Goal: Task Accomplishment & Management: Manage account settings

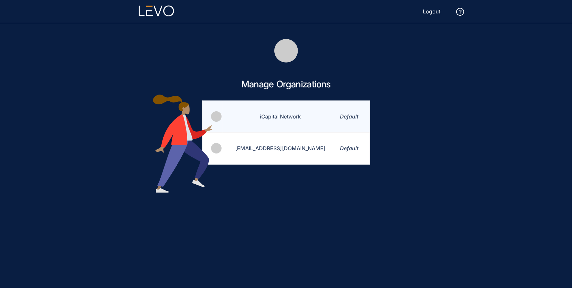
click at [286, 117] on td "iCapital Network" at bounding box center [276, 117] width 108 height 32
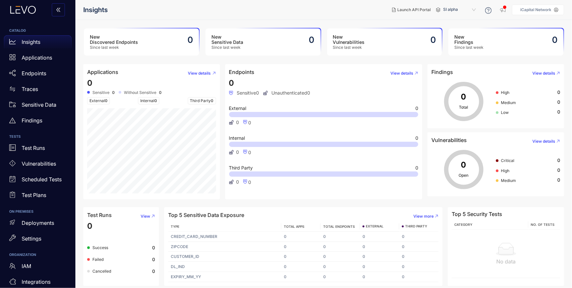
click at [456, 7] on span "SI alpha" at bounding box center [460, 10] width 34 height 10
click at [459, 35] on div "Alts staging" at bounding box center [463, 37] width 34 height 7
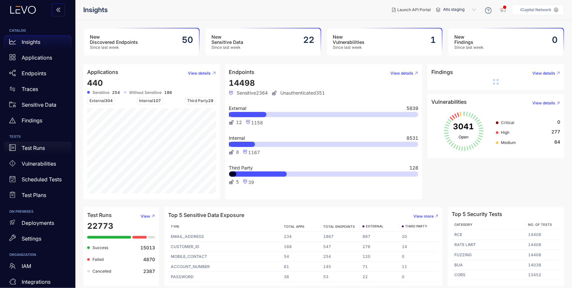
click at [47, 148] on div "Test Runs" at bounding box center [37, 148] width 67 height 13
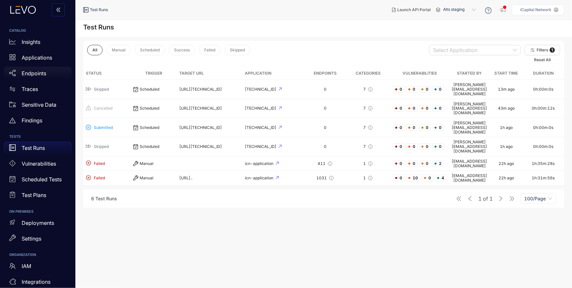
click at [34, 73] on p "Endpoints" at bounding box center [34, 73] width 25 height 6
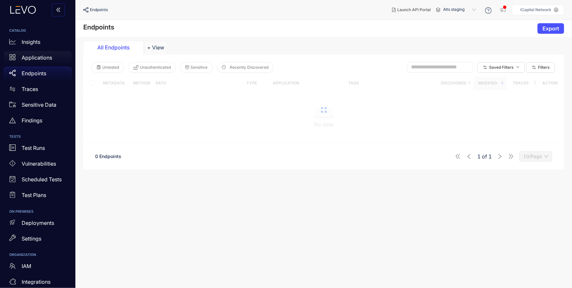
click at [39, 61] on div "Applications" at bounding box center [37, 57] width 67 height 13
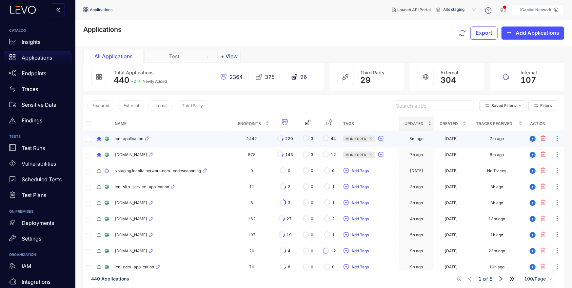
click at [157, 137] on div "icn-application" at bounding box center [172, 139] width 114 height 8
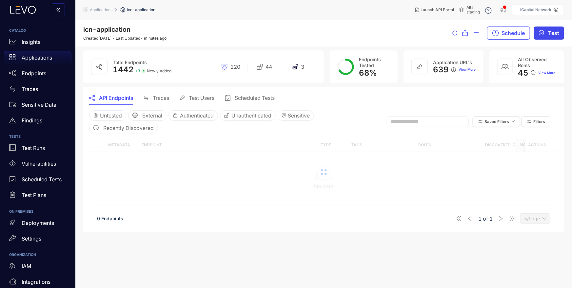
click at [551, 33] on span "Test" at bounding box center [553, 33] width 11 height 6
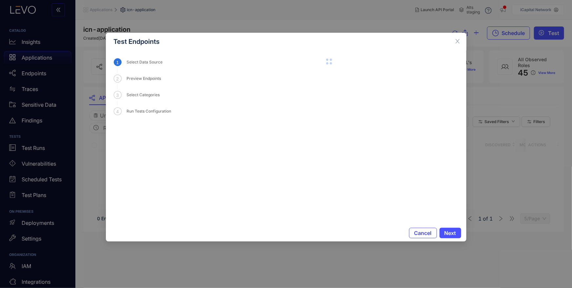
click at [419, 234] on span "Cancel" at bounding box center [422, 233] width 17 height 6
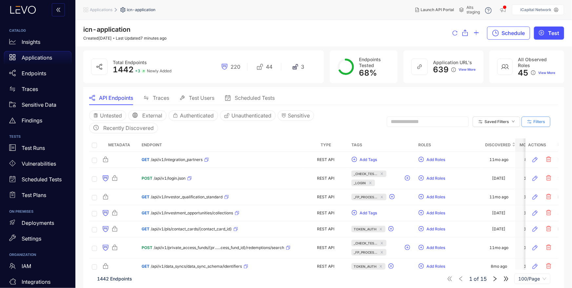
click at [540, 122] on span "Filters" at bounding box center [539, 122] width 12 height 5
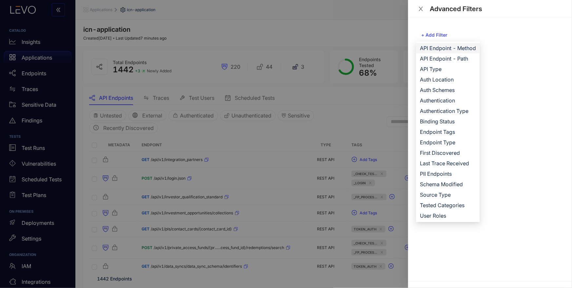
click at [463, 46] on span "API Endpoint - Method" at bounding box center [448, 48] width 56 height 7
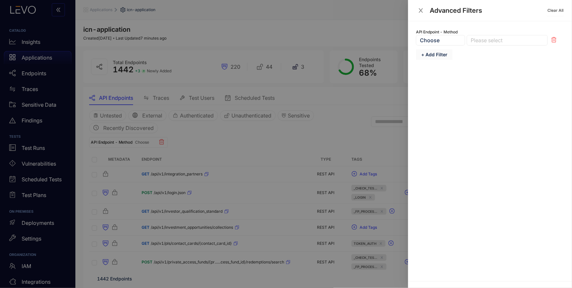
click at [439, 55] on span "+ Add Filter" at bounding box center [434, 54] width 26 height 5
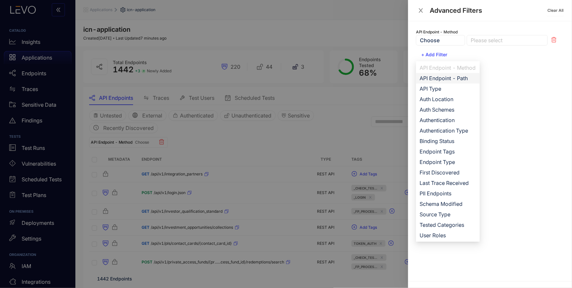
click at [451, 80] on span "API Endpoint - Path" at bounding box center [448, 78] width 56 height 7
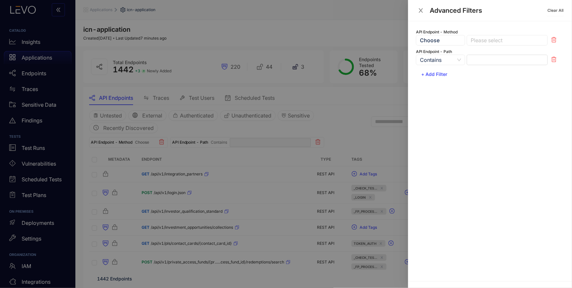
click at [478, 43] on div at bounding box center [504, 40] width 70 height 7
click at [481, 53] on div "GET" at bounding box center [507, 53] width 73 height 7
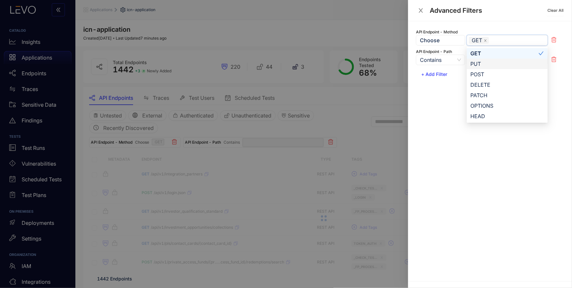
click at [460, 109] on div "API Endpoint - Method Choose GET GET PUT POST GET PUT POST DELETE PATCH OPTIONS…" at bounding box center [490, 151] width 164 height 260
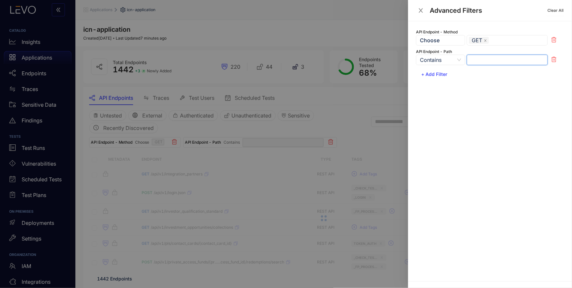
click at [471, 61] on input "text" at bounding box center [507, 60] width 81 height 10
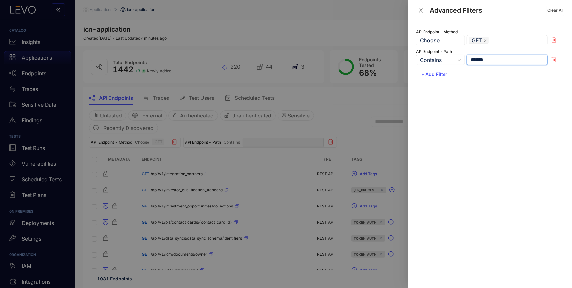
type input "*******"
type input "******"
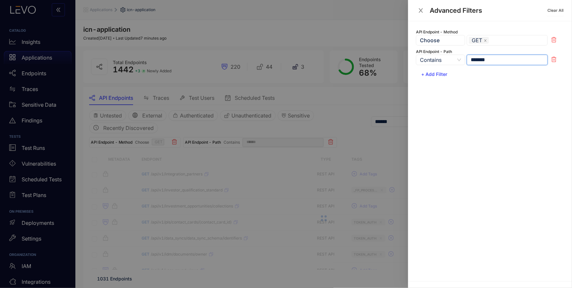
type input "*******"
click at [449, 106] on div "API Endpoint - Method Choose GET GET PUT POST GET PUT POST DELETE PATCH OPTIONS…" at bounding box center [490, 151] width 164 height 260
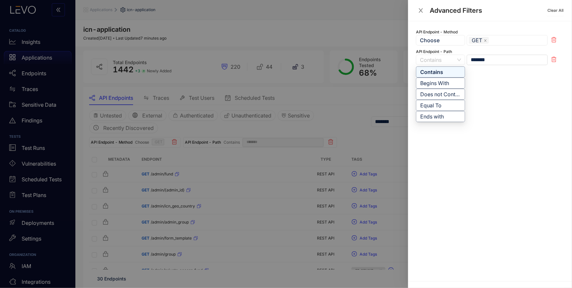
click at [438, 58] on span "Contains" at bounding box center [440, 60] width 41 height 10
click at [433, 92] on div "Does not Contain" at bounding box center [440, 94] width 41 height 7
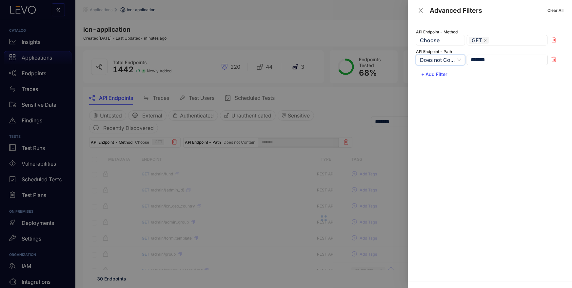
click at [346, 117] on div at bounding box center [286, 144] width 572 height 288
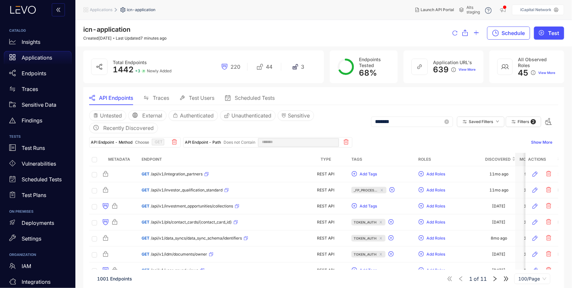
click at [377, 122] on input "*******" at bounding box center [409, 122] width 68 height 6
type input "******"
click at [523, 124] on span "Filters" at bounding box center [523, 122] width 12 height 5
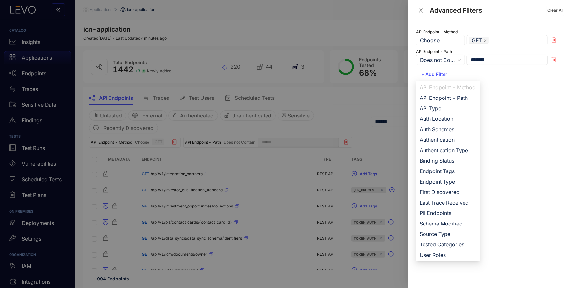
click at [452, 60] on span "Does not Contain" at bounding box center [440, 60] width 41 height 10
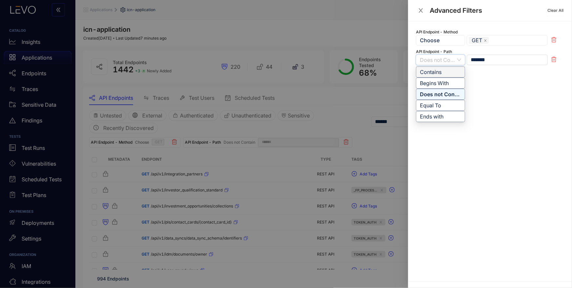
click at [444, 72] on div "Contains" at bounding box center [440, 71] width 41 height 7
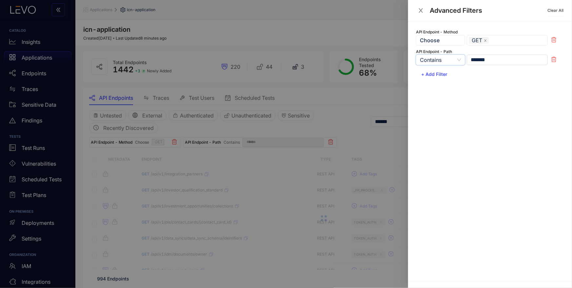
click at [341, 125] on div at bounding box center [286, 144] width 572 height 288
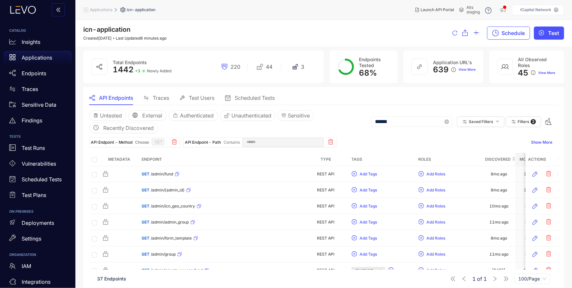
click at [411, 121] on input "******" at bounding box center [409, 122] width 68 height 6
type input "*******"
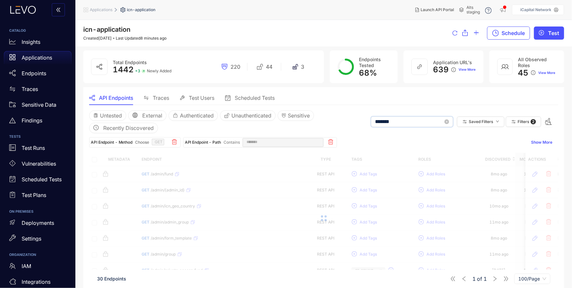
type input "*******"
click at [416, 136] on div "API Endpoint - Method Choose GET API Endpoint - Path Contains ******* Show More" at bounding box center [323, 140] width 469 height 14
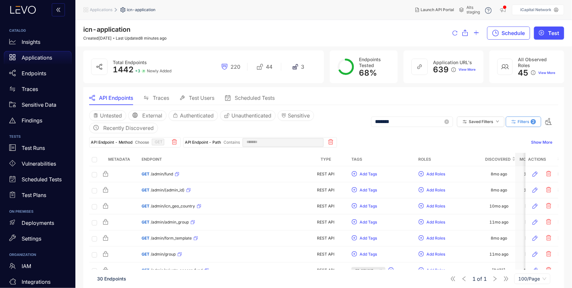
click at [524, 122] on span "Filters" at bounding box center [523, 122] width 12 height 5
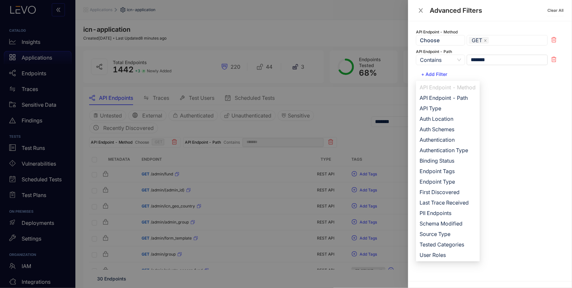
click at [442, 60] on span "Contains" at bounding box center [440, 60] width 41 height 10
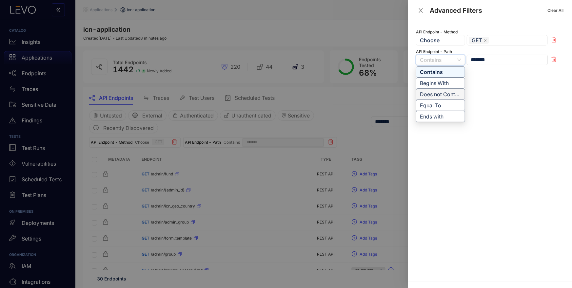
click at [437, 93] on div "Does not Contain" at bounding box center [440, 94] width 41 height 7
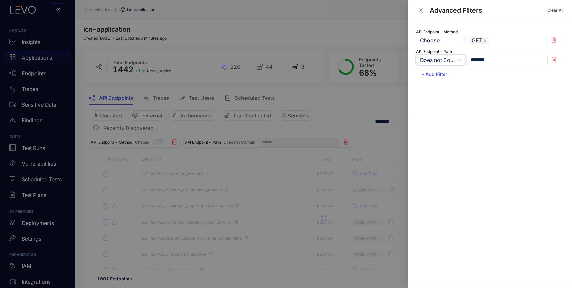
click at [351, 124] on div at bounding box center [286, 144] width 572 height 288
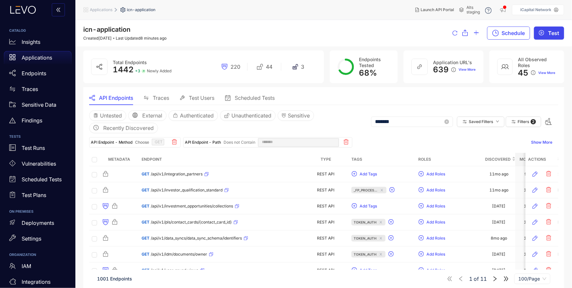
click at [554, 35] on span "Test" at bounding box center [553, 33] width 11 height 6
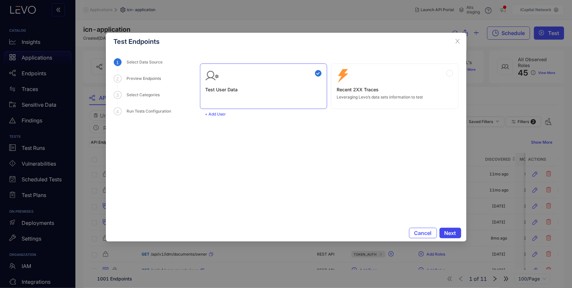
click at [453, 230] on span "Next" at bounding box center [450, 233] width 12 height 6
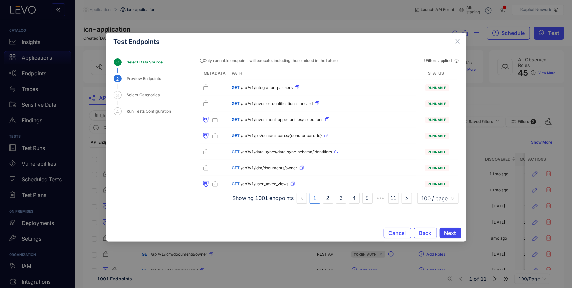
click at [445, 232] on span "Next" at bounding box center [450, 233] width 12 height 6
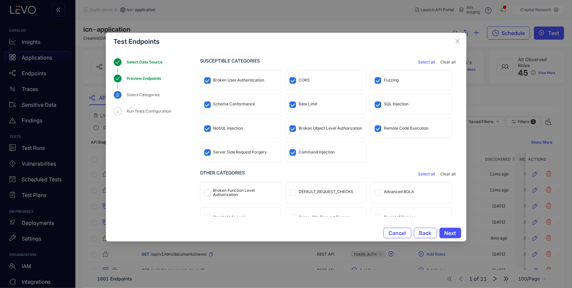
click at [227, 81] on div "Broken User Authentication" at bounding box center [238, 80] width 51 height 5
click at [306, 80] on div "CORS" at bounding box center [304, 80] width 11 height 5
click at [389, 82] on div "Fuzzing" at bounding box center [391, 80] width 15 height 5
click at [310, 103] on div "Rate Limit" at bounding box center [308, 104] width 19 height 5
click at [235, 102] on div "Schema Conformance" at bounding box center [234, 104] width 42 height 5
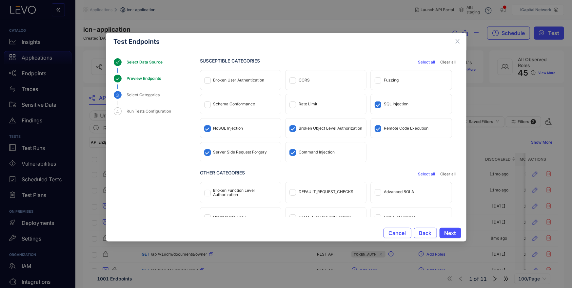
click at [248, 107] on div "Schema Conformance" at bounding box center [240, 103] width 81 height 19
click at [247, 107] on div "Schema Conformance" at bounding box center [240, 103] width 81 height 19
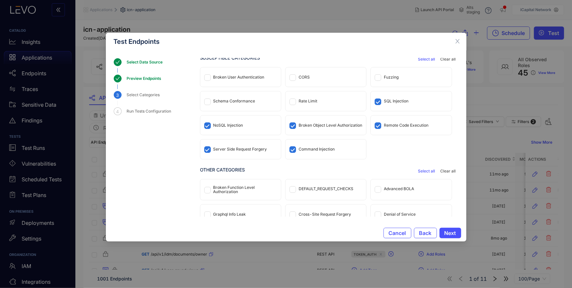
scroll to position [11, 0]
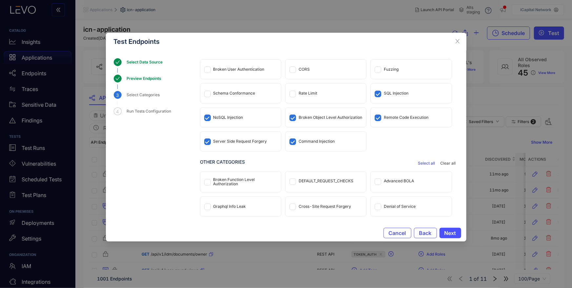
click at [247, 180] on div "Broken Function Level Authorization" at bounding box center [245, 182] width 64 height 9
click at [316, 208] on div "Cross-Site Request Forgery" at bounding box center [325, 206] width 52 height 5
click at [453, 233] on span "Next" at bounding box center [450, 233] width 12 height 6
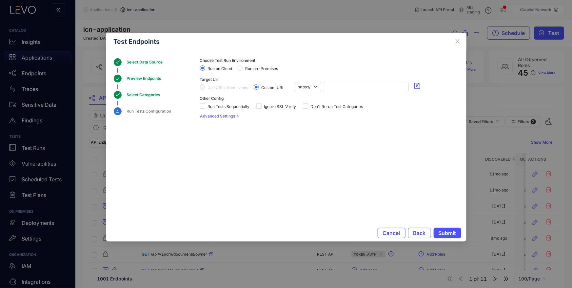
scroll to position [0, 0]
click at [219, 105] on span "Run Tests Sequentially" at bounding box center [228, 107] width 47 height 5
click at [340, 107] on span "Don't Rerun Test Categories" at bounding box center [337, 107] width 58 height 5
click at [344, 80] on div "Target Url Use URLs from traces Custom URL https://" at bounding box center [329, 84] width 259 height 15
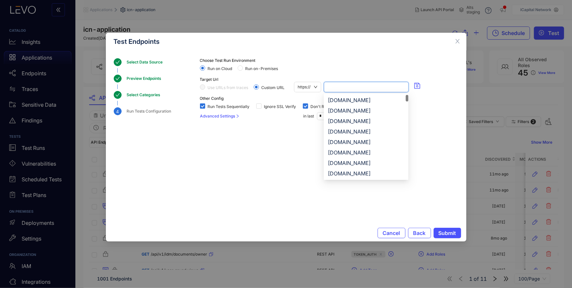
click at [345, 85] on input "search" at bounding box center [366, 87] width 77 height 10
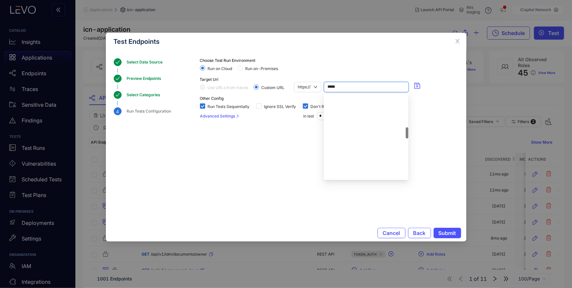
scroll to position [543, 0]
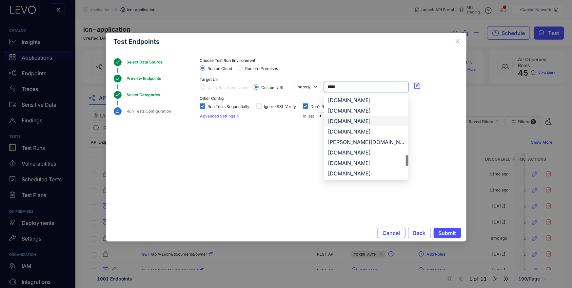
click at [371, 122] on div "[DOMAIN_NAME]" at bounding box center [366, 121] width 77 height 7
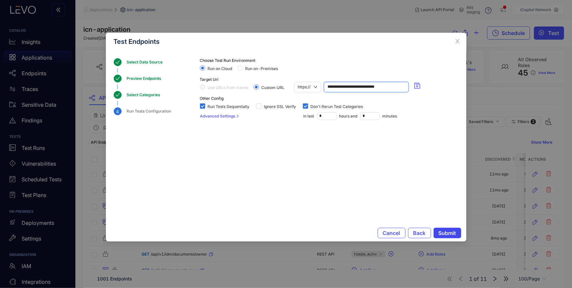
type input "**********"
click at [446, 234] on span "Submit" at bounding box center [447, 233] width 18 height 6
click at [386, 233] on span "Cancel" at bounding box center [382, 233] width 17 height 6
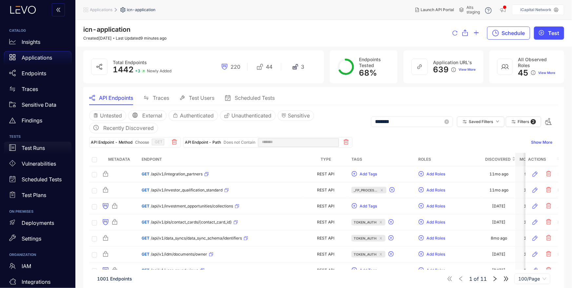
click at [30, 147] on p "Test Runs" at bounding box center [33, 148] width 23 height 6
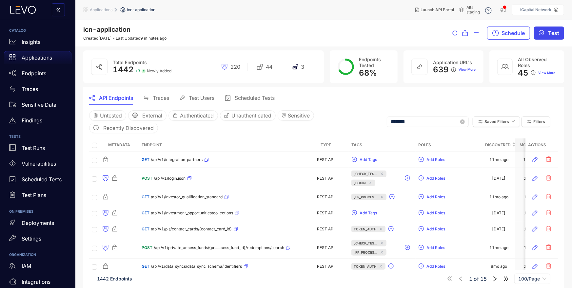
click at [545, 32] on button "Test" at bounding box center [549, 33] width 30 height 13
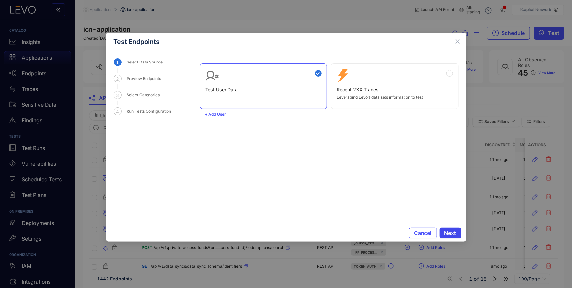
click at [448, 231] on span "Next" at bounding box center [450, 233] width 12 height 6
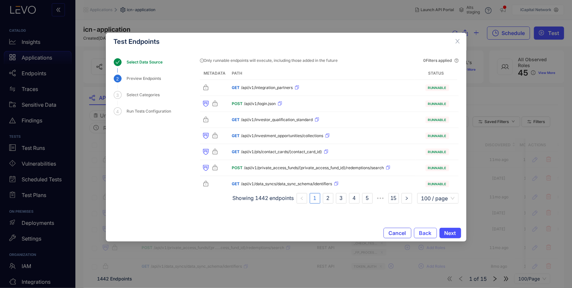
click at [398, 234] on span "Cancel" at bounding box center [397, 233] width 17 height 6
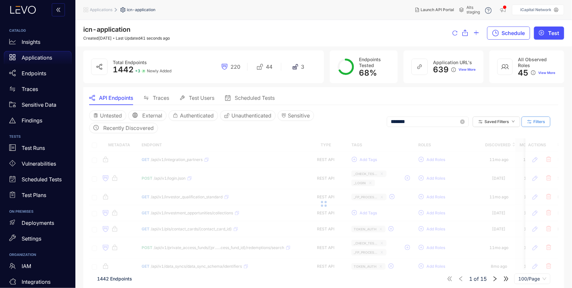
click at [532, 119] on button "Filters" at bounding box center [535, 122] width 29 height 10
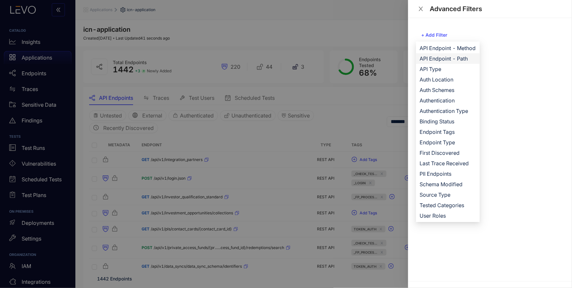
drag, startPoint x: 459, startPoint y: 49, endPoint x: 457, endPoint y: 55, distance: 6.2
click at [459, 49] on span "API Endpoint - Method" at bounding box center [448, 48] width 56 height 7
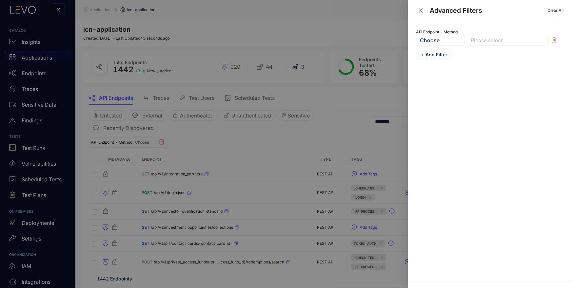
click at [439, 55] on span "+ Add Filter" at bounding box center [434, 54] width 26 height 5
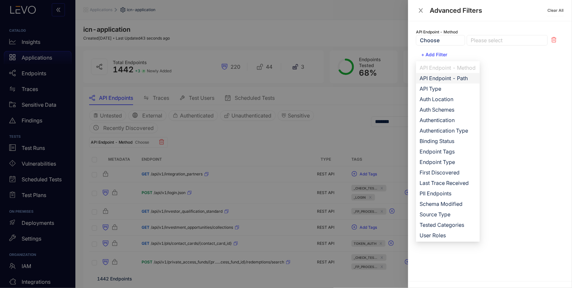
click at [463, 75] on span "API Endpoint - Path" at bounding box center [448, 78] width 56 height 7
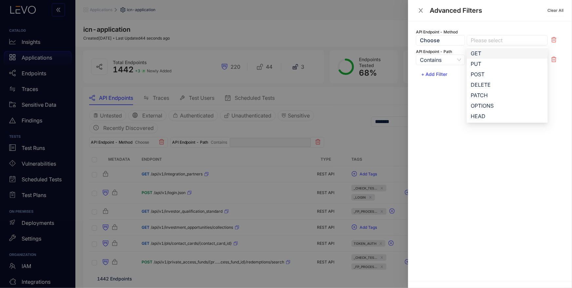
click at [485, 43] on div at bounding box center [504, 40] width 70 height 7
click at [485, 56] on div "GET" at bounding box center [507, 53] width 73 height 7
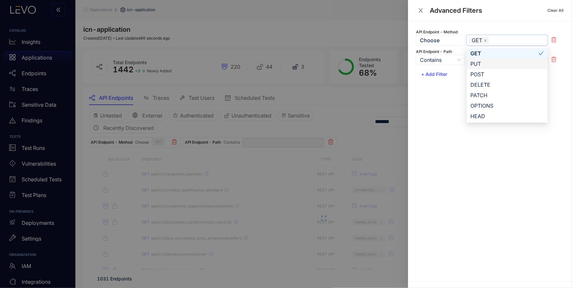
click at [455, 61] on span "Contains" at bounding box center [440, 60] width 41 height 10
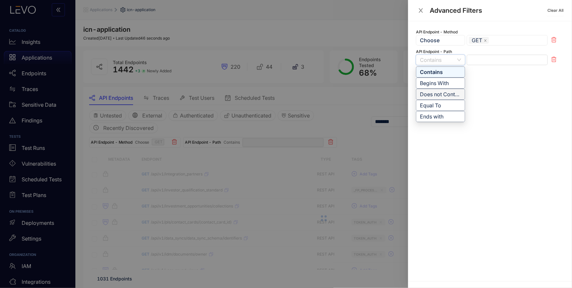
click at [440, 91] on div "Does not Contain" at bounding box center [440, 94] width 41 height 7
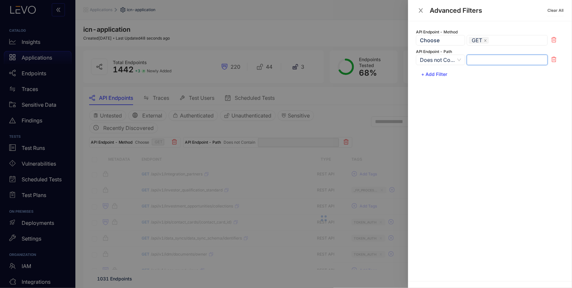
click at [491, 63] on input "text" at bounding box center [507, 60] width 81 height 10
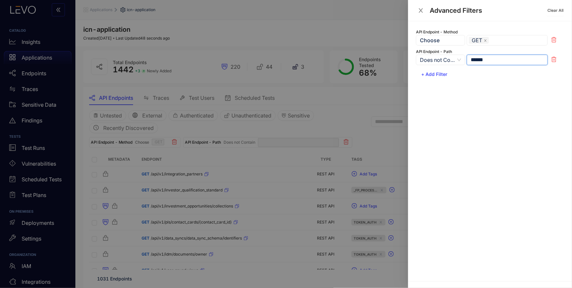
type input "*******"
type input "******"
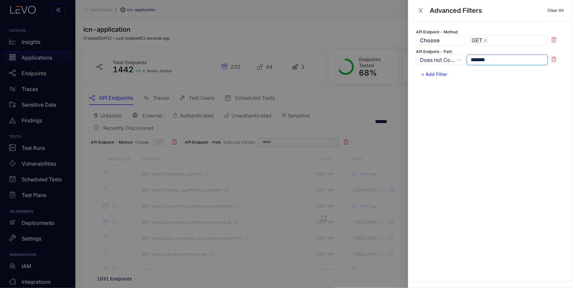
type input "*******"
click at [462, 95] on div "API Endpoint - Method Choose GET GET PUT POST GET PUT POST DELETE PATCH OPTIONS…" at bounding box center [490, 151] width 164 height 260
click at [449, 60] on span "Does not Contain" at bounding box center [440, 60] width 41 height 10
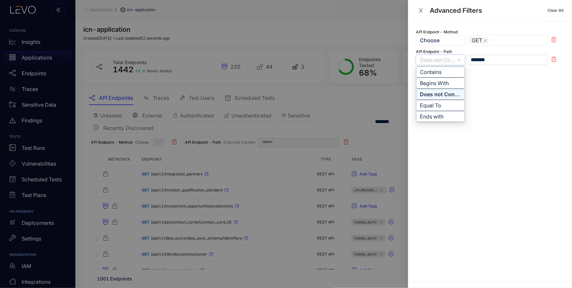
click at [522, 136] on div "API Endpoint - Method Choose GET GET PUT POST GET PUT POST DELETE PATCH OPTIONS…" at bounding box center [490, 151] width 164 height 260
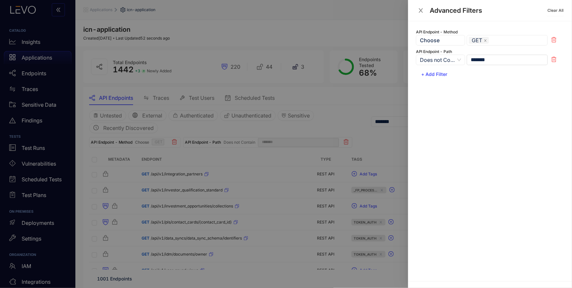
click at [422, 11] on icon "close" at bounding box center [421, 11] width 6 height 6
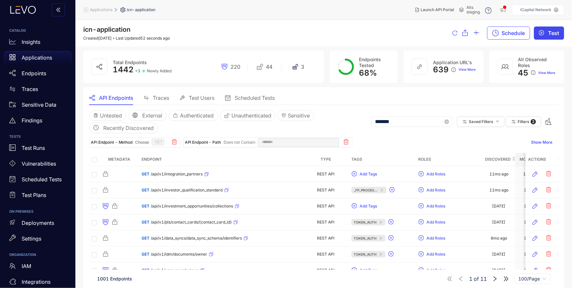
click at [550, 34] on span "Test" at bounding box center [553, 33] width 11 height 6
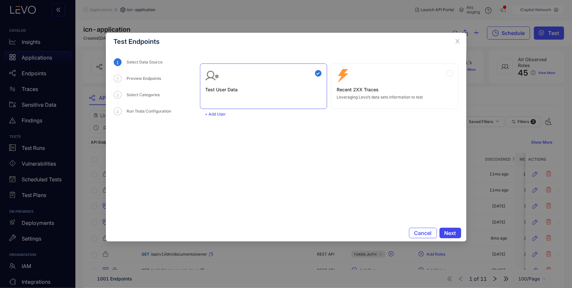
click at [442, 230] on button "Next" at bounding box center [450, 233] width 22 height 10
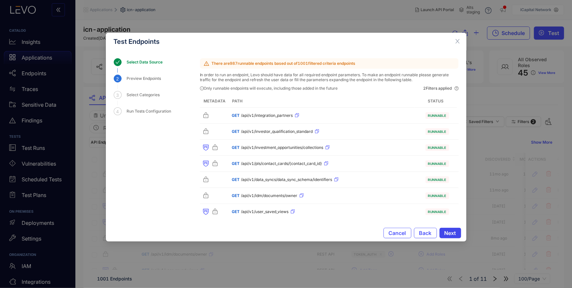
click at [453, 236] on span "Next" at bounding box center [450, 233] width 12 height 6
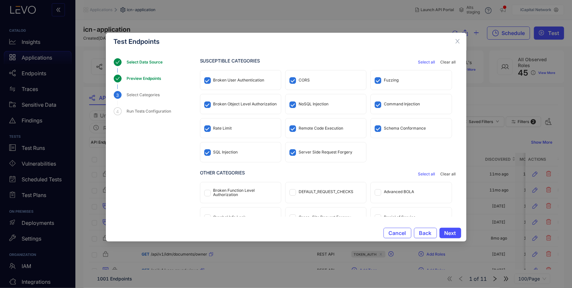
click at [316, 79] on div "CORS" at bounding box center [325, 79] width 81 height 19
click at [392, 78] on div "Fuzzing" at bounding box center [391, 80] width 15 height 5
click at [311, 105] on div "NoSQL Injection" at bounding box center [314, 104] width 30 height 5
drag, startPoint x: 238, startPoint y: 129, endPoint x: 241, endPoint y: 132, distance: 4.2
click at [238, 129] on div "Rate Limit" at bounding box center [240, 128] width 81 height 19
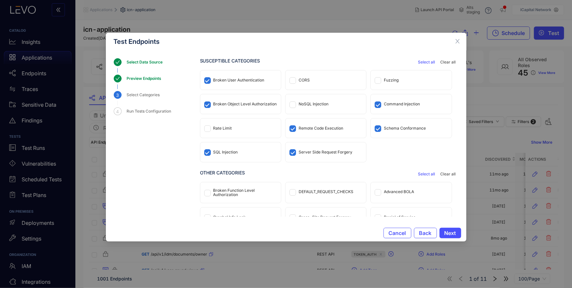
click at [400, 128] on div "Schema Conformance" at bounding box center [405, 128] width 42 height 5
drag, startPoint x: 211, startPoint y: 81, endPoint x: 228, endPoint y: 87, distance: 18.0
click at [211, 81] on div "Broken User Authentication" at bounding box center [240, 79] width 81 height 19
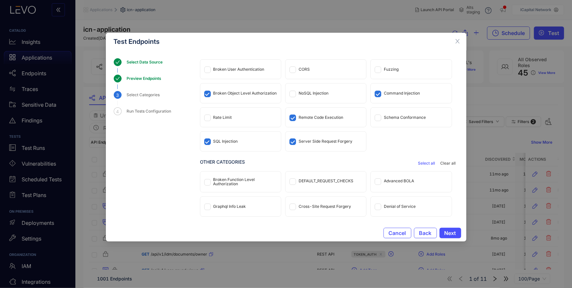
click at [233, 180] on div "Broken Function Level Authorization" at bounding box center [245, 182] width 64 height 9
click at [312, 207] on div "Cross-Site Request Forgery" at bounding box center [325, 206] width 52 height 5
click at [448, 232] on span "Next" at bounding box center [450, 233] width 12 height 6
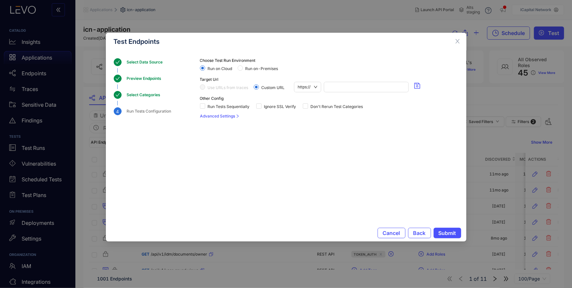
scroll to position [0, 0]
click at [421, 233] on span "Back" at bounding box center [419, 233] width 12 height 6
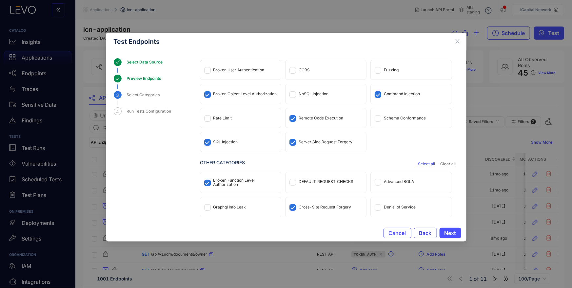
scroll to position [11, 0]
click at [450, 234] on span "Next" at bounding box center [450, 233] width 12 height 6
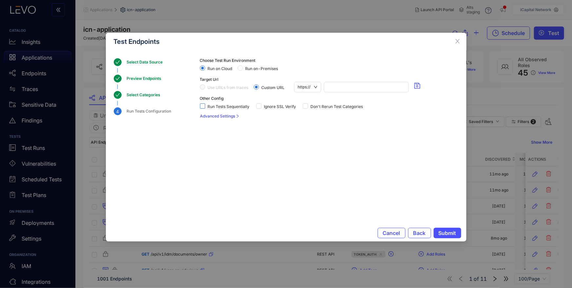
click at [229, 106] on span "Run Tests Sequentially" at bounding box center [228, 107] width 47 height 5
click at [317, 106] on span "Don't Rerun Test Categories" at bounding box center [337, 107] width 58 height 5
click at [323, 117] on input "*" at bounding box center [326, 116] width 19 height 7
click at [323, 116] on input "*" at bounding box center [326, 116] width 19 height 7
type input "**"
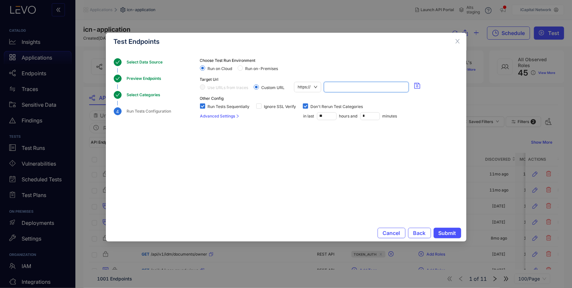
click at [339, 82] on div at bounding box center [366, 87] width 85 height 10
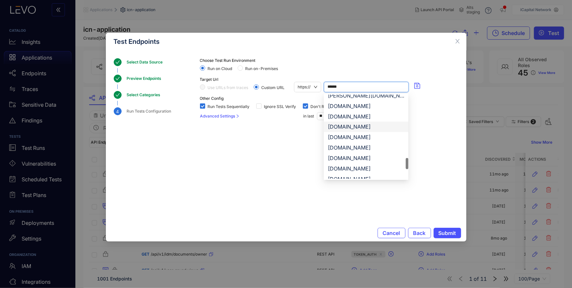
scroll to position [550, 0]
click at [363, 125] on div "[DOMAIN_NAME]" at bounding box center [366, 127] width 77 height 7
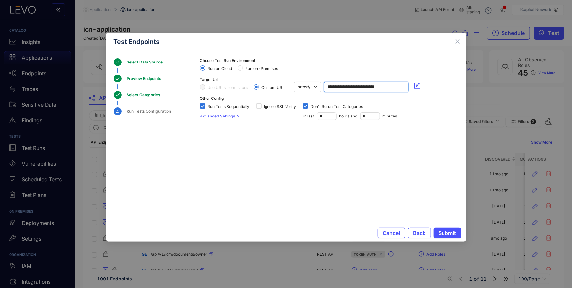
type input "**********"
click at [384, 166] on section "**********" at bounding box center [329, 130] width 259 height 144
click at [445, 234] on span "Submit" at bounding box center [447, 233] width 18 height 6
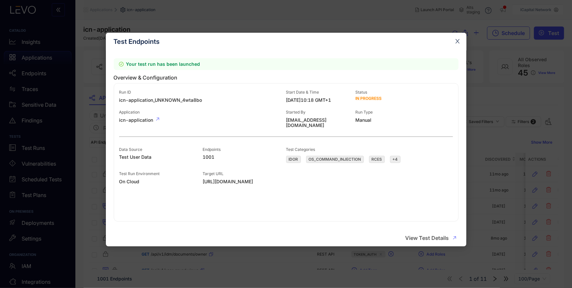
click at [457, 42] on icon "close" at bounding box center [457, 41] width 4 height 4
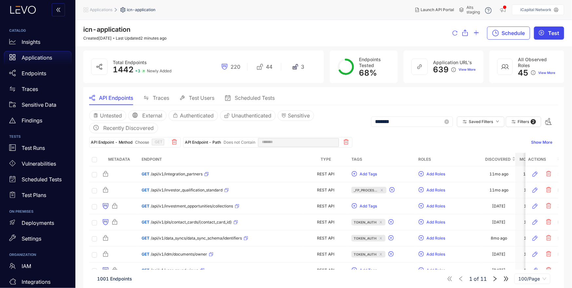
click at [554, 31] on span "Test" at bounding box center [553, 33] width 11 height 6
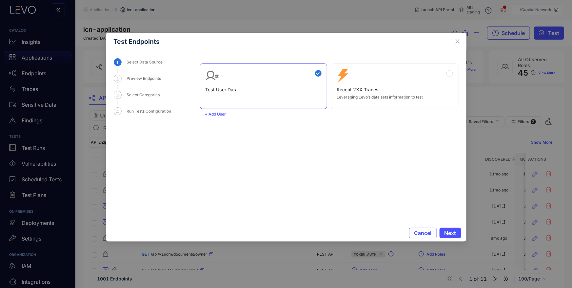
click at [373, 74] on div "Zero Config Recent 2XX Traces Leveraging Levo’s data sets information to test" at bounding box center [395, 84] width 116 height 30
click at [449, 234] on span "Next" at bounding box center [450, 233] width 12 height 6
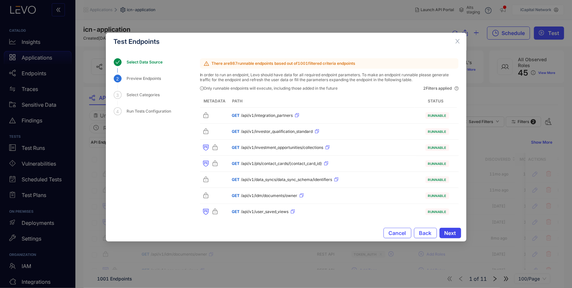
click at [445, 230] on span "Next" at bounding box center [450, 233] width 12 height 6
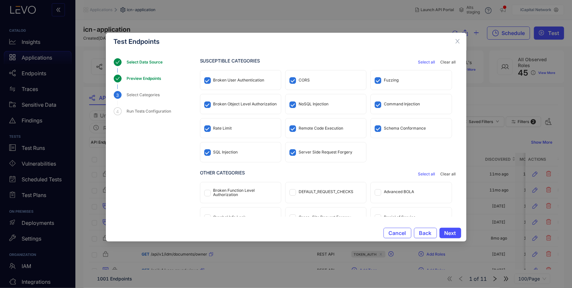
drag, startPoint x: 245, startPoint y: 80, endPoint x: 254, endPoint y: 83, distance: 9.9
click at [245, 80] on div "Broken User Authentication" at bounding box center [238, 80] width 51 height 5
click at [296, 81] on div "CORS" at bounding box center [325, 79] width 81 height 19
click at [393, 79] on div "Fuzzing" at bounding box center [391, 80] width 15 height 5
click at [307, 102] on div "NoSQL Injection" at bounding box center [314, 104] width 30 height 5
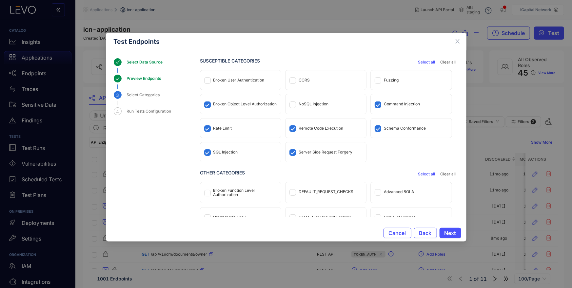
click at [233, 130] on div "Rate Limit" at bounding box center [240, 128] width 81 height 19
click at [406, 128] on div "Schema Conformance" at bounding box center [405, 128] width 42 height 5
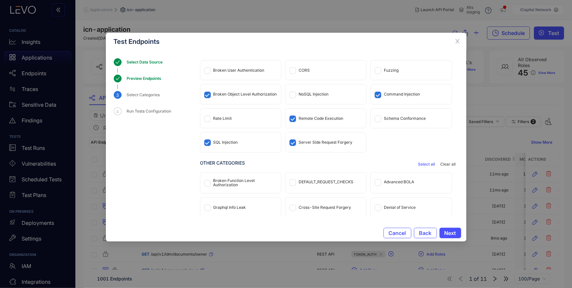
scroll to position [11, 0]
click at [232, 182] on div "Broken Function Level Authorization" at bounding box center [245, 182] width 64 height 9
click at [333, 207] on div "Cross-Site Request Forgery" at bounding box center [325, 206] width 52 height 5
click at [454, 233] on span "Next" at bounding box center [450, 233] width 12 height 6
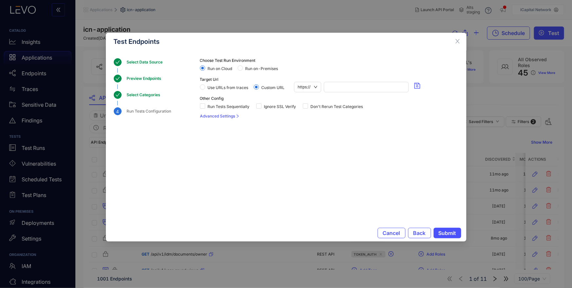
scroll to position [0, 0]
click at [240, 89] on span "Use URLs from traces" at bounding box center [228, 88] width 46 height 5
click at [231, 107] on span "Run Tests Sequentially" at bounding box center [228, 107] width 47 height 5
click at [322, 107] on span "Don't Rerun Test Categories" at bounding box center [337, 107] width 58 height 5
click at [326, 114] on input "*" at bounding box center [326, 116] width 19 height 7
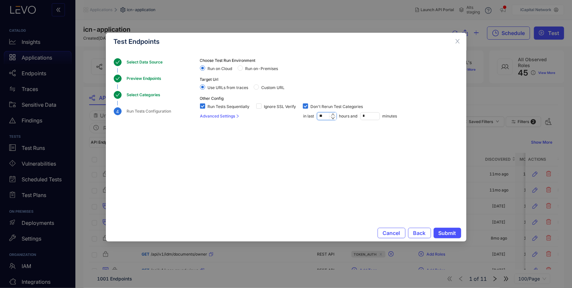
type input "**"
click at [332, 166] on section "Choose Test Run Environment Run on Cloud Run on-Premises Target Url Use URLs fr…" at bounding box center [329, 130] width 259 height 144
click at [443, 234] on span "Submit" at bounding box center [447, 233] width 18 height 6
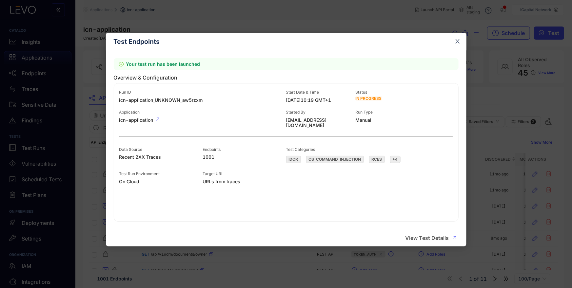
click at [456, 42] on icon "close" at bounding box center [457, 41] width 6 height 6
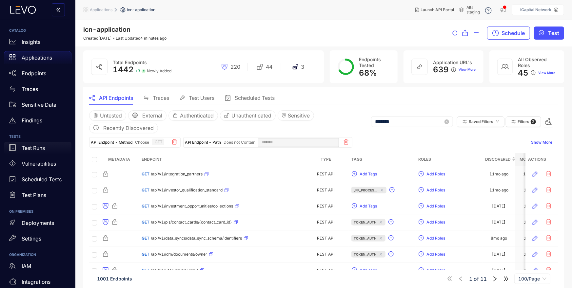
click at [37, 151] on p "Test Runs" at bounding box center [33, 148] width 23 height 6
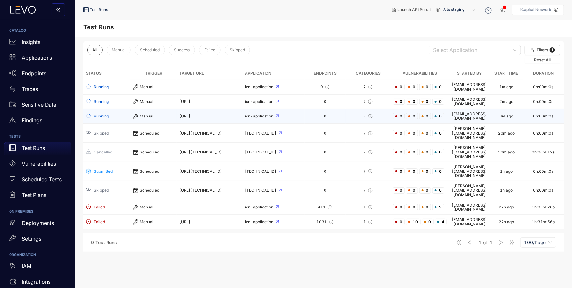
click at [160, 114] on div "Manual" at bounding box center [153, 116] width 41 height 5
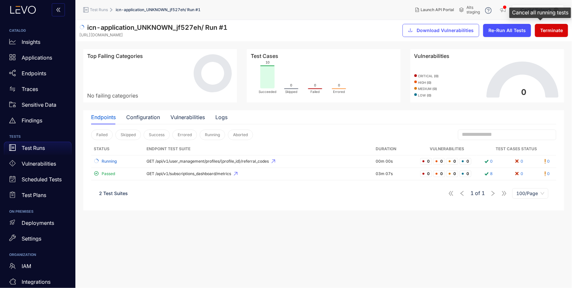
click at [549, 30] on span "Terminate" at bounding box center [551, 30] width 23 height 5
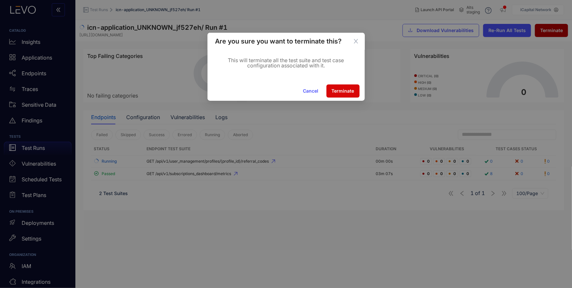
click at [351, 90] on span "Terminate" at bounding box center [343, 90] width 23 height 5
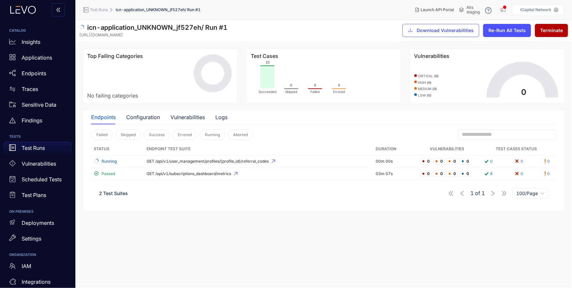
click at [32, 147] on p "Test Runs" at bounding box center [33, 148] width 23 height 6
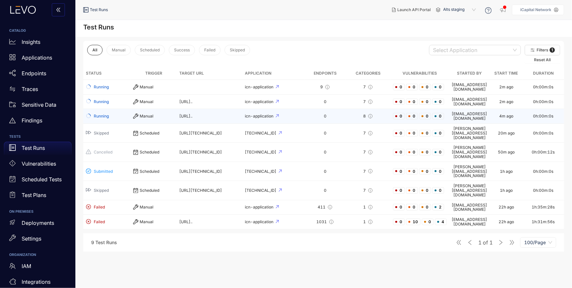
click at [137, 114] on div "Manual" at bounding box center [153, 116] width 41 height 5
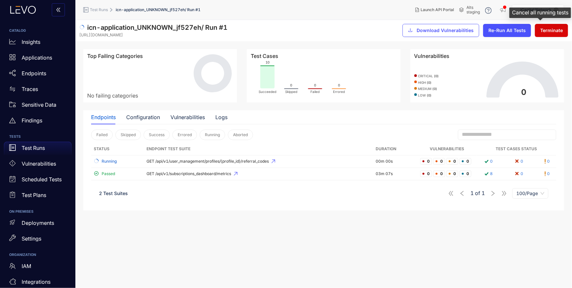
click at [553, 30] on span "Terminate" at bounding box center [551, 30] width 23 height 5
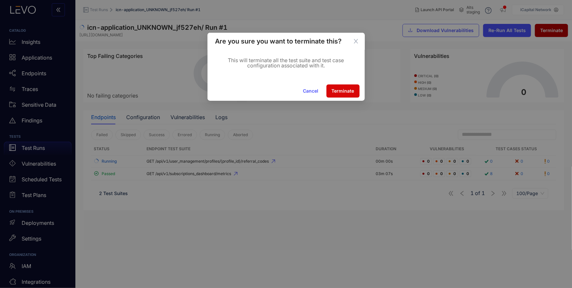
click at [348, 92] on span "Terminate" at bounding box center [343, 90] width 23 height 5
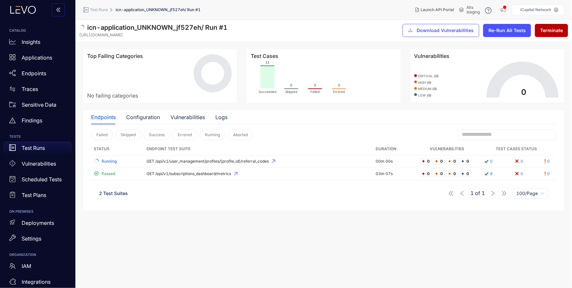
click at [38, 145] on p "Test Runs" at bounding box center [33, 148] width 23 height 6
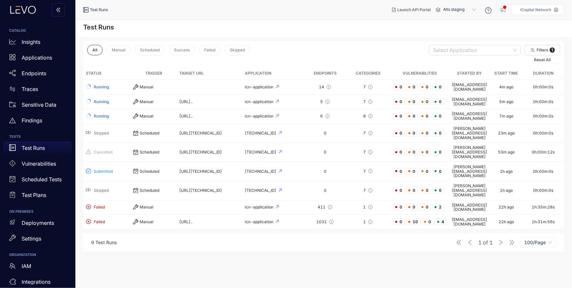
click at [22, 149] on p "Test Runs" at bounding box center [33, 148] width 23 height 6
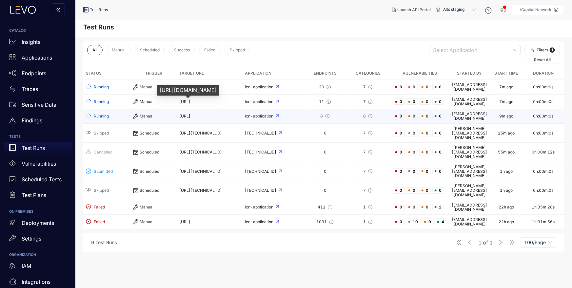
click at [191, 114] on span "[URL].." at bounding box center [185, 116] width 13 height 5
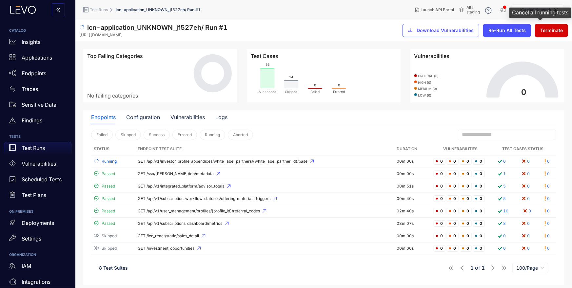
click at [550, 30] on span "Terminate" at bounding box center [551, 30] width 23 height 5
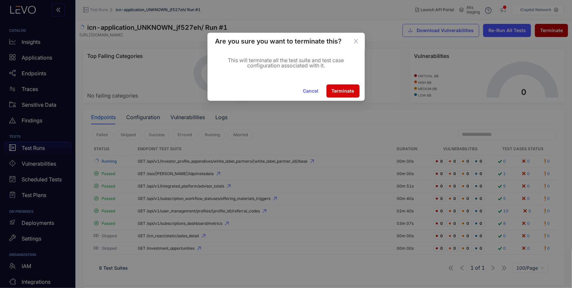
click at [344, 94] on button "Terminate" at bounding box center [342, 91] width 33 height 13
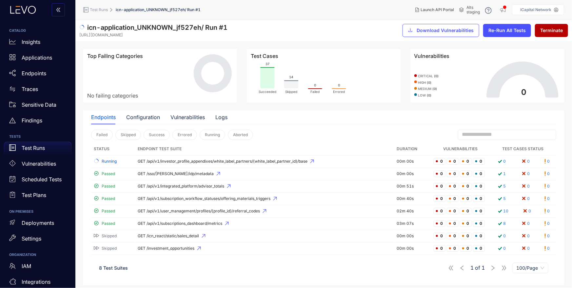
click at [307, 32] on div "icn-application_UNKNOWN_jf527eh / Run # 1 https://s.staging.icapitalnetwork.com…" at bounding box center [323, 30] width 496 height 21
click at [309, 116] on div "Endpoints Configuration Vulnerabilities Logs" at bounding box center [323, 117] width 465 height 14
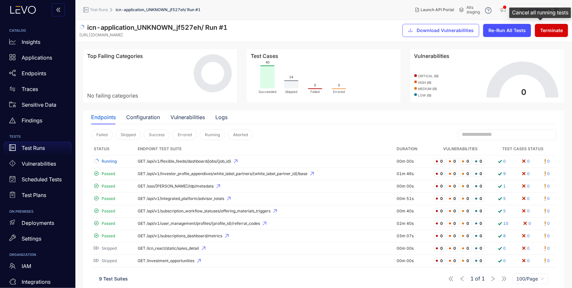
click at [554, 31] on span "Terminate" at bounding box center [551, 30] width 23 height 5
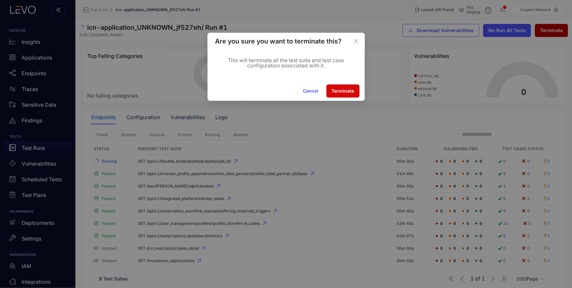
click at [344, 92] on span "Terminate" at bounding box center [343, 90] width 23 height 5
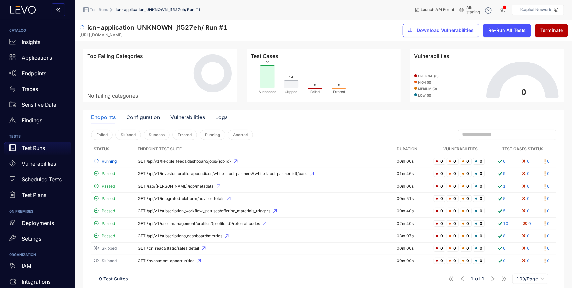
click at [39, 145] on div "Test Runs" at bounding box center [37, 148] width 67 height 13
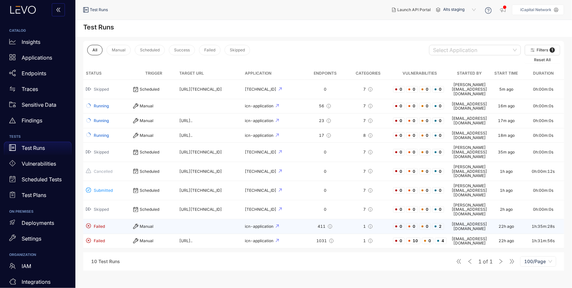
click at [177, 220] on td at bounding box center [210, 227] width 66 height 15
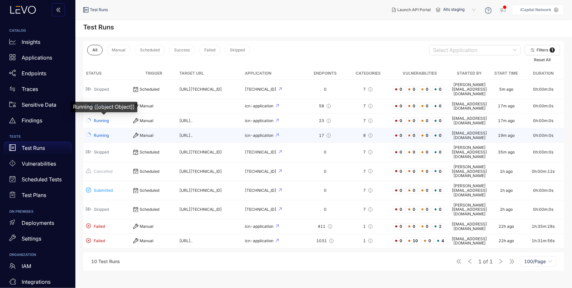
click at [112, 132] on span "Running" at bounding box center [107, 135] width 42 height 6
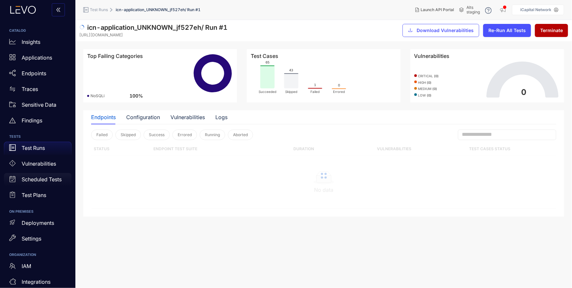
click at [45, 179] on p "Scheduled Tests" at bounding box center [42, 180] width 40 height 6
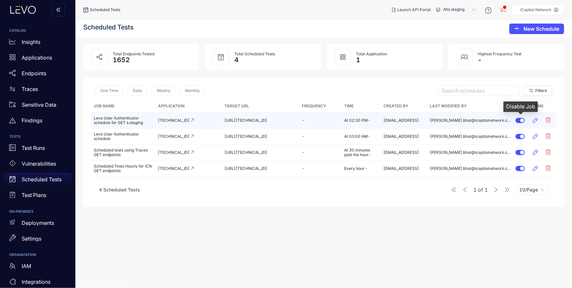
click at [523, 120] on div "button" at bounding box center [522, 121] width 4 height 4
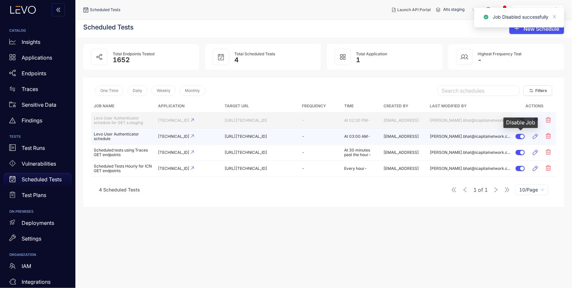
click at [520, 136] on div "button" at bounding box center [522, 137] width 4 height 4
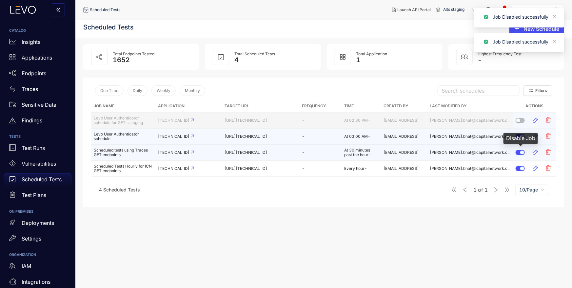
drag, startPoint x: 520, startPoint y: 152, endPoint x: 522, endPoint y: 159, distance: 7.1
click at [520, 152] on div "button" at bounding box center [522, 153] width 4 height 4
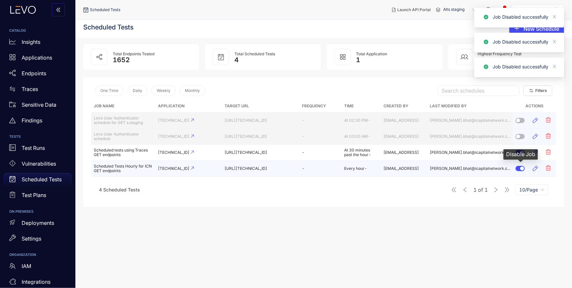
click at [520, 169] on div "button" at bounding box center [522, 169] width 4 height 4
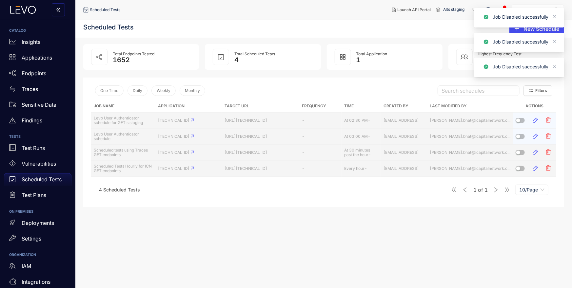
click at [274, 255] on section "Scheduled Tests New Schedule Total Endpoints Tested 1652 Total Scheduled Tests …" at bounding box center [323, 154] width 496 height 268
click at [39, 150] on p "Test Runs" at bounding box center [33, 148] width 23 height 6
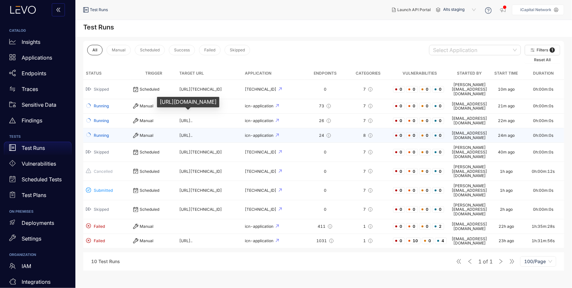
click at [191, 133] on span "[URL].." at bounding box center [185, 135] width 13 height 5
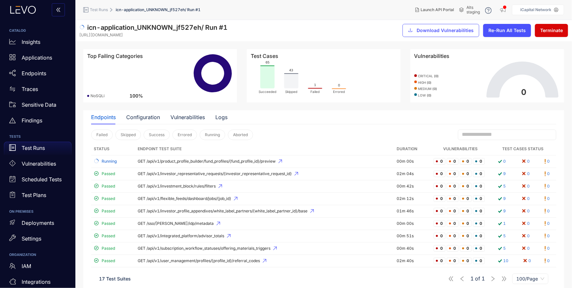
click at [562, 31] on span "Terminate" at bounding box center [551, 30] width 23 height 5
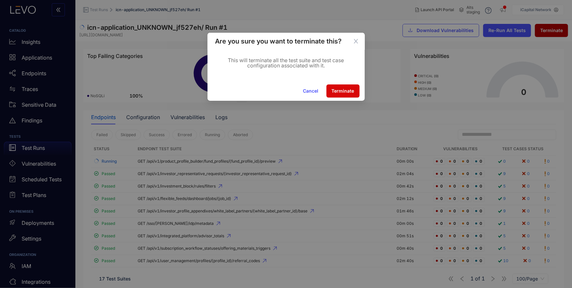
click at [338, 89] on span "Terminate" at bounding box center [343, 90] width 23 height 5
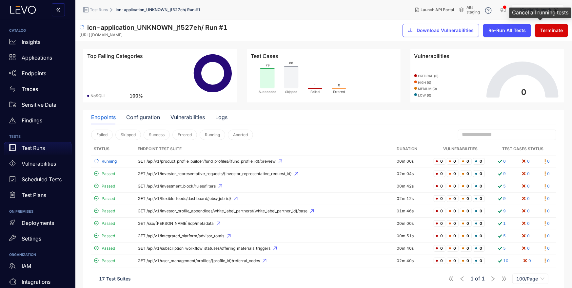
click at [546, 30] on span "Terminate" at bounding box center [551, 30] width 23 height 5
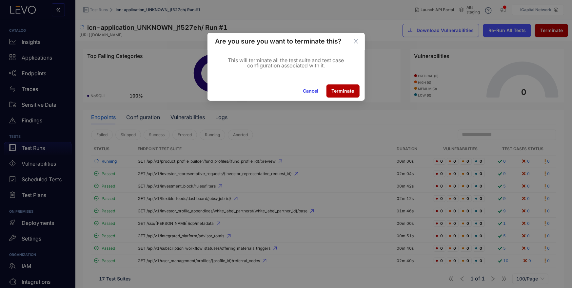
click at [309, 92] on span "Cancel" at bounding box center [310, 90] width 15 height 5
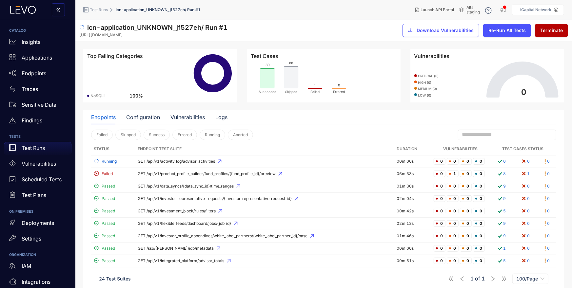
click at [39, 147] on p "Test Runs" at bounding box center [33, 148] width 23 height 6
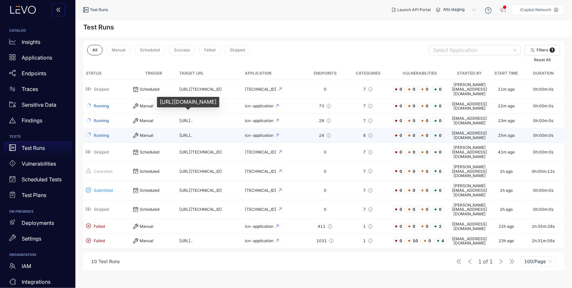
click at [179, 133] on span "[URL].." at bounding box center [185, 135] width 13 height 5
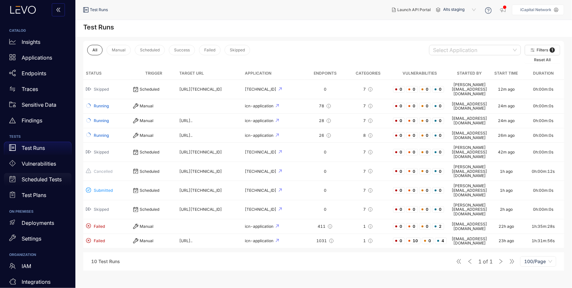
click at [43, 178] on p "Scheduled Tests" at bounding box center [42, 180] width 40 height 6
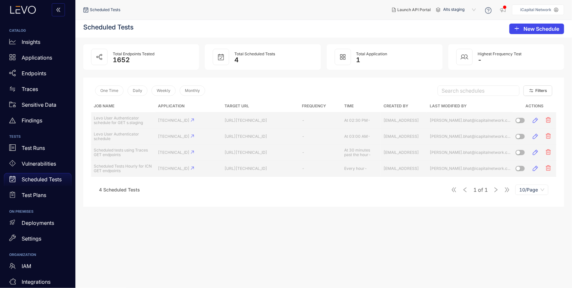
click at [544, 29] on span "New Schedule" at bounding box center [541, 29] width 36 height 6
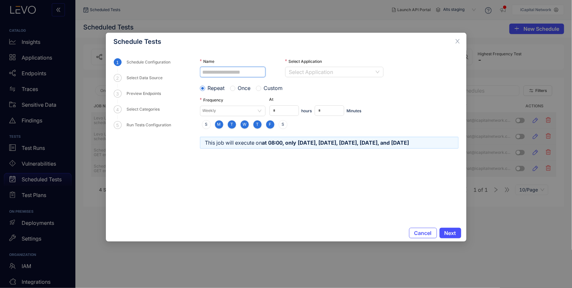
click at [213, 70] on input "Name" at bounding box center [233, 72] width 66 height 10
click at [232, 72] on input "**********" at bounding box center [233, 72] width 66 height 10
click at [377, 90] on div "Repeat Once Custom" at bounding box center [329, 88] width 259 height 6
click at [261, 72] on input "**********" at bounding box center [233, 72] width 66 height 10
type input "**********"
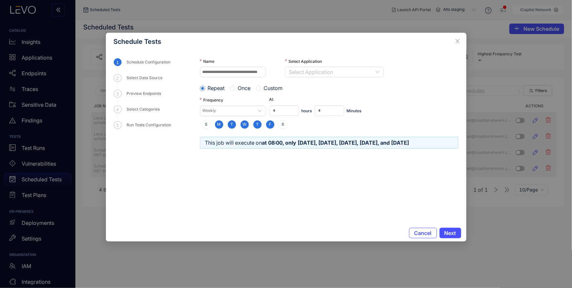
click at [376, 91] on div "Repeat Once Custom" at bounding box center [329, 88] width 259 height 10
click at [423, 234] on span "Cancel" at bounding box center [422, 233] width 17 height 6
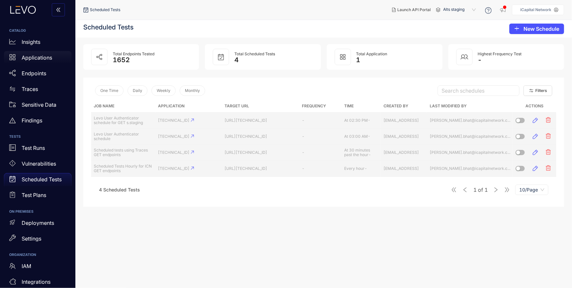
click at [54, 54] on div "Applications" at bounding box center [37, 57] width 67 height 13
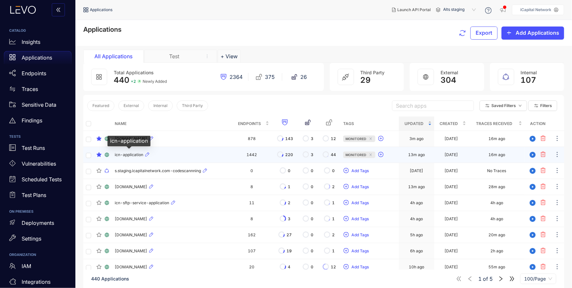
click at [133, 156] on span "icn-application" at bounding box center [129, 155] width 29 height 5
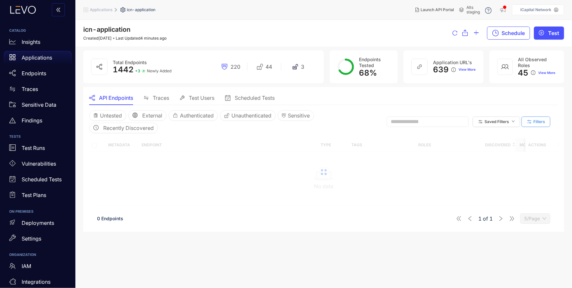
click at [538, 122] on span "Filters" at bounding box center [539, 122] width 12 height 5
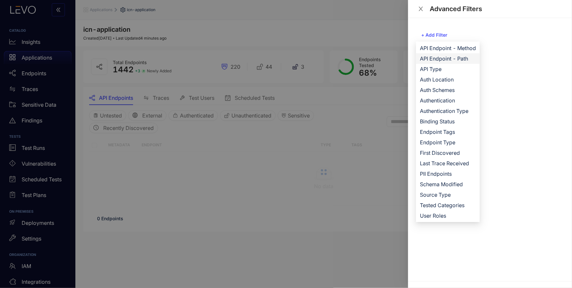
click at [457, 58] on span "API Endpoint - Path" at bounding box center [448, 58] width 56 height 7
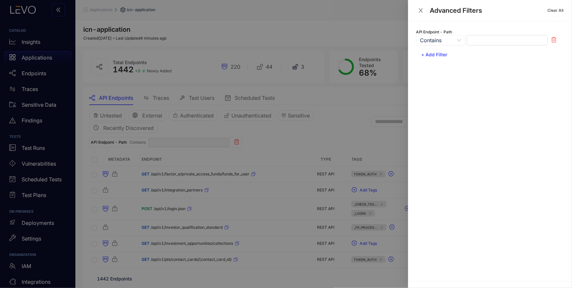
drag, startPoint x: 367, startPoint y: 106, endPoint x: 395, endPoint y: 105, distance: 28.2
click at [367, 106] on div at bounding box center [286, 144] width 572 height 288
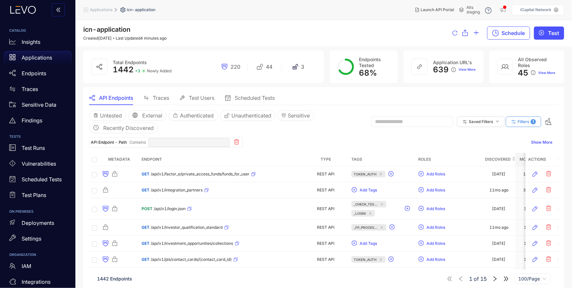
click at [527, 117] on button "Filters 1" at bounding box center [523, 122] width 35 height 10
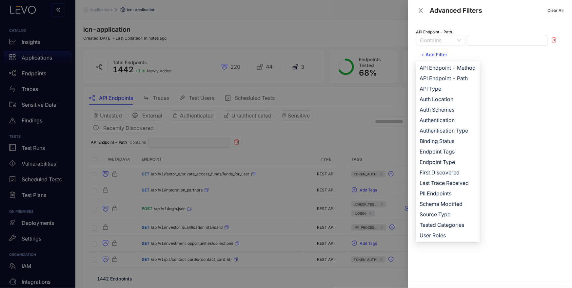
click at [440, 40] on span "Contains" at bounding box center [440, 40] width 41 height 10
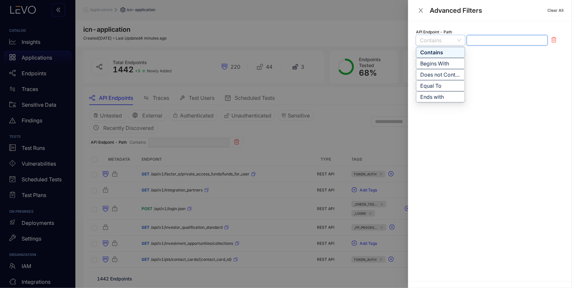
click at [504, 39] on input "text" at bounding box center [507, 40] width 81 height 10
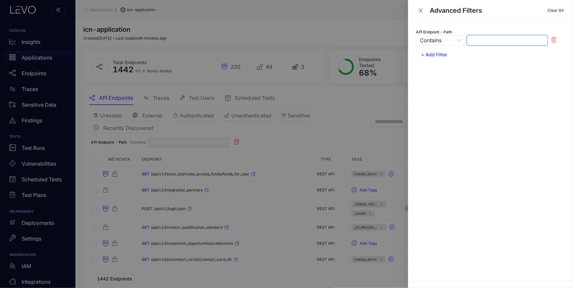
click at [504, 39] on input "text" at bounding box center [507, 40] width 81 height 10
drag, startPoint x: 555, startPoint y: 42, endPoint x: 442, endPoint y: 47, distance: 112.8
click at [555, 42] on icon at bounding box center [553, 39] width 5 height 5
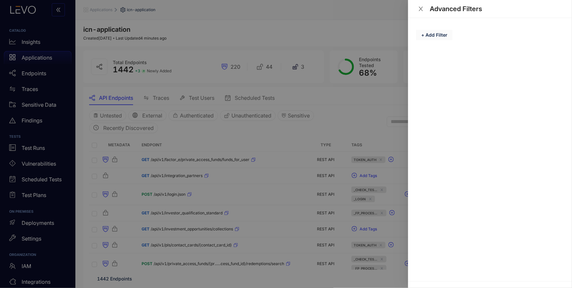
click at [441, 38] on button "+ Add Filter" at bounding box center [434, 35] width 37 height 10
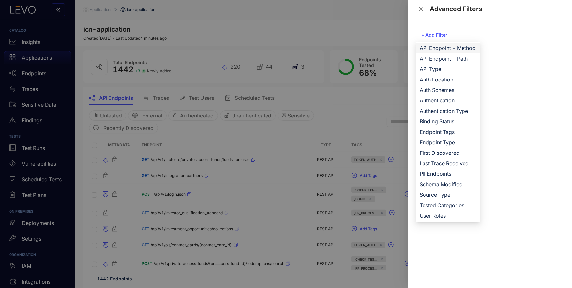
click at [444, 51] on span "API Endpoint - Method" at bounding box center [448, 48] width 56 height 7
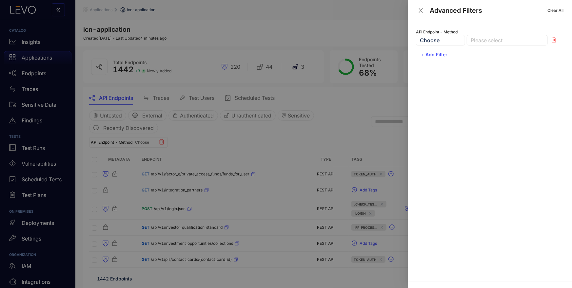
click at [485, 43] on div at bounding box center [504, 40] width 70 height 7
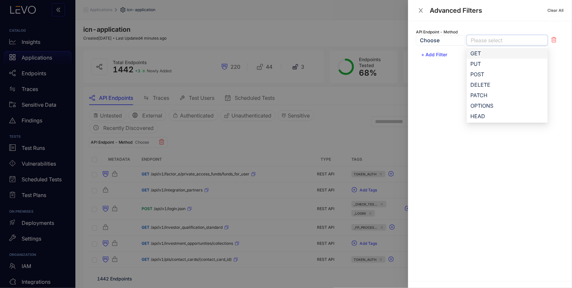
click at [482, 53] on div "GET" at bounding box center [507, 53] width 73 height 7
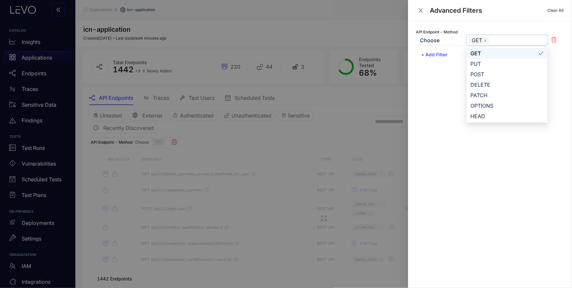
click at [344, 125] on div at bounding box center [286, 144] width 572 height 288
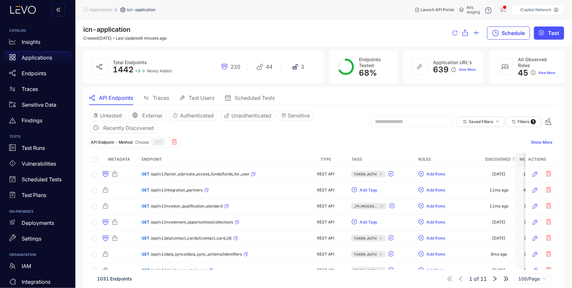
click at [516, 34] on span "Schedule" at bounding box center [512, 33] width 23 height 6
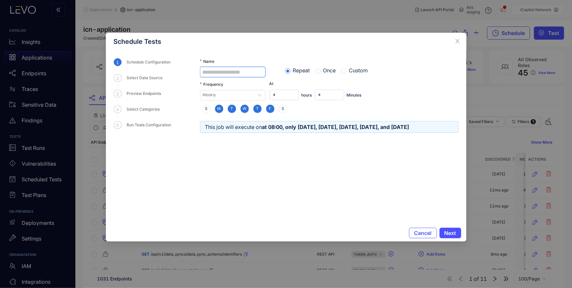
click at [221, 73] on input "Name" at bounding box center [233, 72] width 66 height 10
paste input "**********"
type input "**********"
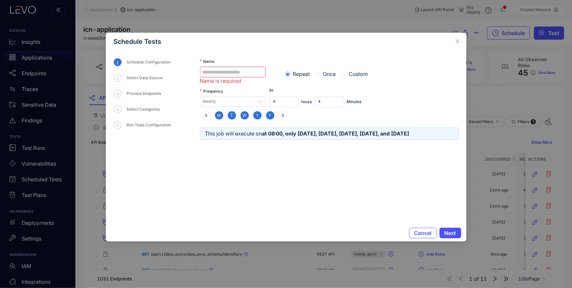
type input "*"
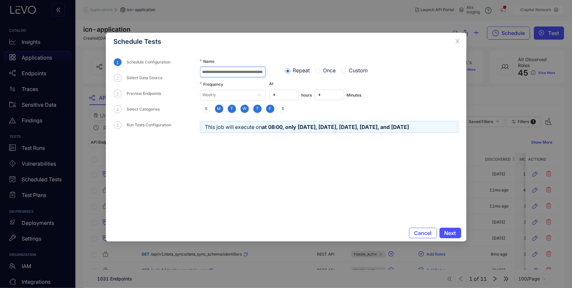
scroll to position [0, 19]
type input "**********"
click at [346, 71] on span at bounding box center [343, 70] width 5 height 5
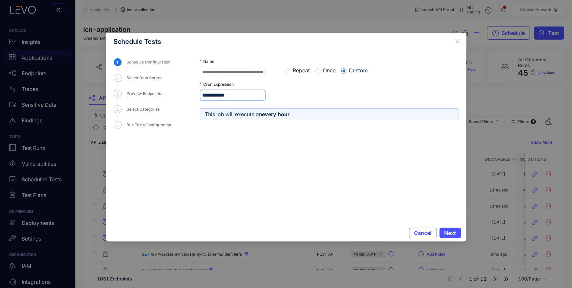
click at [221, 94] on input "**********" at bounding box center [233, 95] width 66 height 10
click at [229, 152] on form "**********" at bounding box center [329, 137] width 259 height 159
click at [450, 234] on span "Next" at bounding box center [450, 233] width 12 height 6
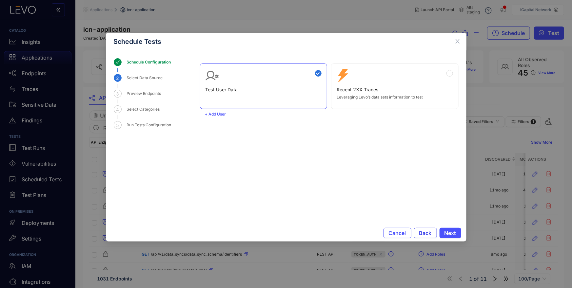
click at [429, 231] on span "Back" at bounding box center [425, 233] width 12 height 6
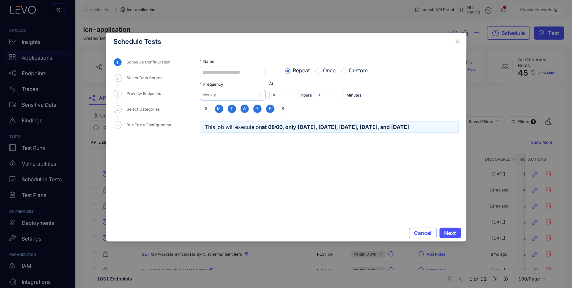
click at [231, 97] on span "Weekly" at bounding box center [232, 95] width 60 height 10
click at [223, 71] on input "Name" at bounding box center [233, 72] width 66 height 10
click at [218, 71] on input "Name" at bounding box center [233, 72] width 66 height 10
type input "*"
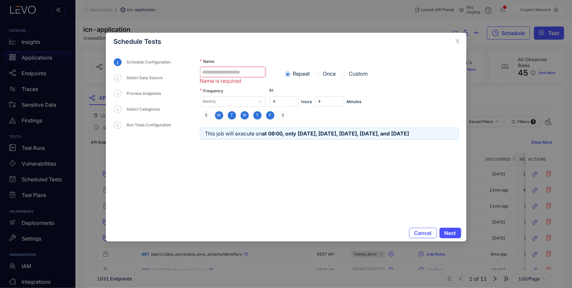
paste input "**********"
type input "**********"
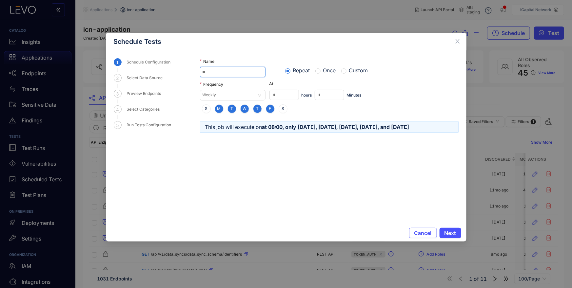
type input "*"
type input "**********"
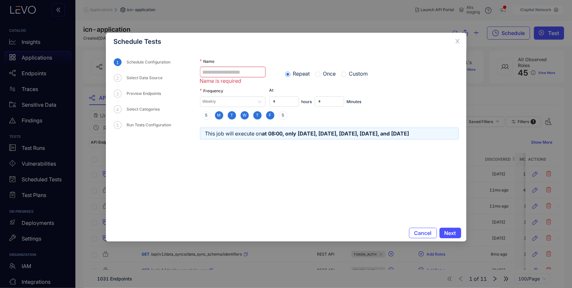
paste input "**********"
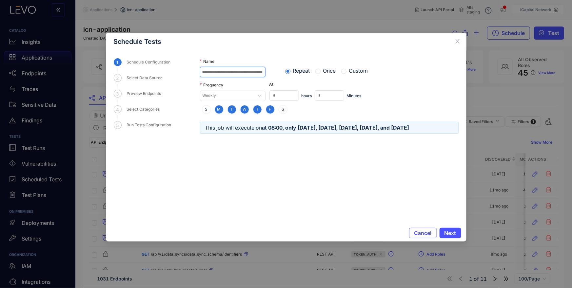
scroll to position [0, 18]
type input "**********"
click at [396, 76] on div "**********" at bounding box center [329, 67] width 259 height 19
click at [224, 92] on span "Weekly" at bounding box center [232, 95] width 60 height 10
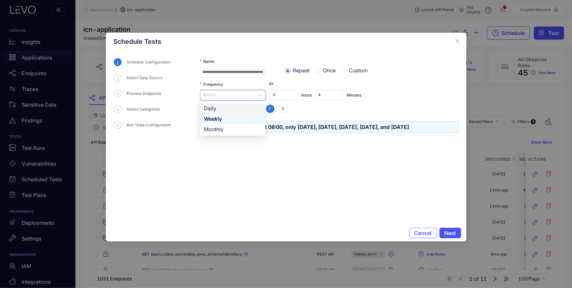
click at [227, 111] on div "Daily" at bounding box center [233, 108] width 58 height 7
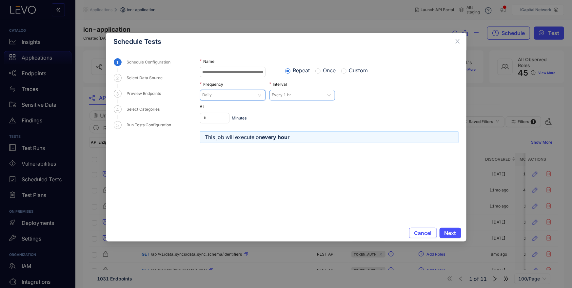
click at [291, 96] on span "Every 1 hr" at bounding box center [302, 95] width 60 height 10
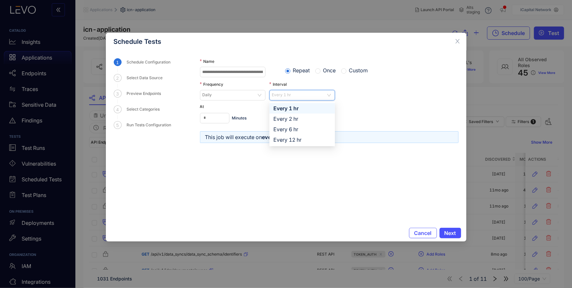
click at [393, 96] on div "Frequency Daily Interval Every 1 hr" at bounding box center [329, 90] width 259 height 19
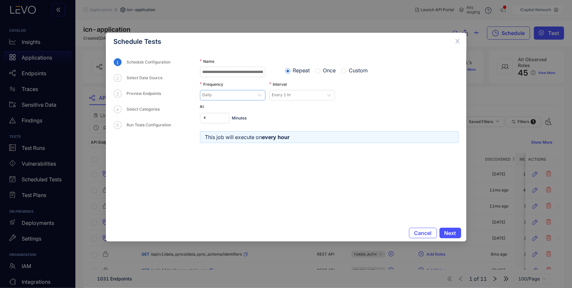
click at [241, 90] on span "Daily" at bounding box center [232, 95] width 60 height 10
click at [370, 102] on div "**********" at bounding box center [329, 90] width 259 height 65
click at [223, 96] on span "Daily" at bounding box center [232, 95] width 60 height 10
click at [289, 98] on span "Every 1 hr" at bounding box center [302, 95] width 60 height 10
drag, startPoint x: 368, startPoint y: 99, endPoint x: 213, endPoint y: 96, distance: 154.7
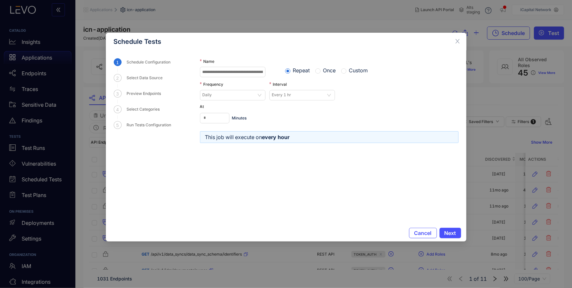
click at [368, 98] on div "Frequency Daily Interval Every 1 hr" at bounding box center [329, 90] width 259 height 19
click at [192, 95] on div "Preview Endpoints" at bounding box center [163, 98] width 73 height 16
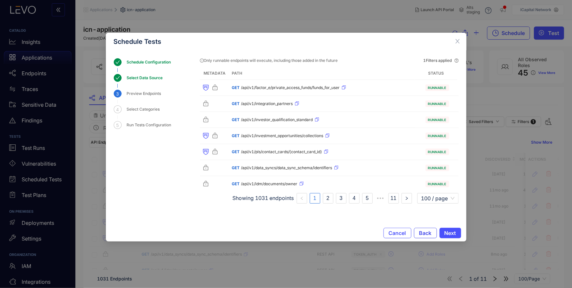
click at [417, 231] on button "Back" at bounding box center [425, 233] width 23 height 10
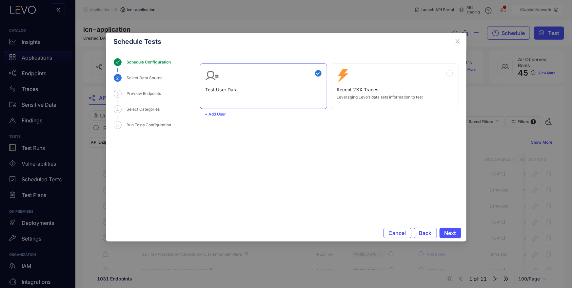
click at [417, 231] on button "Back" at bounding box center [425, 233] width 23 height 10
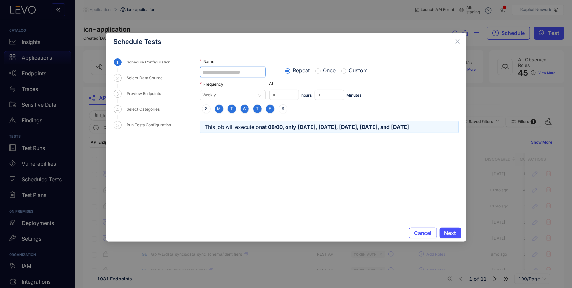
click at [251, 76] on input "Name" at bounding box center [233, 72] width 66 height 10
paste input "**********"
type input "**********"
click at [314, 191] on form "**********" at bounding box center [329, 137] width 259 height 159
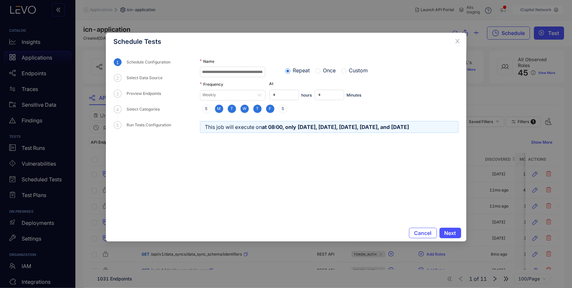
scroll to position [0, 0]
click at [242, 94] on span "Weekly" at bounding box center [232, 95] width 60 height 10
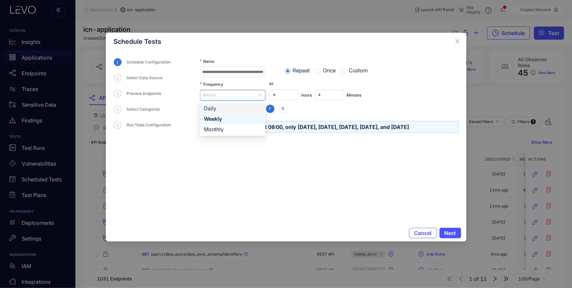
click at [230, 110] on div "Daily" at bounding box center [233, 108] width 58 height 7
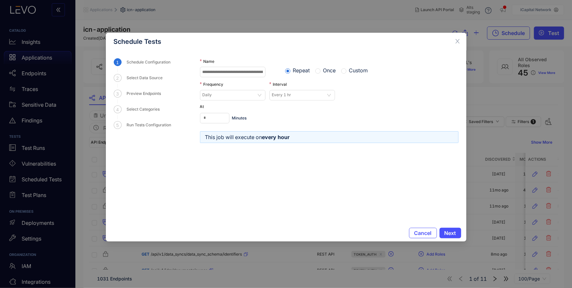
click at [338, 176] on form "**********" at bounding box center [329, 137] width 259 height 159
click at [306, 93] on span "Every 1 hr" at bounding box center [302, 95] width 60 height 10
click at [417, 88] on div "Frequency Daily Interval Every 1 hr" at bounding box center [329, 90] width 259 height 19
click at [291, 95] on span "Every 1 hr" at bounding box center [302, 95] width 60 height 10
click at [365, 103] on div "**********" at bounding box center [329, 90] width 259 height 65
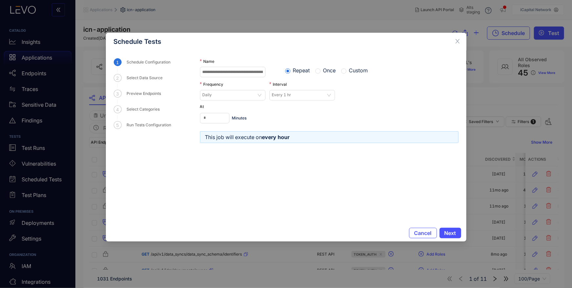
click at [351, 71] on span "Custom" at bounding box center [358, 70] width 24 height 6
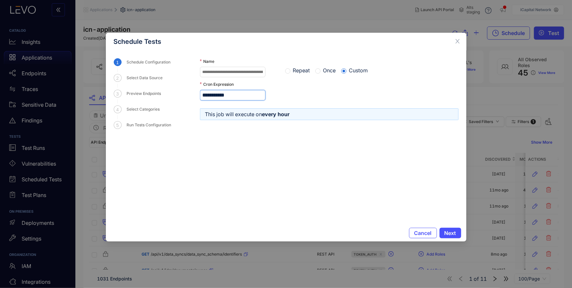
click at [204, 95] on input "**********" at bounding box center [233, 95] width 66 height 10
type input "*********"
click at [282, 168] on form "**********" at bounding box center [329, 137] width 259 height 159
click at [346, 182] on form "**********" at bounding box center [329, 137] width 259 height 159
click at [445, 232] on span "Next" at bounding box center [450, 233] width 12 height 6
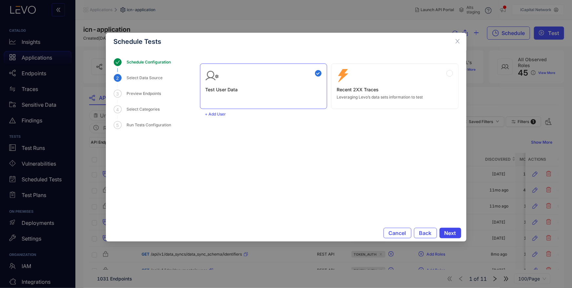
click at [448, 235] on span "Next" at bounding box center [450, 233] width 12 height 6
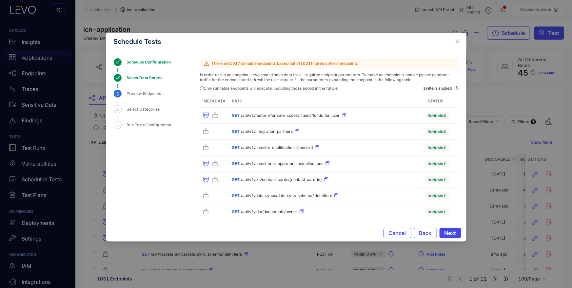
click at [451, 233] on span "Next" at bounding box center [450, 233] width 12 height 6
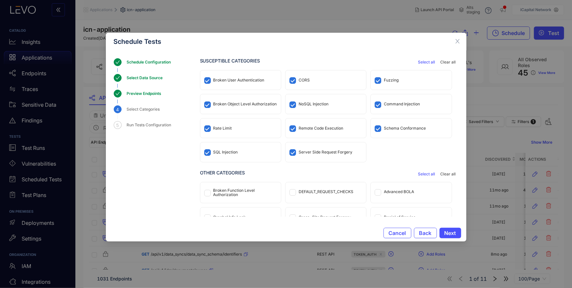
click at [227, 101] on div "Broken Object Level Authorization" at bounding box center [240, 103] width 81 height 19
click at [231, 127] on div "Rate Limit" at bounding box center [240, 128] width 81 height 19
drag, startPoint x: 225, startPoint y: 152, endPoint x: 258, endPoint y: 155, distance: 32.3
click at [225, 151] on div "SQL Injection" at bounding box center [225, 152] width 25 height 5
click at [307, 154] on div "Server Side Request Forgery" at bounding box center [326, 152] width 54 height 5
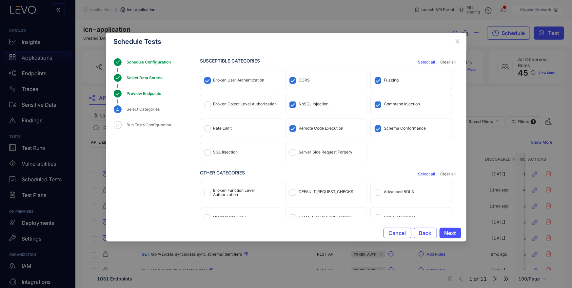
click at [316, 126] on div "Remote Code Execution" at bounding box center [321, 128] width 45 height 5
click at [317, 102] on div "NoSQL Injection" at bounding box center [314, 104] width 30 height 5
click at [309, 80] on div "CORS" at bounding box center [325, 79] width 81 height 19
click at [392, 76] on div "Fuzzing" at bounding box center [411, 79] width 81 height 19
click at [394, 106] on div "Command Injection" at bounding box center [402, 104] width 36 height 5
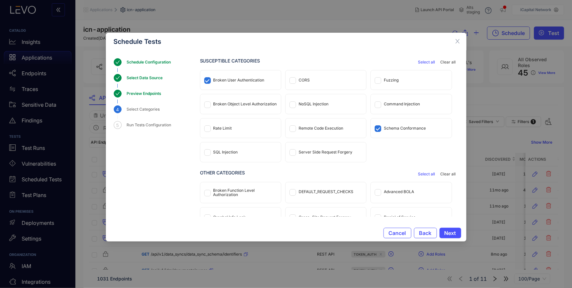
click at [393, 128] on div "Schema Conformance" at bounding box center [405, 128] width 42 height 5
click at [452, 232] on span "Next" at bounding box center [450, 233] width 12 height 6
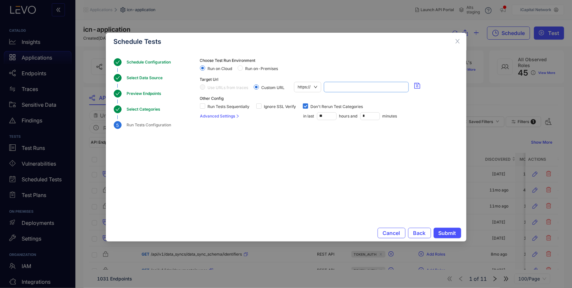
click at [336, 87] on input "search" at bounding box center [366, 87] width 77 height 10
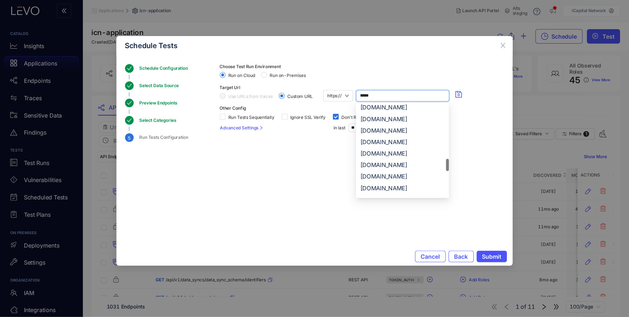
scroll to position [541, 0]
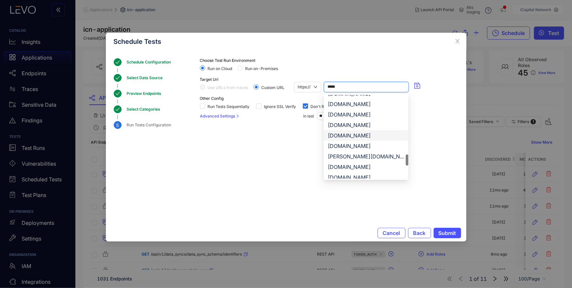
click at [364, 134] on div "[DOMAIN_NAME]" at bounding box center [366, 135] width 77 height 7
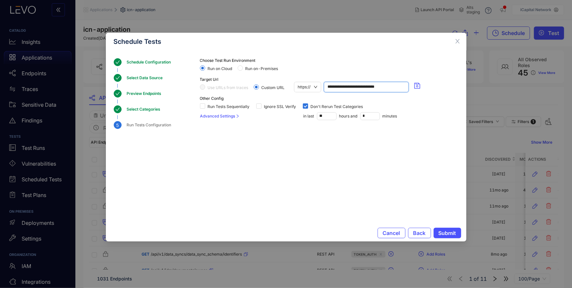
type input "**********"
click at [204, 155] on section "**********" at bounding box center [329, 130] width 259 height 144
click at [207, 106] on span "Run Tests Sequentially" at bounding box center [228, 107] width 47 height 5
click at [328, 116] on input "**" at bounding box center [326, 116] width 19 height 7
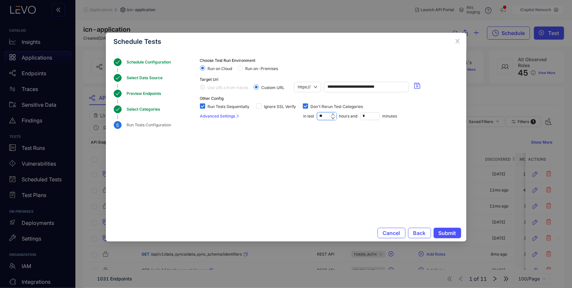
type input "**"
click at [319, 172] on section "**********" at bounding box center [329, 130] width 259 height 144
click at [452, 234] on span "Submit" at bounding box center [447, 233] width 18 height 6
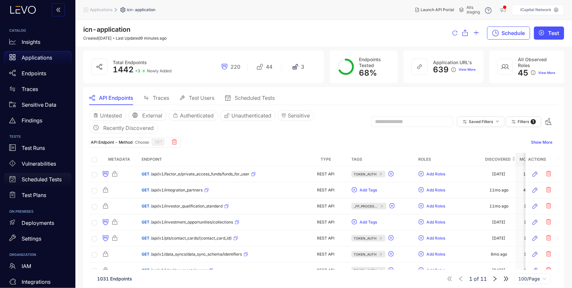
click at [49, 180] on p "Scheduled Tests" at bounding box center [42, 180] width 40 height 6
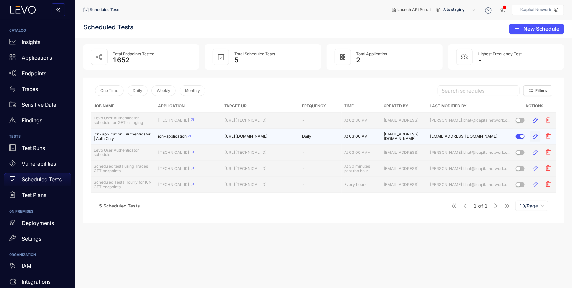
click at [535, 137] on icon "button" at bounding box center [535, 136] width 7 height 7
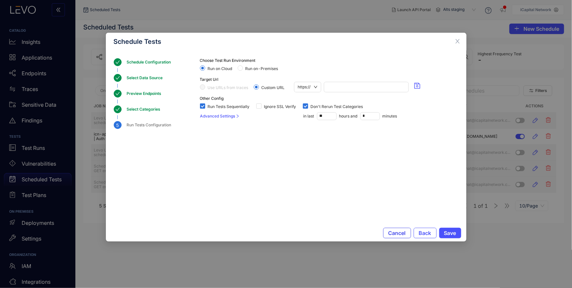
click at [395, 231] on span "Cancel" at bounding box center [396, 233] width 17 height 6
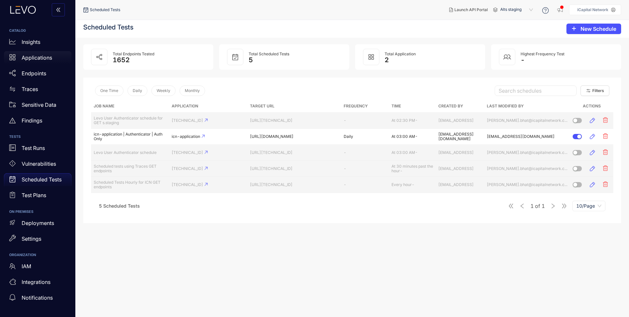
click at [40, 56] on p "Applications" at bounding box center [37, 58] width 30 height 6
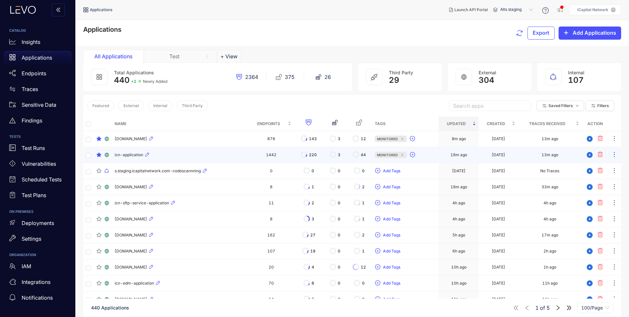
click at [165, 152] on div "icn-application" at bounding box center [180, 155] width 131 height 8
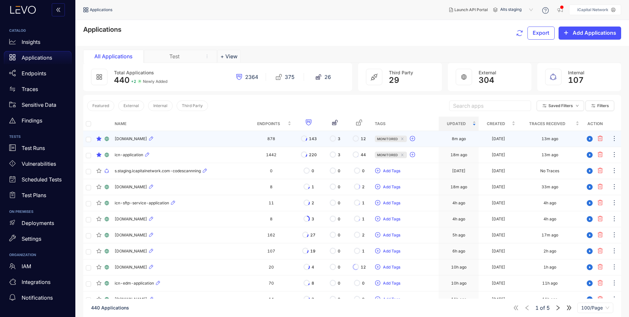
click at [201, 138] on div "[DOMAIN_NAME]" at bounding box center [180, 139] width 131 height 8
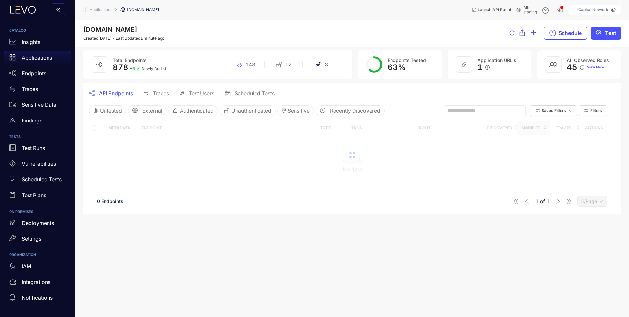
click at [571, 34] on span "Schedule" at bounding box center [570, 33] width 23 height 6
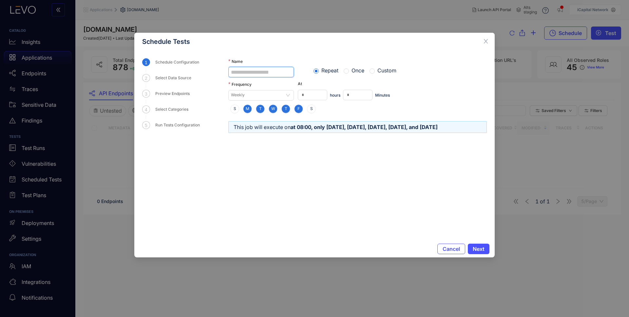
click at [242, 73] on input "Name" at bounding box center [261, 72] width 66 height 10
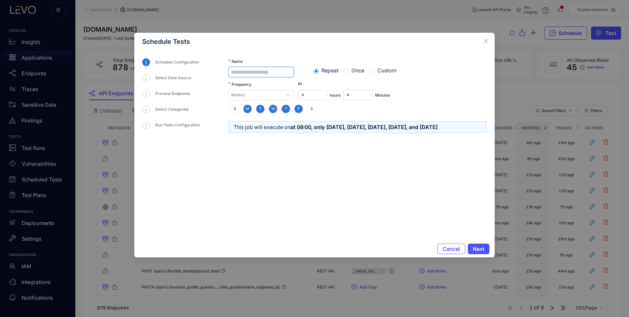
paste input "**********"
click at [241, 71] on input "**********" at bounding box center [261, 72] width 66 height 10
type input "**********"
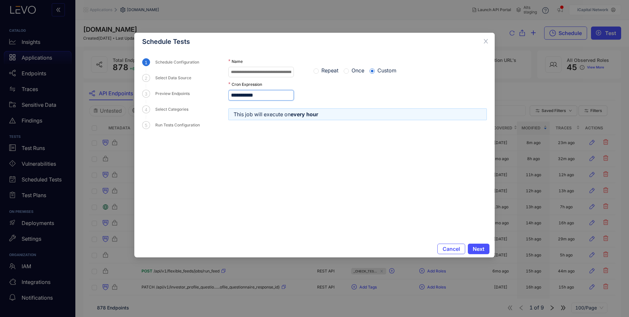
click at [240, 95] on input "**********" at bounding box center [261, 95] width 66 height 10
type input "*********"
click at [342, 196] on form "**********" at bounding box center [357, 145] width 259 height 174
click at [480, 249] on span "Next" at bounding box center [479, 249] width 12 height 6
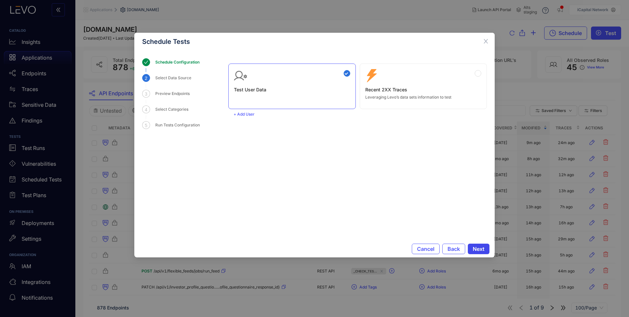
click at [476, 249] on span "Next" at bounding box center [479, 249] width 12 height 6
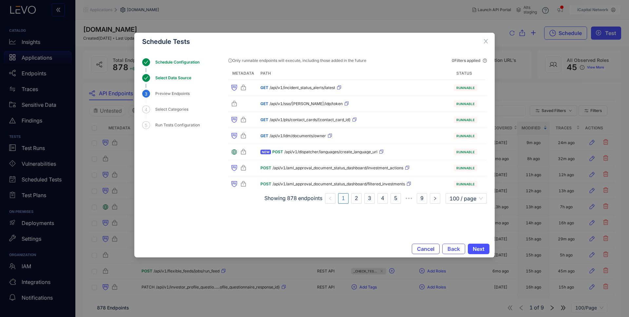
click at [416, 247] on button "Cancel" at bounding box center [426, 249] width 28 height 10
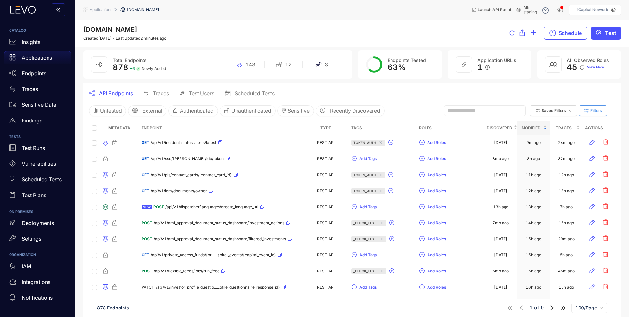
click at [571, 112] on span "Filters" at bounding box center [596, 110] width 12 height 5
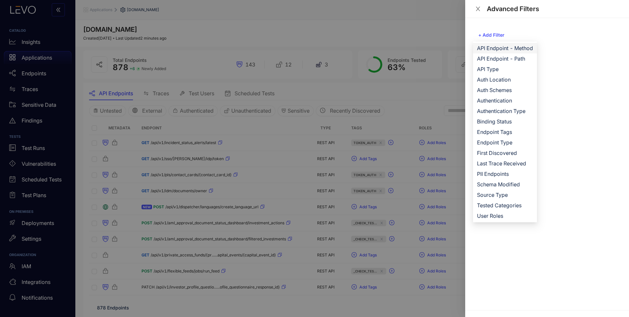
click at [510, 49] on span "API Endpoint - Method" at bounding box center [505, 48] width 56 height 7
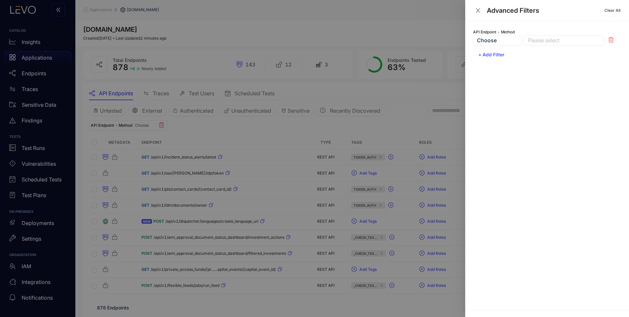
click at [542, 40] on div at bounding box center [561, 40] width 70 height 7
click at [544, 55] on div "GET" at bounding box center [564, 53] width 73 height 7
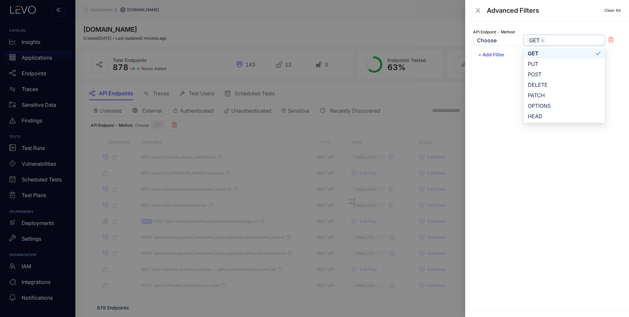
click at [410, 94] on div at bounding box center [314, 158] width 629 height 317
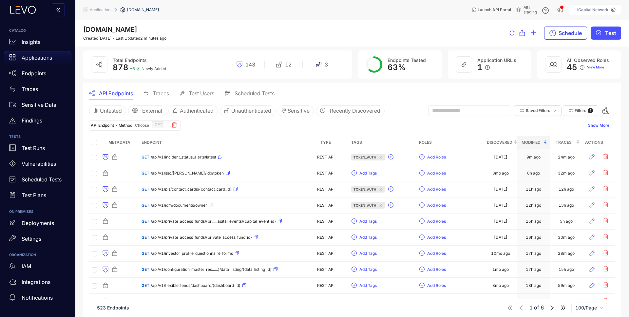
click at [569, 33] on span "Schedule" at bounding box center [570, 33] width 23 height 6
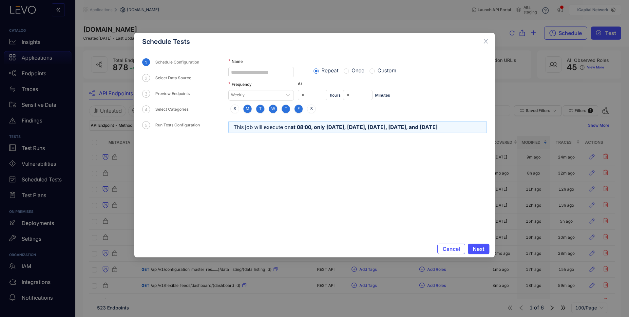
click at [381, 71] on span "Custom" at bounding box center [387, 70] width 24 height 6
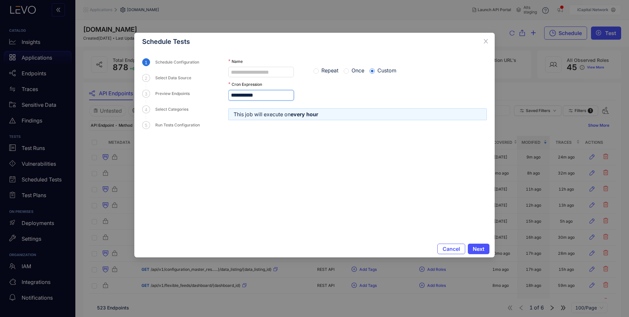
click at [238, 96] on input "**********" at bounding box center [261, 95] width 66 height 10
type input "*********"
click at [331, 168] on form "Name Repeat Once Custom Interval Every 1 hr Cron Expression ********* This job …" at bounding box center [357, 145] width 259 height 174
click at [265, 76] on input "Name" at bounding box center [261, 72] width 66 height 10
paste input "**********"
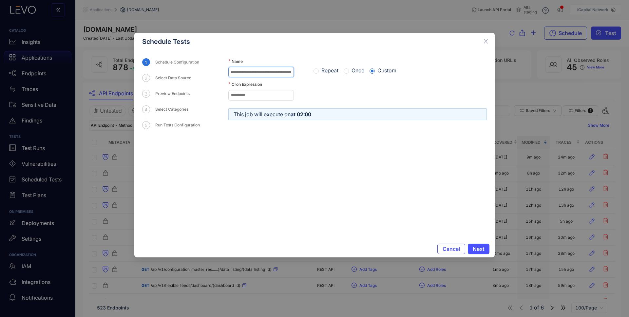
scroll to position [0, 18]
click at [241, 72] on input "**********" at bounding box center [261, 72] width 66 height 10
type input "**********"
click at [479, 249] on span "Next" at bounding box center [479, 249] width 12 height 6
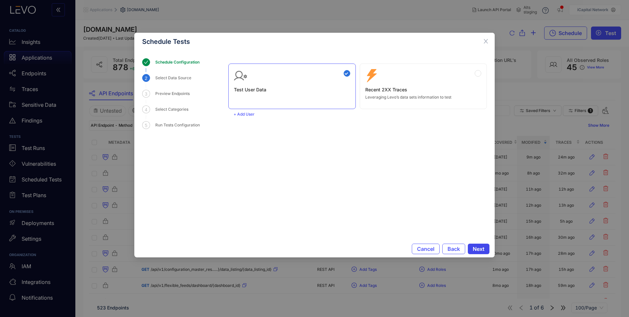
click at [483, 250] on span "Next" at bounding box center [479, 249] width 12 height 6
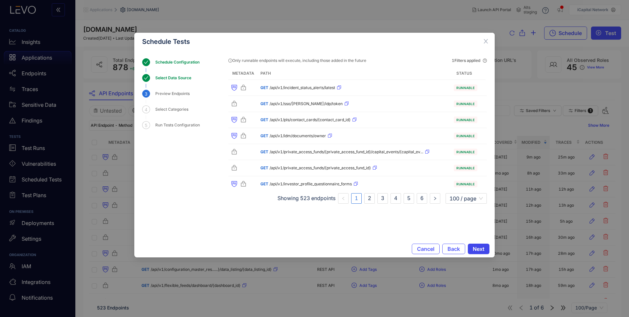
click at [474, 249] on span "Next" at bounding box center [479, 249] width 12 height 6
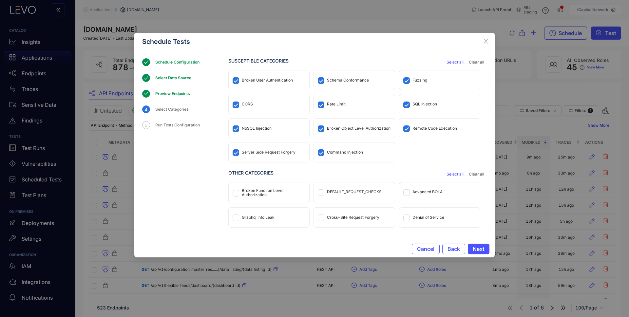
click at [251, 104] on div "CORS" at bounding box center [247, 104] width 11 height 5
click at [258, 119] on div "NoSQL Injection" at bounding box center [269, 128] width 81 height 19
click at [265, 148] on div "Server Side Request Forgery" at bounding box center [269, 152] width 81 height 19
click at [335, 150] on div "Command Injection" at bounding box center [345, 152] width 36 height 5
click at [339, 128] on div "Broken Object Level Authorization" at bounding box center [359, 128] width 64 height 5
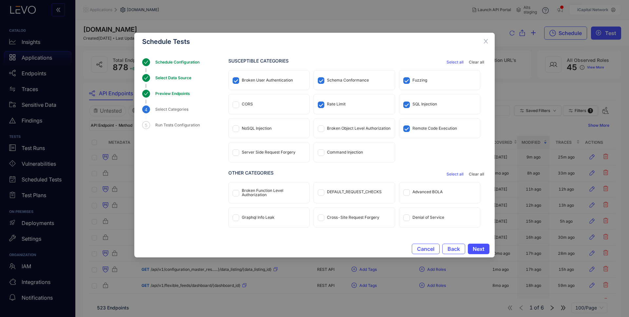
click at [336, 105] on div "Rate Limit" at bounding box center [336, 104] width 19 height 5
click at [335, 79] on div "Schema Conformance" at bounding box center [348, 80] width 42 height 5
drag, startPoint x: 417, startPoint y: 78, endPoint x: 420, endPoint y: 93, distance: 14.9
click at [417, 78] on div "Fuzzing" at bounding box center [420, 80] width 15 height 5
click at [422, 111] on div "SQL Injection" at bounding box center [439, 103] width 81 height 19
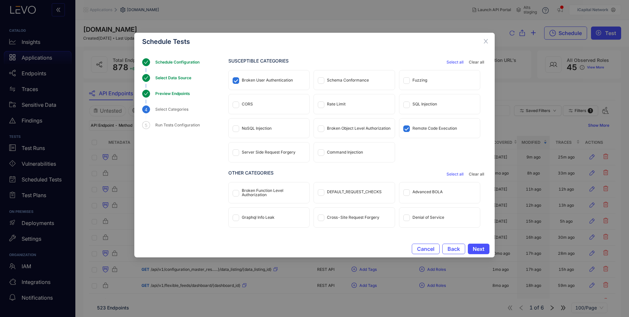
click at [428, 132] on div "Remote Code Execution" at bounding box center [439, 128] width 81 height 19
click at [482, 249] on span "Next" at bounding box center [479, 249] width 12 height 6
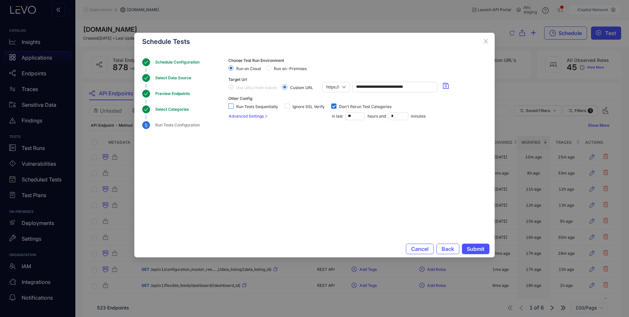
click at [243, 106] on span "Run Tests Sequentially" at bounding box center [257, 107] width 47 height 5
click at [353, 116] on input "**" at bounding box center [355, 116] width 19 height 7
type input "**"
click at [393, 173] on section "**********" at bounding box center [357, 137] width 259 height 159
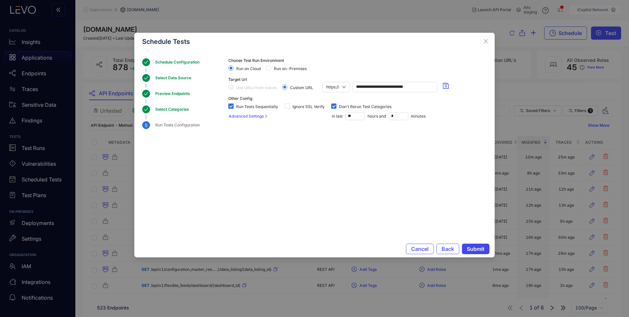
click at [473, 248] on span "Submit" at bounding box center [476, 249] width 18 height 6
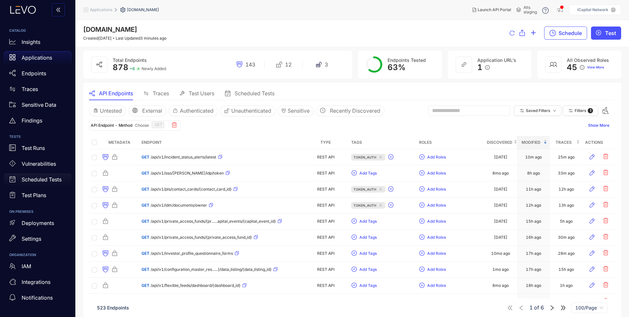
click at [41, 180] on p "Scheduled Tests" at bounding box center [42, 180] width 40 height 6
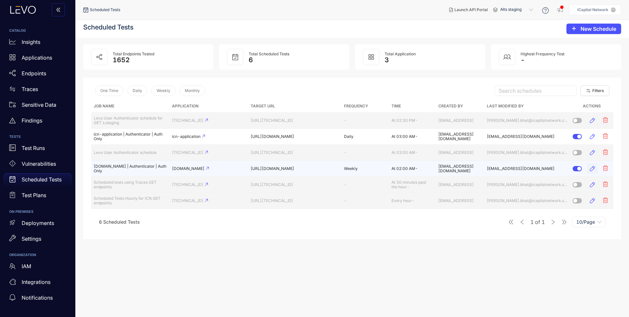
click at [571, 169] on icon "button" at bounding box center [592, 168] width 7 height 7
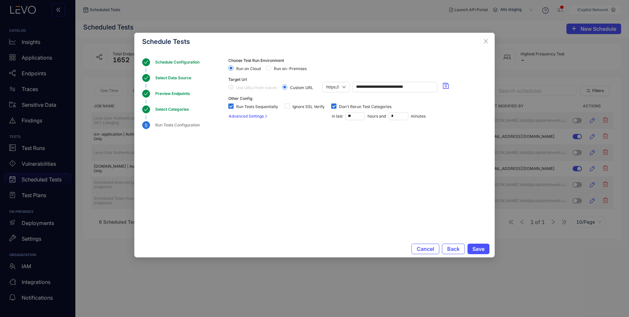
click at [168, 64] on div "Schedule Configuration" at bounding box center [179, 62] width 48 height 8
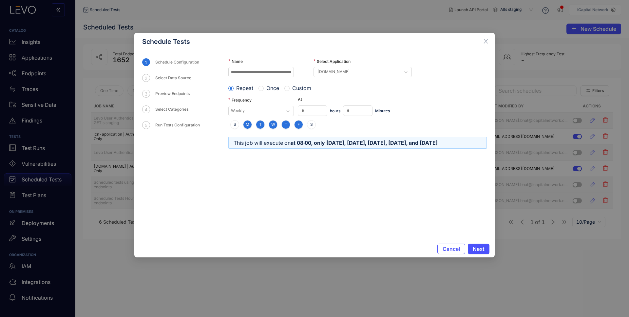
click at [299, 88] on span "Custom" at bounding box center [302, 88] width 24 height 6
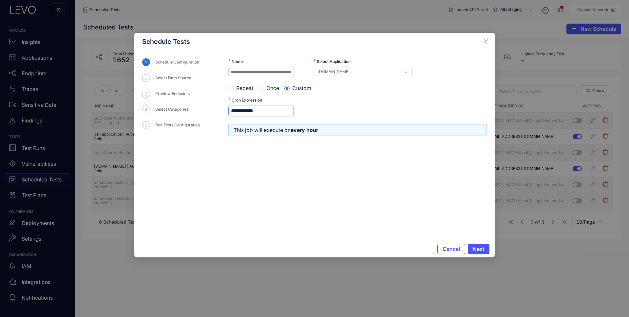
click at [237, 111] on input "**********" at bounding box center [261, 111] width 66 height 10
type input "*********"
click at [275, 183] on form "**********" at bounding box center [357, 145] width 259 height 174
click at [392, 100] on div "Cron Expression" at bounding box center [357, 101] width 259 height 9
click at [476, 249] on span "Next" at bounding box center [479, 249] width 12 height 6
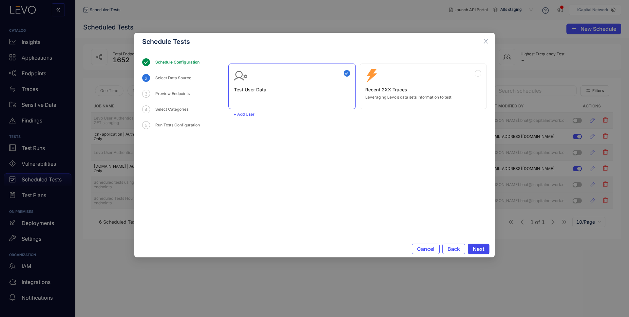
click at [476, 249] on span "Next" at bounding box center [479, 249] width 12 height 6
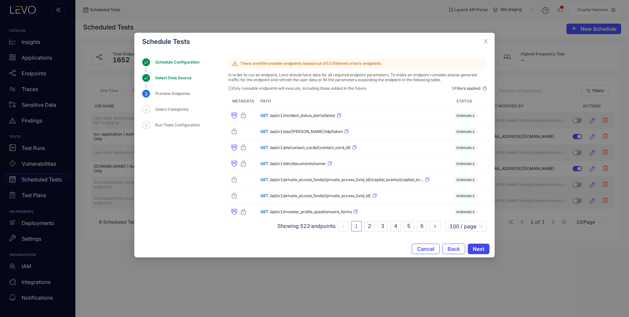
click at [476, 250] on span "Next" at bounding box center [479, 249] width 12 height 6
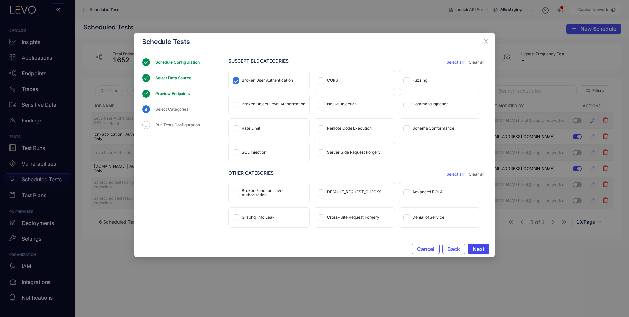
click at [476, 250] on span "Next" at bounding box center [479, 249] width 12 height 6
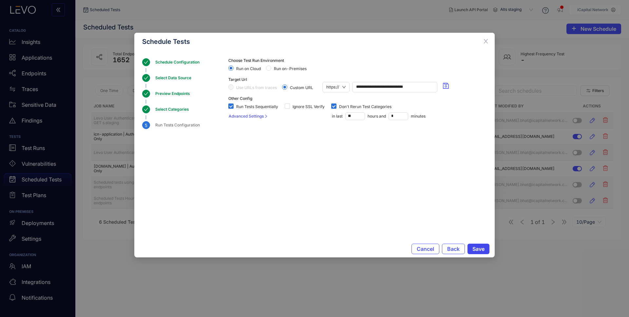
click at [477, 250] on span "Save" at bounding box center [478, 249] width 12 height 6
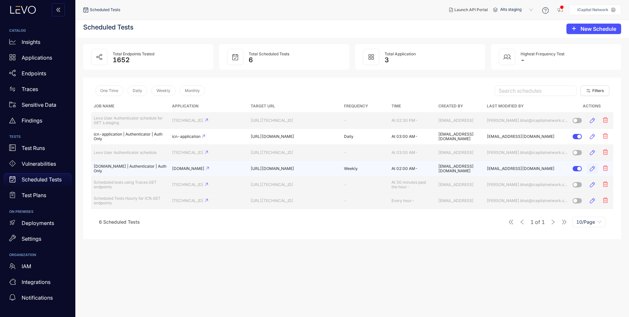
click at [571, 170] on icon "button" at bounding box center [592, 168] width 7 height 7
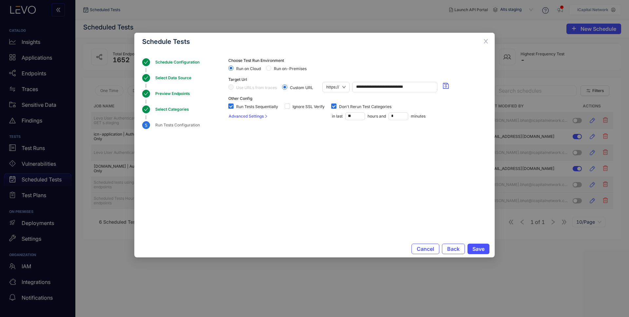
click at [179, 58] on div "**********" at bounding box center [314, 145] width 360 height 190
click at [179, 60] on div "Schedule Configuration" at bounding box center [179, 62] width 48 height 8
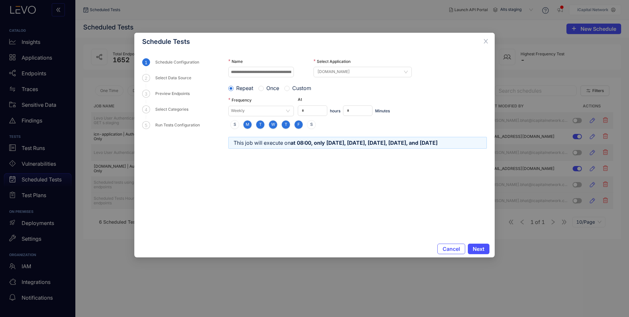
click at [304, 87] on span "Custom" at bounding box center [302, 88] width 24 height 6
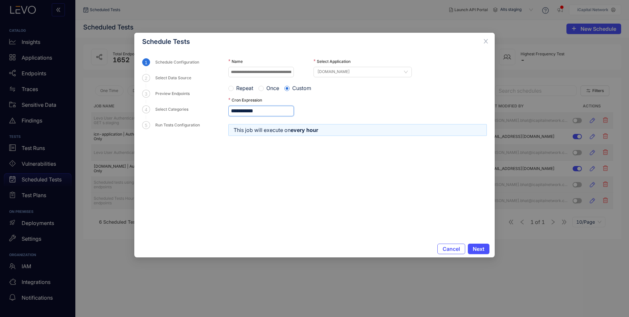
click at [237, 109] on input "**********" at bounding box center [261, 111] width 66 height 10
type input "*********"
click at [396, 208] on form "**********" at bounding box center [357, 145] width 259 height 174
click at [478, 250] on span "Next" at bounding box center [479, 249] width 12 height 6
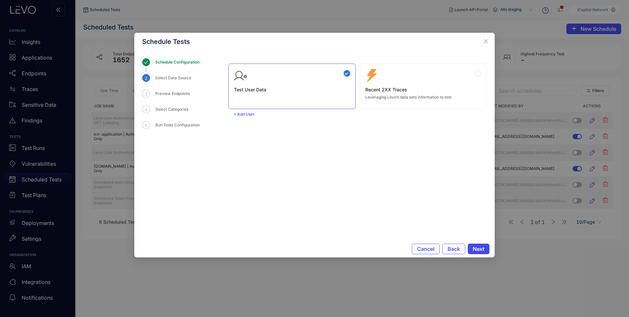
click at [478, 250] on span "Next" at bounding box center [479, 249] width 12 height 6
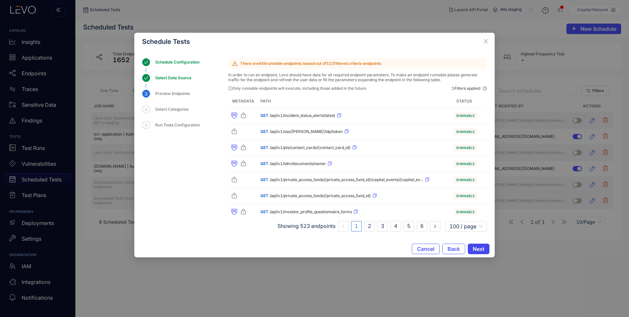
click at [478, 250] on span "Next" at bounding box center [479, 249] width 12 height 6
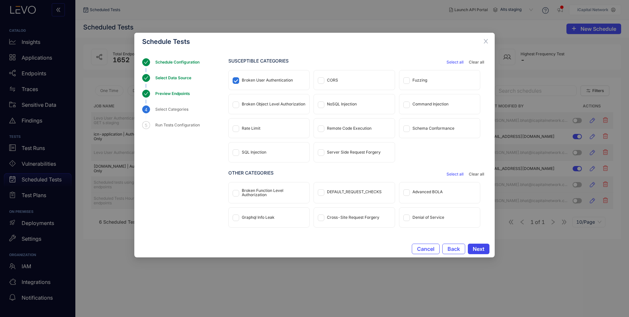
click at [478, 250] on span "Next" at bounding box center [479, 249] width 12 height 6
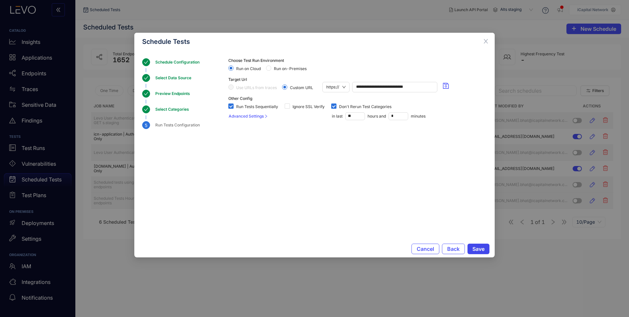
click at [478, 250] on span "Save" at bounding box center [478, 249] width 12 height 6
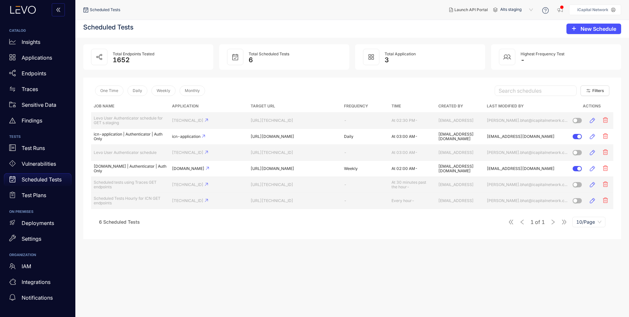
click at [43, 178] on p "Scheduled Tests" at bounding box center [42, 180] width 40 height 6
click at [38, 164] on p "Vulnerabilities" at bounding box center [39, 164] width 34 height 6
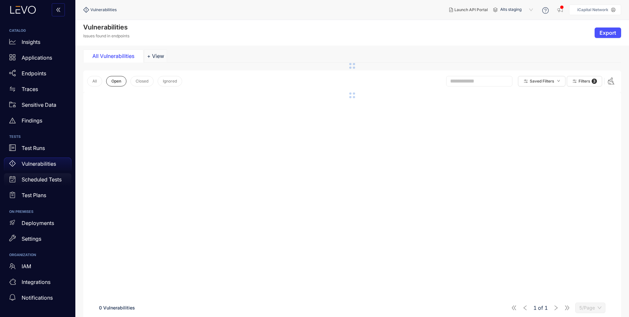
click at [41, 180] on p "Scheduled Tests" at bounding box center [42, 180] width 40 height 6
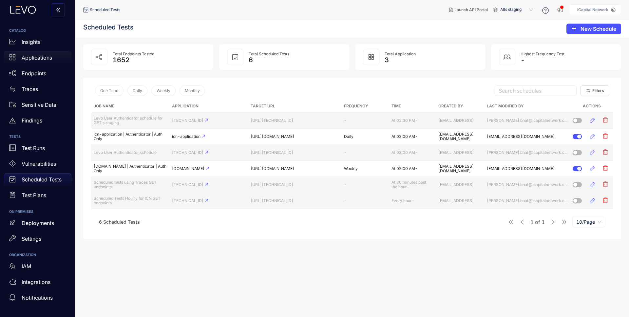
click at [33, 59] on p "Applications" at bounding box center [37, 58] width 30 height 6
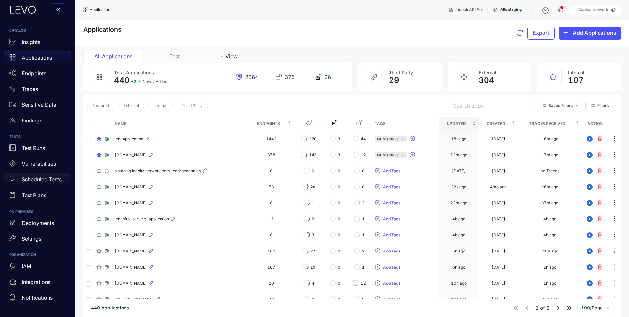
click at [38, 177] on p "Scheduled Tests" at bounding box center [42, 180] width 40 height 6
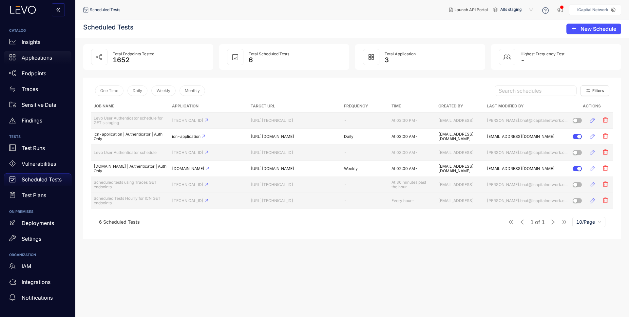
click at [33, 55] on p "Applications" at bounding box center [37, 58] width 30 height 6
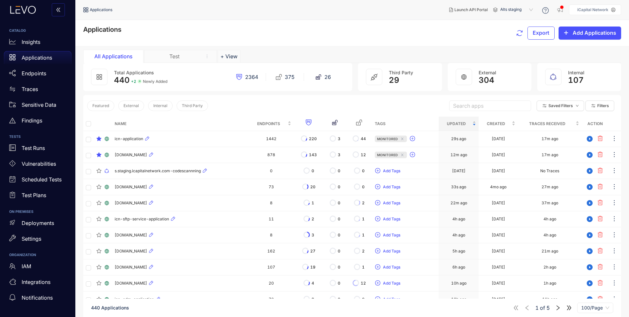
click at [571, 99] on div "Saved Filters Filters" at bounding box center [576, 106] width 82 height 14
click at [571, 102] on button "Filters" at bounding box center [600, 106] width 29 height 10
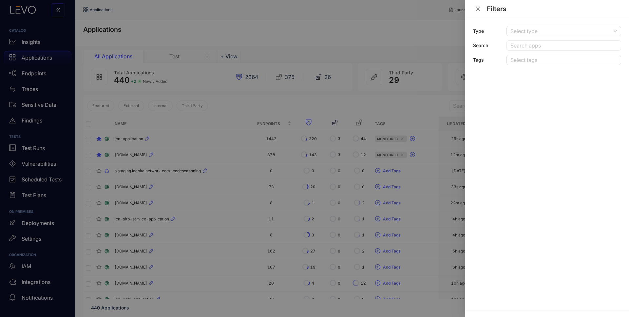
click at [434, 37] on div at bounding box center [314, 158] width 629 height 317
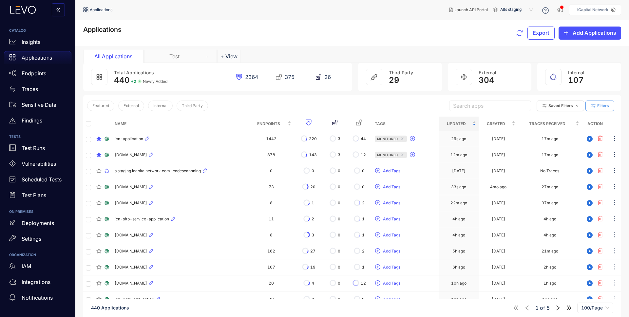
click at [571, 105] on span "Filters" at bounding box center [603, 106] width 12 height 5
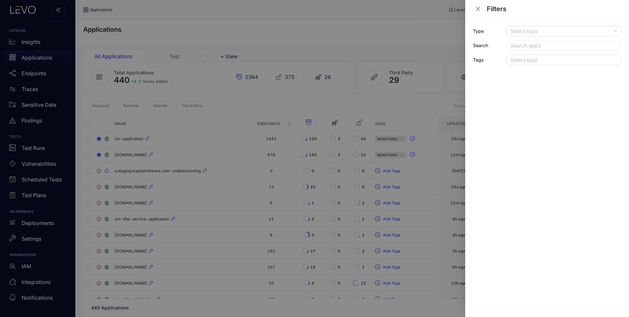
click at [198, 141] on div at bounding box center [314, 158] width 629 height 317
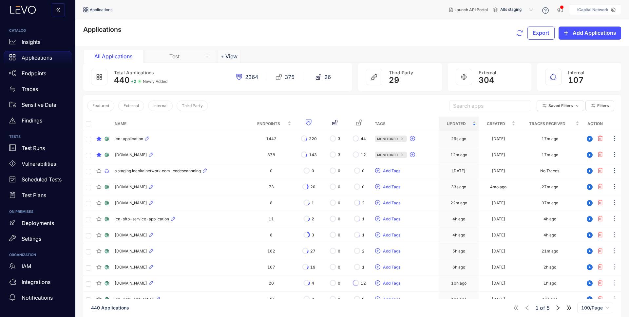
click at [162, 141] on div "icn-application" at bounding box center [180, 139] width 131 height 8
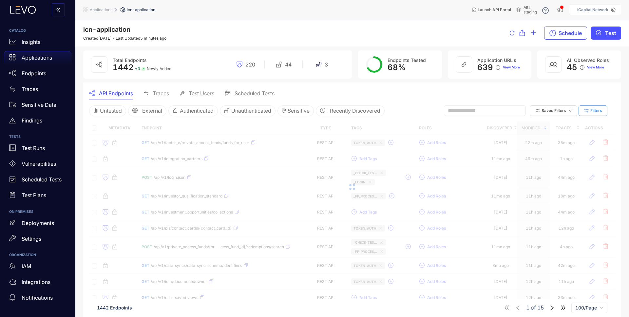
click at [571, 110] on icon "button" at bounding box center [587, 111] width 6 height 6
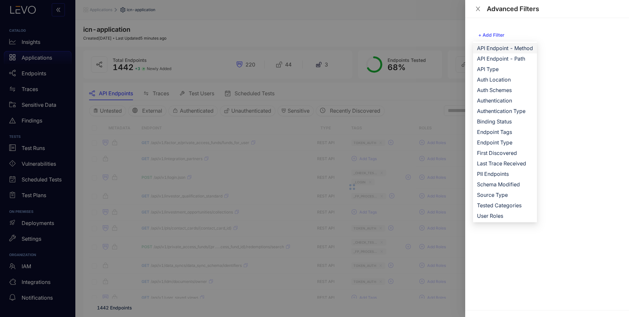
click at [504, 48] on span "API Endpoint - Method" at bounding box center [505, 48] width 56 height 7
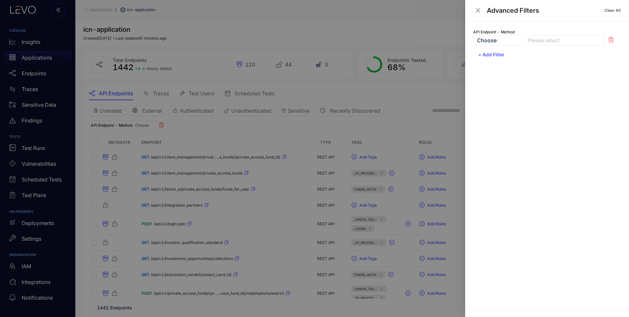
click at [560, 41] on div at bounding box center [561, 40] width 70 height 7
click at [545, 52] on div "GET" at bounding box center [564, 53] width 73 height 7
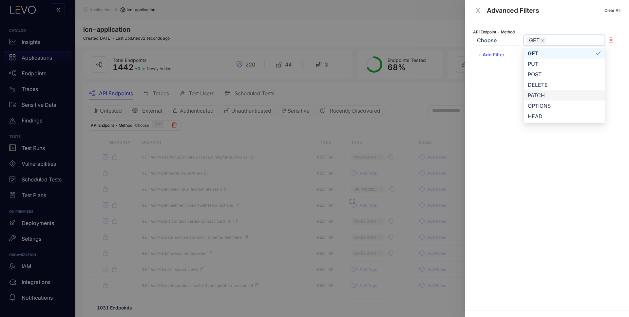
click at [410, 121] on div at bounding box center [314, 158] width 629 height 317
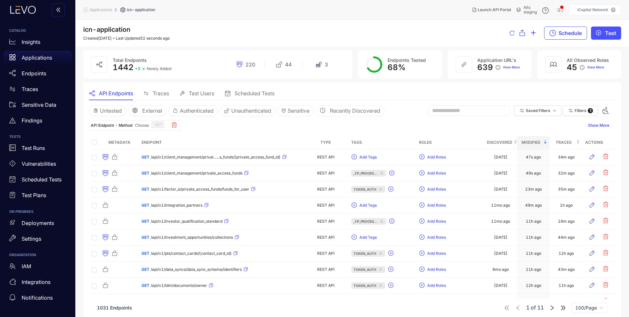
click at [561, 34] on span "Schedule" at bounding box center [570, 33] width 23 height 6
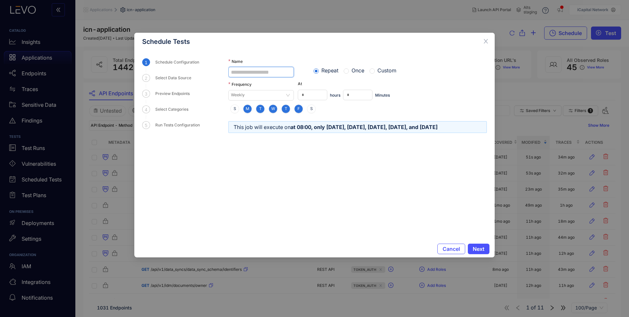
click at [253, 70] on input "Name" at bounding box center [261, 72] width 66 height 10
paste input "**********"
click at [263, 72] on input "**********" at bounding box center [261, 72] width 66 height 10
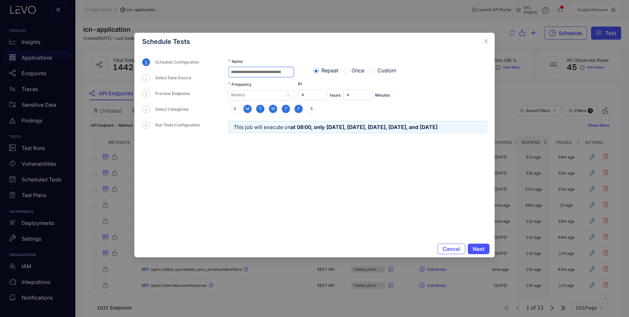
scroll to position [0, 0]
type input "**********"
click at [391, 72] on span "Custom" at bounding box center [387, 70] width 24 height 6
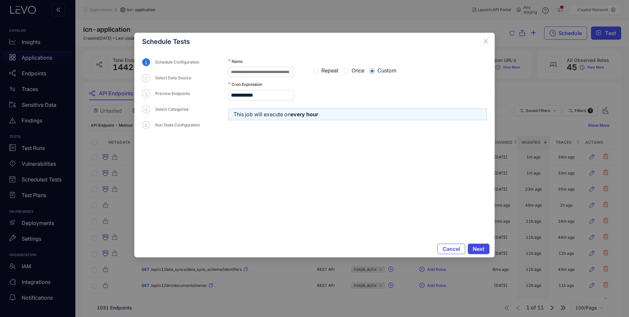
click at [475, 248] on span "Next" at bounding box center [479, 249] width 12 height 6
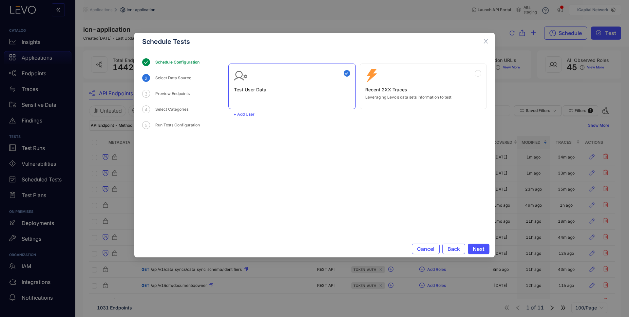
click at [437, 85] on div "Zero Config Recent 2XX Traces Leveraging Levo’s data sets information to test" at bounding box center [423, 84] width 116 height 30
click at [478, 248] on span "Next" at bounding box center [479, 249] width 12 height 6
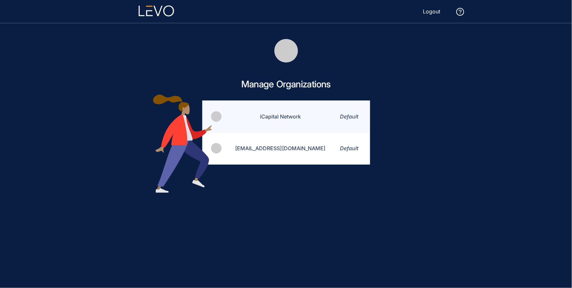
click at [285, 118] on td "iCapital Network" at bounding box center [276, 117] width 108 height 32
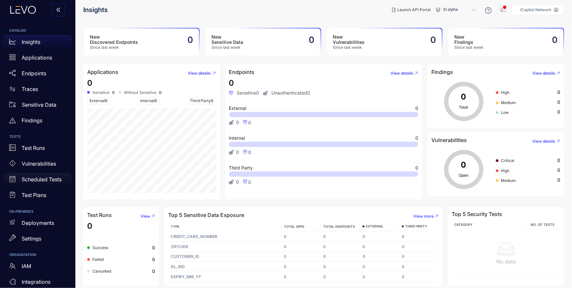
click at [31, 178] on p "Scheduled Tests" at bounding box center [42, 180] width 40 height 6
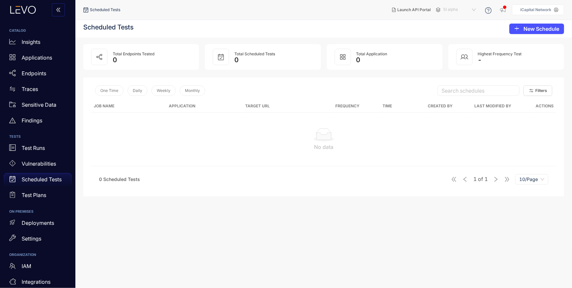
click at [446, 7] on span "SI alpha" at bounding box center [460, 10] width 34 height 10
click at [459, 34] on div "Alts staging" at bounding box center [463, 37] width 34 height 7
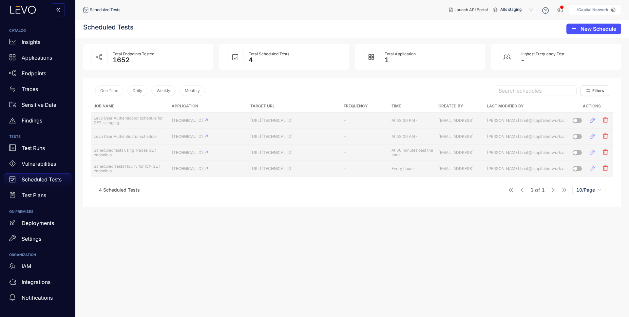
click at [31, 181] on p "Scheduled Tests" at bounding box center [42, 180] width 40 height 6
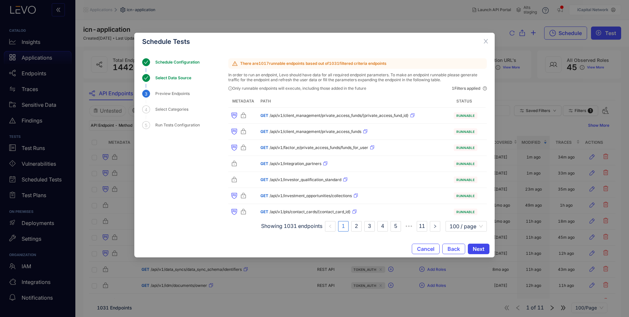
click at [485, 250] on button "Next" at bounding box center [479, 249] width 22 height 10
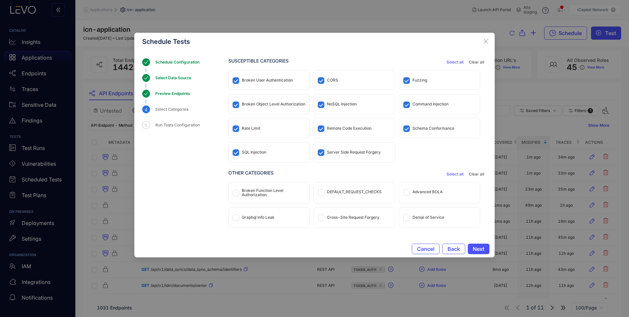
drag, startPoint x: 248, startPoint y: 100, endPoint x: 259, endPoint y: 123, distance: 24.5
click at [248, 100] on div "Broken Object Level Authorization" at bounding box center [269, 103] width 81 height 19
click at [256, 126] on div "Rate Limit" at bounding box center [251, 128] width 19 height 5
click at [252, 150] on div "SQL Injection" at bounding box center [254, 152] width 25 height 5
click at [328, 151] on div "Server Side Request Forgery" at bounding box center [354, 152] width 54 height 5
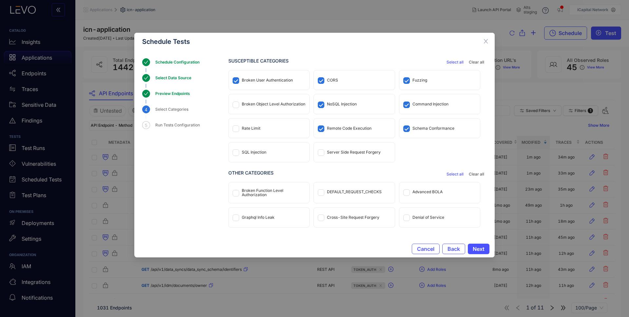
click at [336, 125] on div "Remote Code Execution" at bounding box center [354, 128] width 81 height 19
click at [333, 105] on div "NoSQL Injection" at bounding box center [342, 104] width 30 height 5
click at [323, 77] on label at bounding box center [321, 80] width 7 height 8
click at [333, 82] on div "CORS" at bounding box center [332, 80] width 11 height 5
click at [411, 80] on div "Fuzzing" at bounding box center [439, 79] width 81 height 19
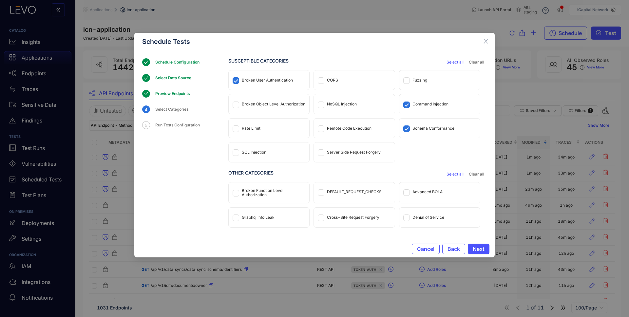
click at [415, 104] on div "Command Injection" at bounding box center [431, 104] width 36 height 5
click at [414, 126] on div "Schema Conformance" at bounding box center [434, 128] width 42 height 5
click at [475, 246] on span "Next" at bounding box center [479, 249] width 12 height 6
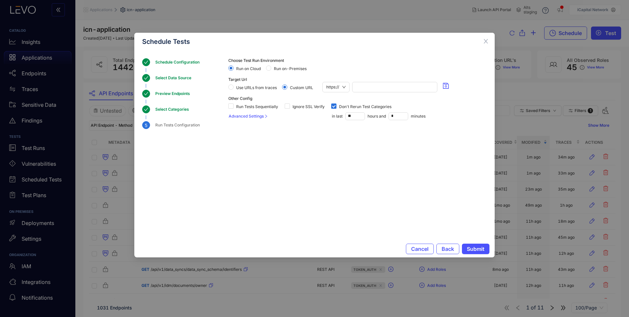
click at [243, 87] on span "Use URLs from traces" at bounding box center [257, 88] width 46 height 5
click at [247, 105] on span "Run Tests Sequentially" at bounding box center [257, 107] width 47 height 5
click at [350, 115] on input "**" at bounding box center [355, 116] width 19 height 7
type input "**"
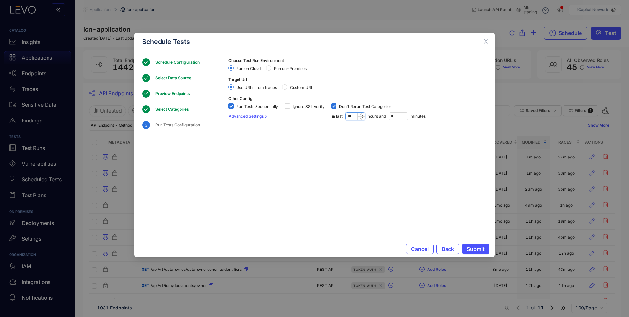
click at [368, 165] on section "Choose Test Run Environment Run on Cloud Run on-Premises Target Url Use URLs fr…" at bounding box center [357, 137] width 259 height 159
click at [477, 247] on span "Submit" at bounding box center [476, 249] width 18 height 6
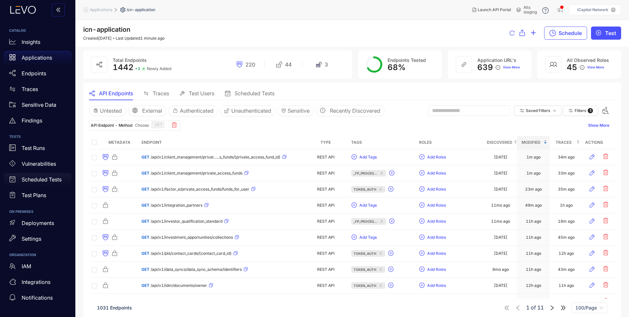
click at [32, 180] on p "Scheduled Tests" at bounding box center [42, 180] width 40 height 6
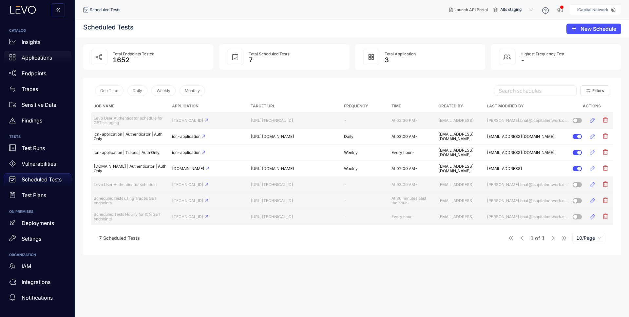
click at [38, 58] on p "Applications" at bounding box center [37, 58] width 30 height 6
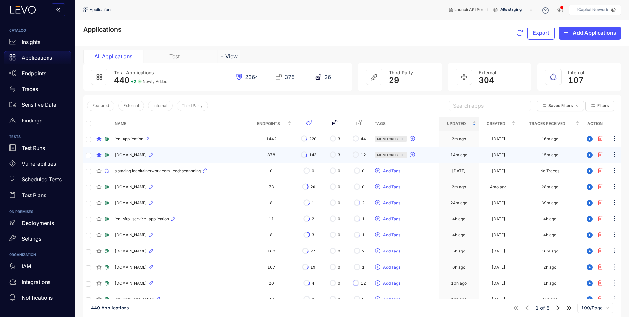
click at [205, 158] on div "[DOMAIN_NAME]" at bounding box center [180, 155] width 131 height 8
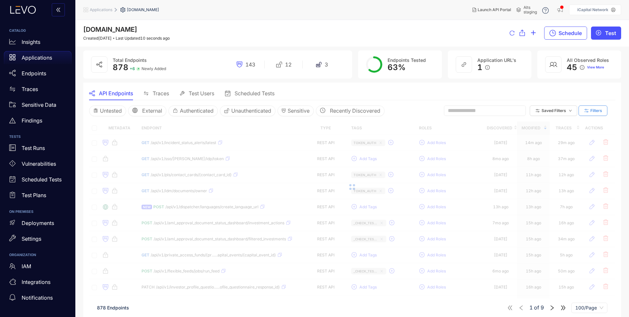
click at [595, 110] on span "Filters" at bounding box center [596, 110] width 12 height 5
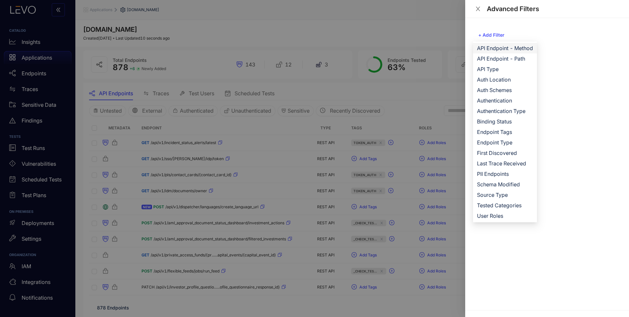
drag, startPoint x: 519, startPoint y: 49, endPoint x: 515, endPoint y: 50, distance: 3.5
click at [519, 49] on span "API Endpoint - Method" at bounding box center [505, 48] width 56 height 7
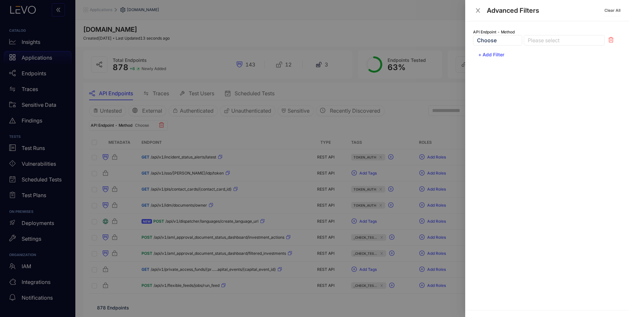
click at [552, 39] on div at bounding box center [561, 40] width 70 height 7
click at [537, 49] on div "GET" at bounding box center [564, 53] width 81 height 10
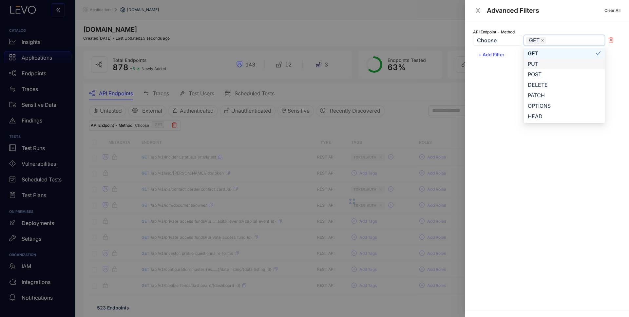
click at [510, 83] on div "API Endpoint - Method Choose GET GET PUT POST GET PUT POST DELETE PATCH OPTIONS…" at bounding box center [547, 165] width 164 height 289
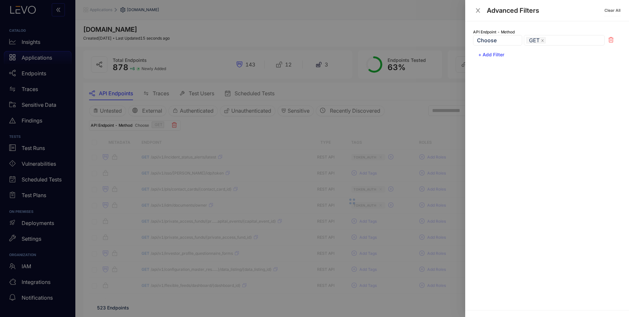
click at [410, 91] on div at bounding box center [314, 158] width 629 height 317
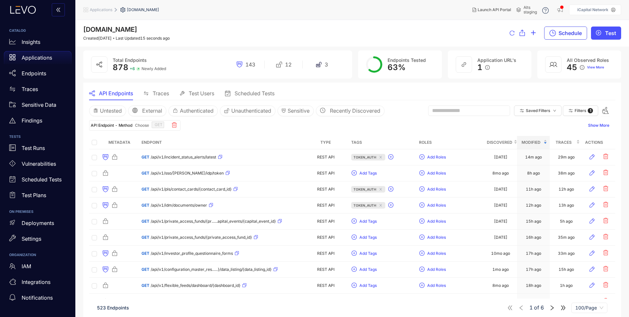
click at [562, 35] on span "Schedule" at bounding box center [570, 33] width 23 height 6
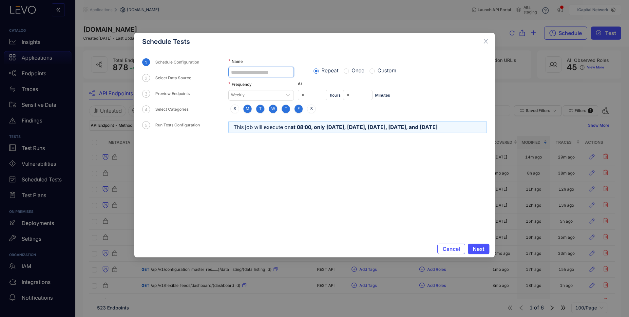
click at [259, 71] on input "Name" at bounding box center [261, 72] width 66 height 10
paste input "**********"
type input "**********"
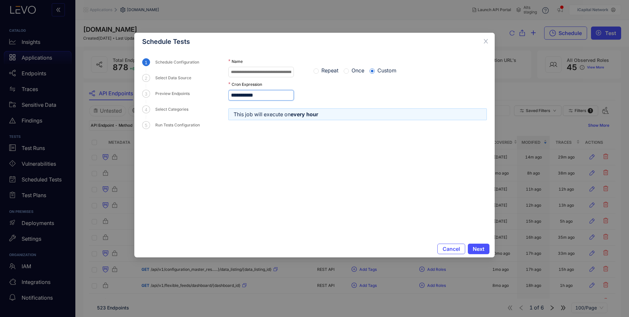
click at [239, 96] on input "**********" at bounding box center [261, 95] width 66 height 10
type input "**********"
click at [365, 175] on form "**********" at bounding box center [357, 145] width 259 height 174
click at [479, 249] on span "Next" at bounding box center [479, 249] width 12 height 6
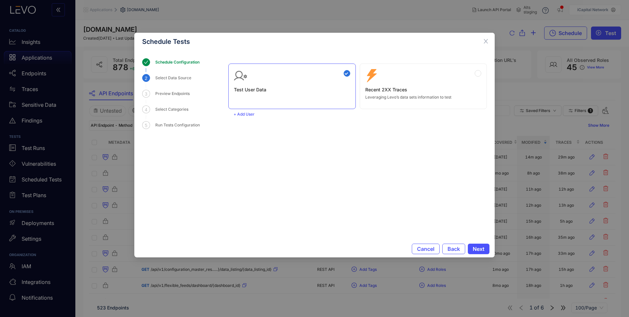
click at [402, 88] on h3 "Recent 2XX Traces" at bounding box center [423, 89] width 116 height 5
click at [478, 249] on span "Next" at bounding box center [479, 249] width 12 height 6
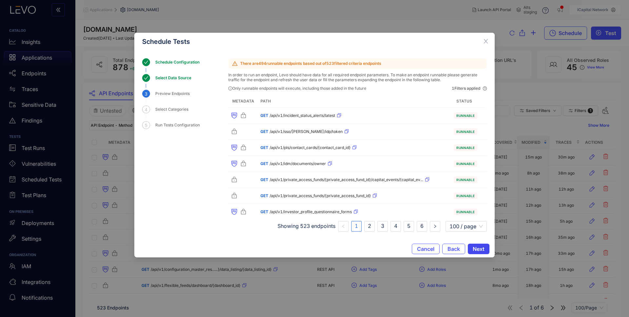
click at [479, 247] on span "Next" at bounding box center [479, 249] width 12 height 6
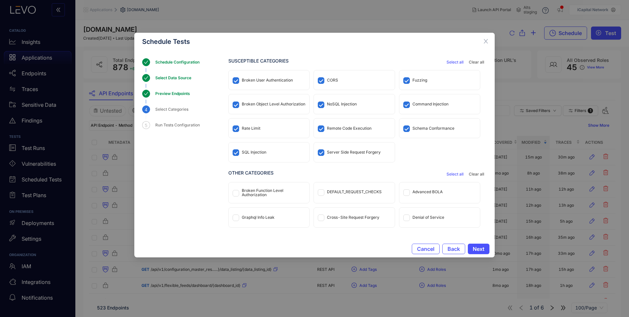
click at [249, 103] on div "Broken Object Level Authorization" at bounding box center [274, 104] width 64 height 5
click at [250, 121] on div "Rate Limit" at bounding box center [269, 128] width 81 height 19
click at [254, 152] on div "SQL Injection" at bounding box center [254, 152] width 25 height 5
click at [329, 148] on div "Server Side Request Forgery" at bounding box center [354, 152] width 81 height 19
click at [331, 130] on div "Remote Code Execution" at bounding box center [354, 128] width 81 height 19
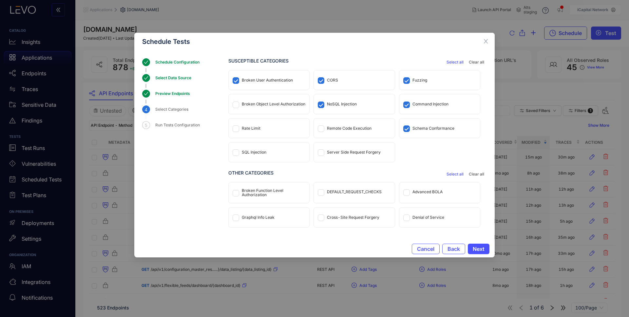
drag, startPoint x: 336, startPoint y: 110, endPoint x: 336, endPoint y: 103, distance: 6.6
click at [336, 109] on div "NoSQL Injection" at bounding box center [354, 103] width 81 height 19
click at [331, 81] on div "CORS" at bounding box center [332, 80] width 11 height 5
click at [418, 81] on div "Fuzzing" at bounding box center [420, 80] width 15 height 5
drag, startPoint x: 426, startPoint y: 107, endPoint x: 427, endPoint y: 126, distance: 18.4
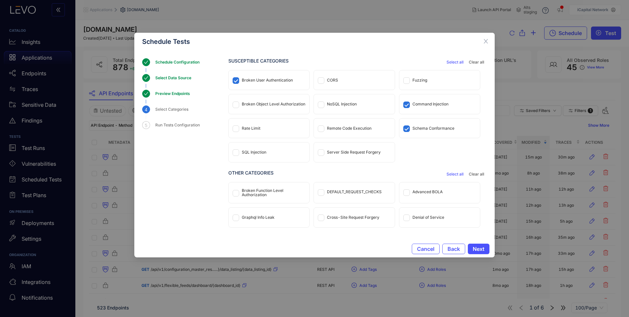
click at [426, 107] on div "Command Injection" at bounding box center [439, 103] width 81 height 19
click at [427, 126] on div "Schema Conformance" at bounding box center [434, 128] width 42 height 5
click at [481, 250] on span "Next" at bounding box center [479, 249] width 12 height 6
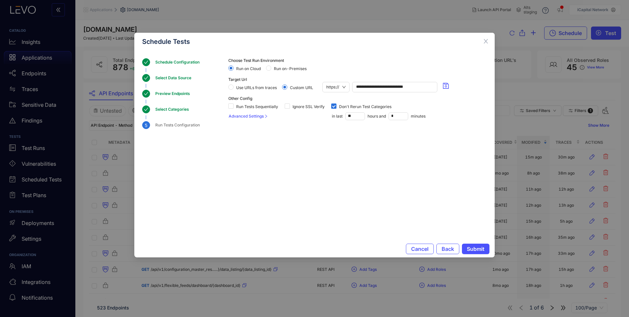
click at [235, 87] on span "Use URLs from traces" at bounding box center [257, 88] width 46 height 5
click at [233, 106] on span at bounding box center [230, 106] width 5 height 5
click at [354, 115] on input "**" at bounding box center [355, 116] width 19 height 7
type input "**"
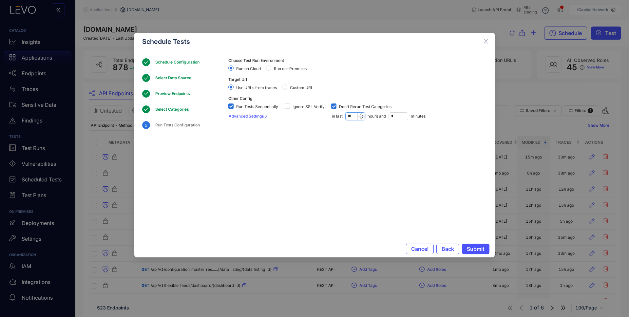
click at [409, 164] on section "Choose Test Run Environment Run on Cloud Run on-Premises Target Url Use URLs fr…" at bounding box center [357, 137] width 259 height 159
click at [475, 248] on span "Submit" at bounding box center [476, 249] width 18 height 6
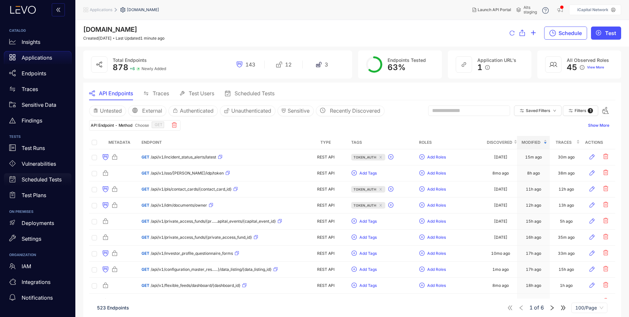
click at [34, 178] on p "Scheduled Tests" at bounding box center [42, 180] width 40 height 6
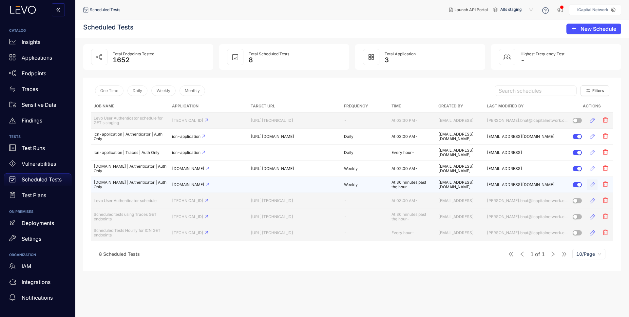
click at [594, 187] on icon "button" at bounding box center [592, 185] width 7 height 7
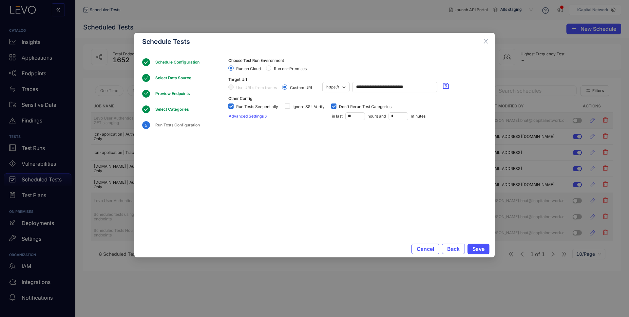
click at [180, 94] on div "Preview Endpoints" at bounding box center [174, 94] width 39 height 8
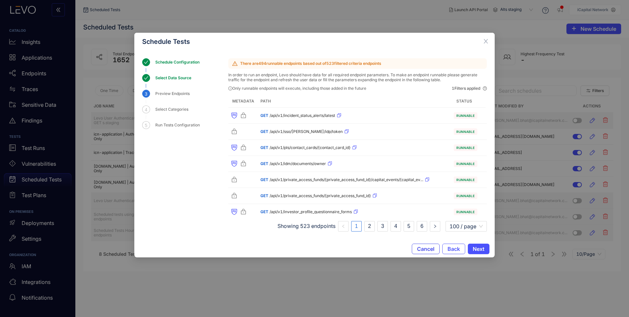
click at [417, 247] on span "Cancel" at bounding box center [425, 249] width 17 height 6
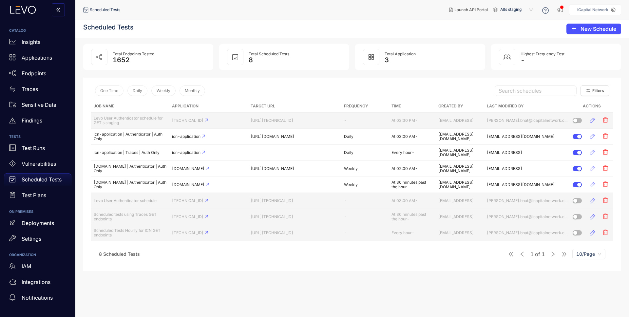
click at [398, 274] on section "Scheduled Tests New Schedule Total Endpoints Tested 1652 Total Scheduled Tests …" at bounding box center [352, 168] width 554 height 297
click at [35, 68] on div "Endpoints" at bounding box center [37, 73] width 67 height 13
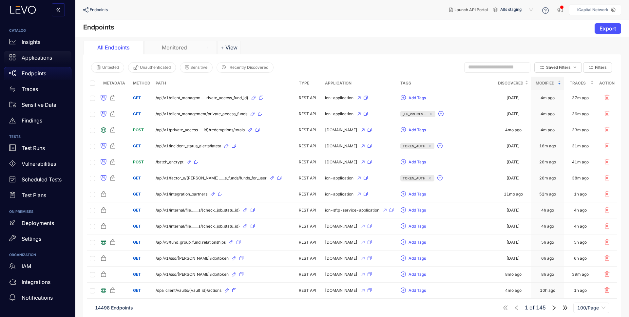
click at [37, 57] on p "Applications" at bounding box center [37, 58] width 30 height 6
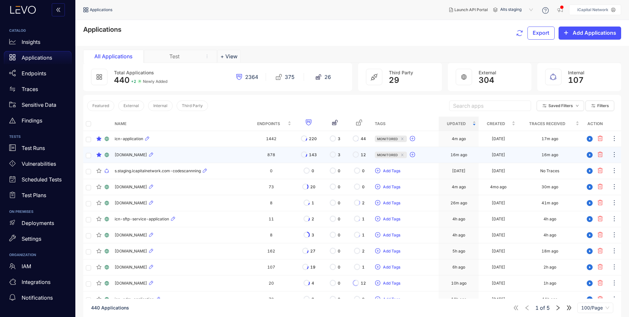
click at [139, 155] on span "[DOMAIN_NAME]" at bounding box center [131, 155] width 32 height 5
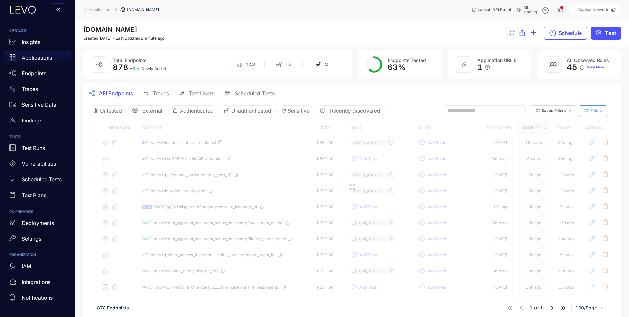
click at [591, 106] on button "Filters" at bounding box center [593, 111] width 29 height 10
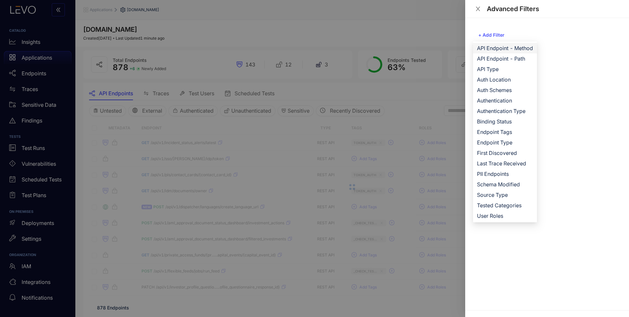
click at [519, 47] on span "API Endpoint - Method" at bounding box center [505, 48] width 56 height 7
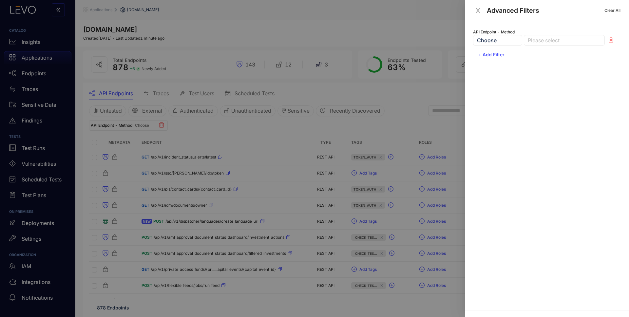
click at [537, 40] on div at bounding box center [561, 40] width 70 height 7
drag, startPoint x: 543, startPoint y: 53, endPoint x: 493, endPoint y: 92, distance: 63.5
click at [543, 53] on div "GET" at bounding box center [564, 53] width 73 height 7
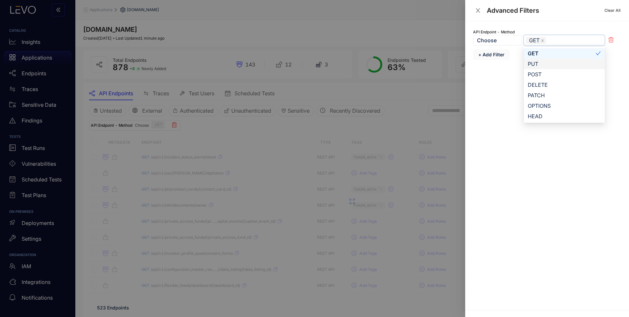
click at [492, 53] on span "+ Add Filter" at bounding box center [491, 54] width 26 height 5
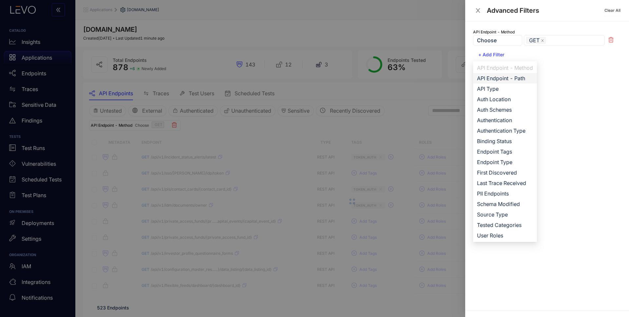
click at [508, 80] on span "API Endpoint - Path" at bounding box center [505, 78] width 56 height 7
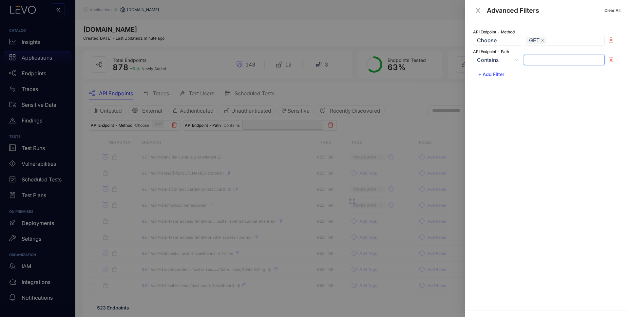
click at [545, 57] on input "text" at bounding box center [564, 60] width 81 height 10
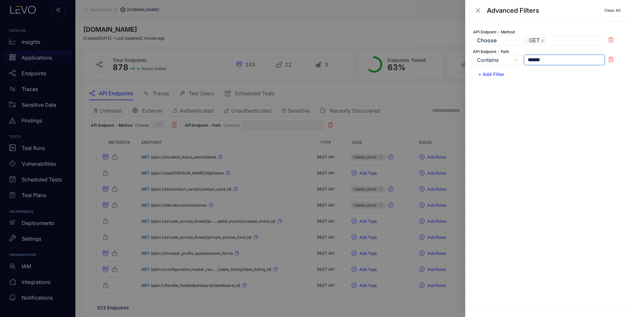
type input "*******"
type input "******"
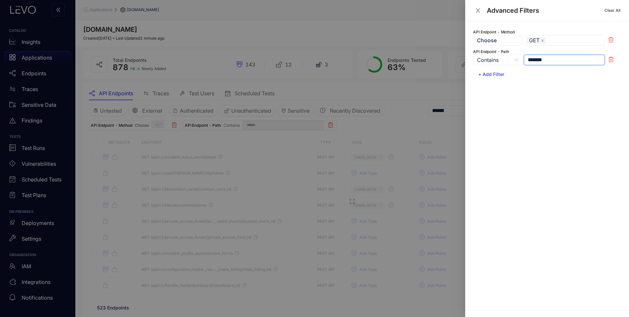
type input "*******"
click at [487, 54] on p "API Endpoint - Path" at bounding box center [547, 52] width 148 height 6
click at [487, 58] on span "Contains" at bounding box center [497, 60] width 41 height 10
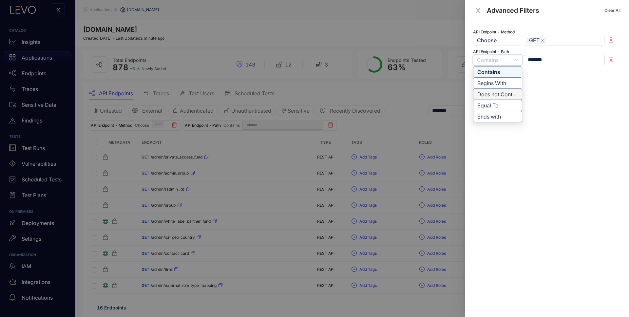
click at [494, 90] on div "Does not Contain" at bounding box center [497, 94] width 49 height 11
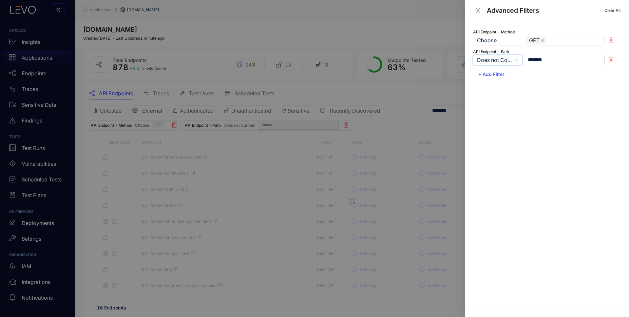
click at [425, 94] on div at bounding box center [314, 158] width 629 height 317
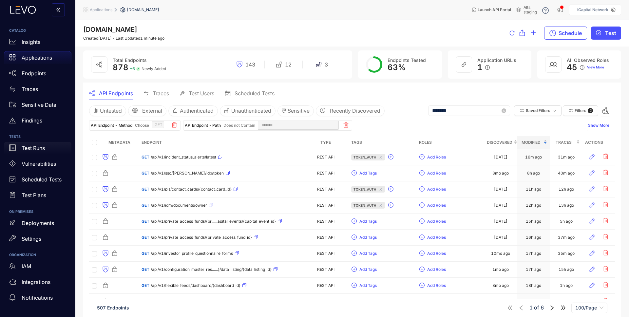
click at [38, 150] on p "Test Runs" at bounding box center [33, 148] width 23 height 6
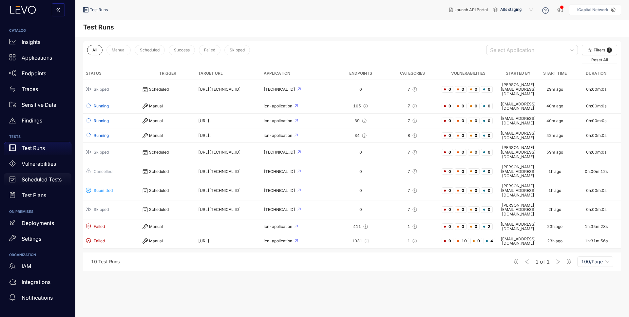
click at [48, 180] on p "Scheduled Tests" at bounding box center [42, 180] width 40 height 6
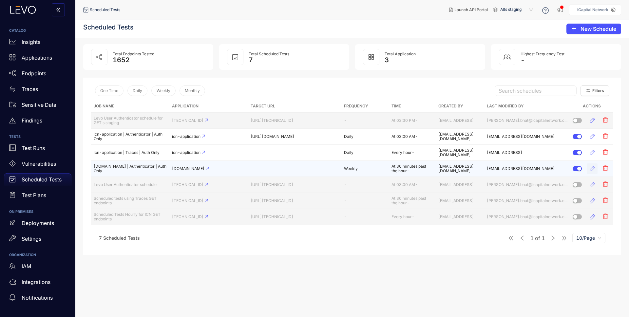
click at [592, 168] on icon "button" at bounding box center [592, 168] width 7 height 7
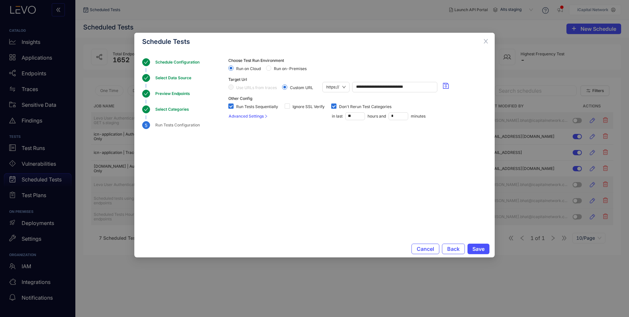
click at [172, 59] on div "Schedule Configuration" at bounding box center [179, 62] width 48 height 8
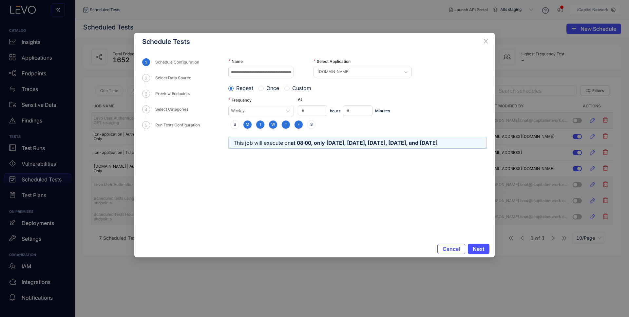
click at [287, 84] on div "Repeat Once Custom" at bounding box center [357, 88] width 259 height 10
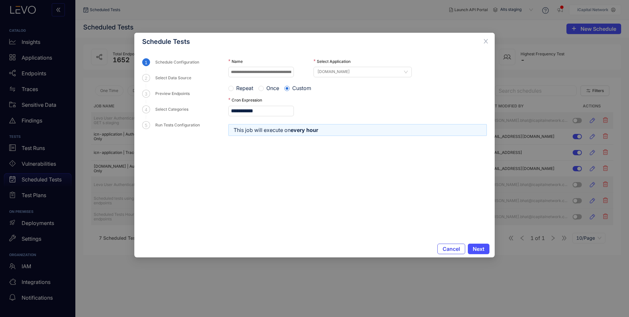
click at [453, 245] on button "Cancel" at bounding box center [451, 249] width 28 height 10
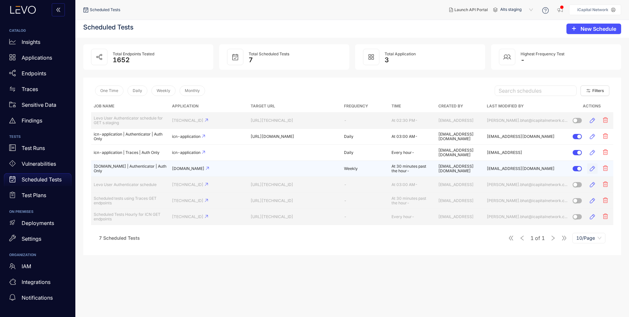
click at [592, 169] on icon "button" at bounding box center [592, 168] width 7 height 7
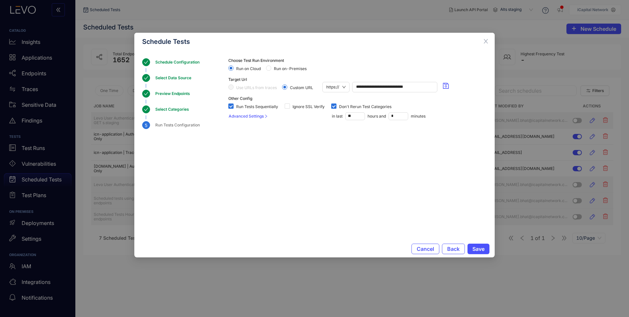
click at [166, 61] on div "Schedule Configuration" at bounding box center [179, 62] width 48 height 8
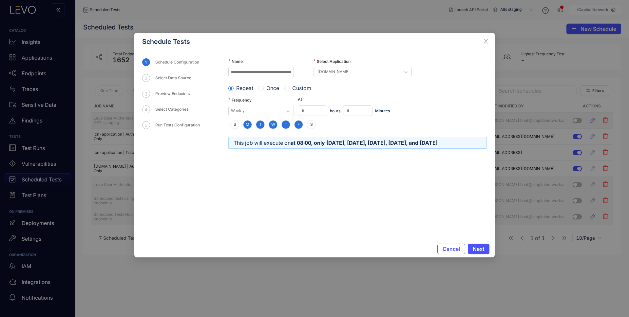
click at [298, 89] on span "Custom" at bounding box center [302, 88] width 24 height 6
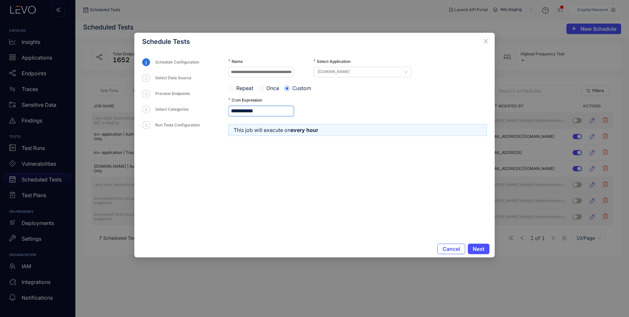
click at [242, 112] on input "**********" at bounding box center [261, 111] width 66 height 10
click at [444, 249] on span "Cancel" at bounding box center [451, 249] width 17 height 6
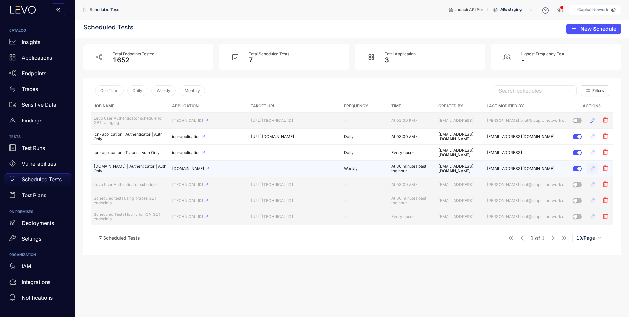
click at [591, 169] on icon "button" at bounding box center [592, 168] width 7 height 7
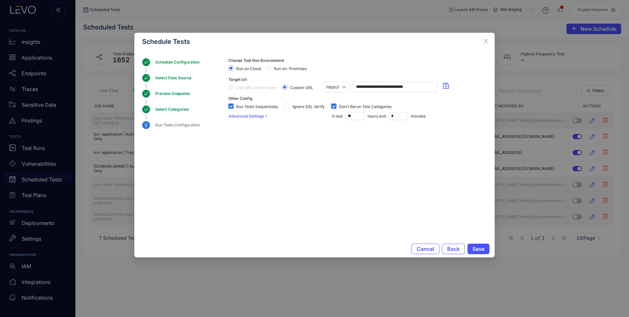
click at [173, 61] on div "Schedule Configuration" at bounding box center [179, 62] width 48 height 8
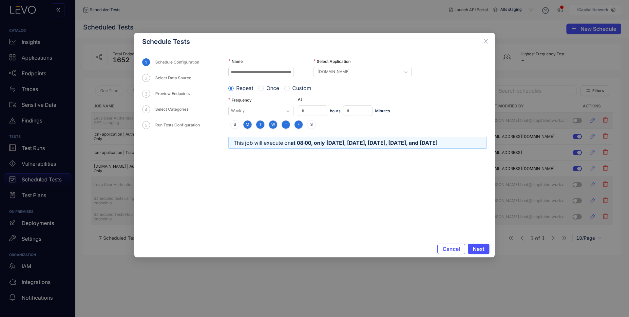
click at [296, 88] on span "Custom" at bounding box center [302, 88] width 24 height 6
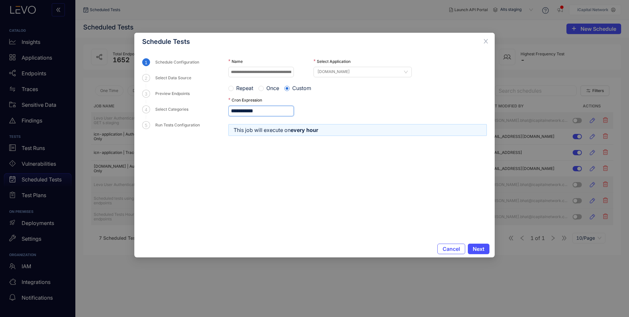
click at [238, 109] on input "**********" at bounding box center [261, 111] width 66 height 10
type input "*********"
click at [479, 251] on span "Next" at bounding box center [479, 249] width 12 height 6
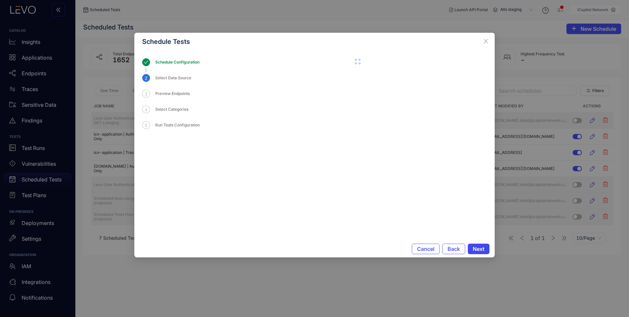
click at [479, 248] on span "Next" at bounding box center [479, 249] width 12 height 6
click at [451, 249] on span "Back" at bounding box center [454, 249] width 12 height 6
click at [430, 252] on button "Cancel" at bounding box center [426, 249] width 28 height 10
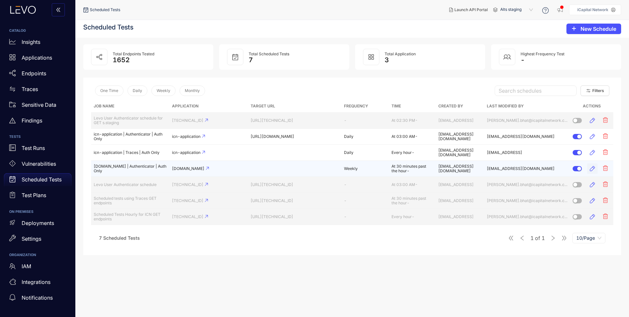
click at [594, 168] on icon "button" at bounding box center [592, 168] width 5 height 5
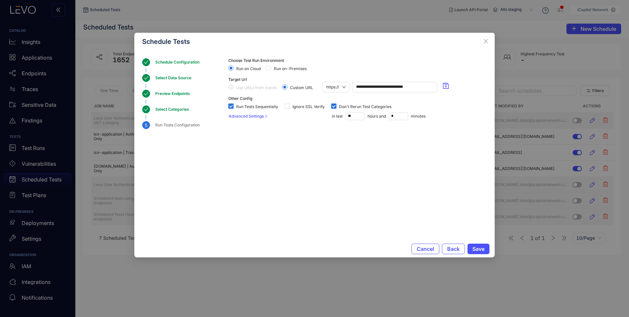
click at [166, 64] on div "Schedule Configuration" at bounding box center [179, 62] width 48 height 8
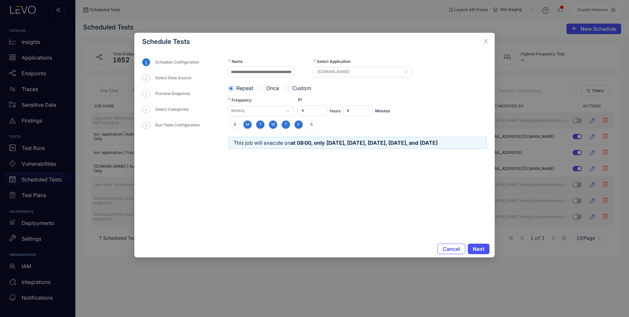
click at [306, 87] on span "Custom" at bounding box center [302, 88] width 24 height 6
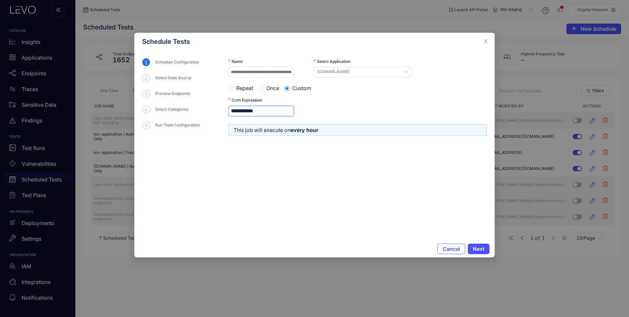
click at [239, 114] on input "**********" at bounding box center [261, 111] width 66 height 10
type input "*********"
click at [478, 247] on span "Next" at bounding box center [479, 249] width 12 height 6
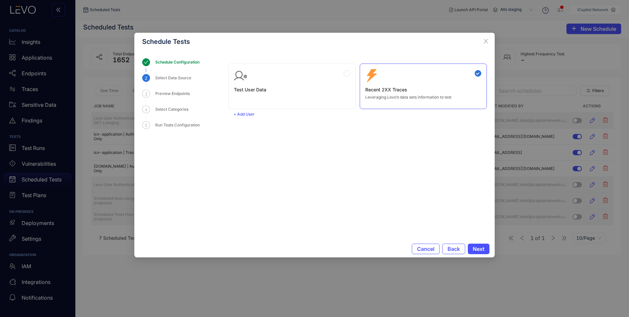
click at [285, 69] on div "Test User Data" at bounding box center [292, 80] width 116 height 23
click at [483, 247] on span "Next" at bounding box center [479, 249] width 12 height 6
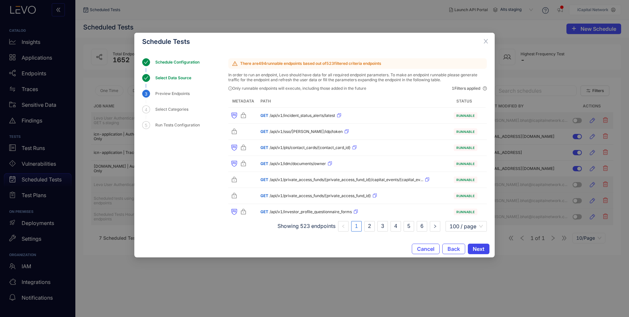
click at [477, 249] on span "Next" at bounding box center [479, 249] width 12 height 6
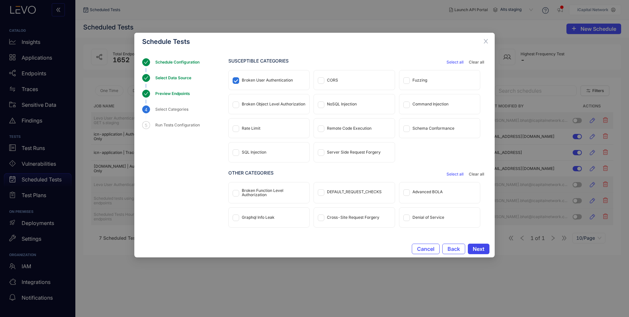
click at [478, 249] on span "Next" at bounding box center [479, 249] width 12 height 6
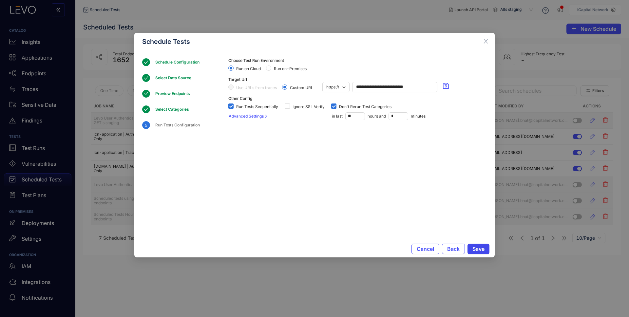
click at [480, 251] on span "Save" at bounding box center [478, 249] width 12 height 6
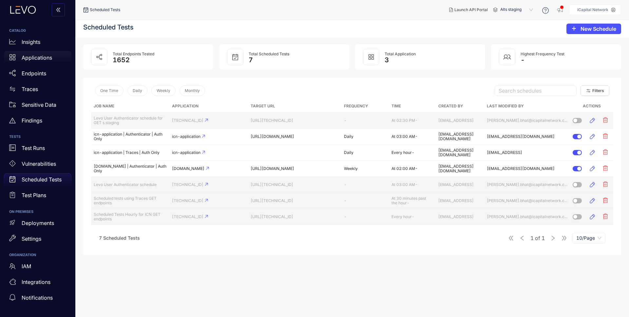
click at [38, 59] on p "Applications" at bounding box center [37, 58] width 30 height 6
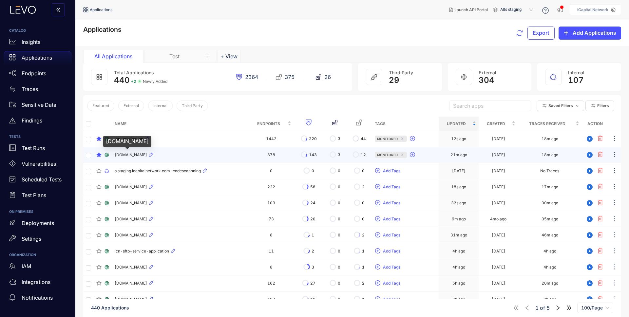
click at [147, 156] on span "[DOMAIN_NAME]" at bounding box center [131, 155] width 32 height 5
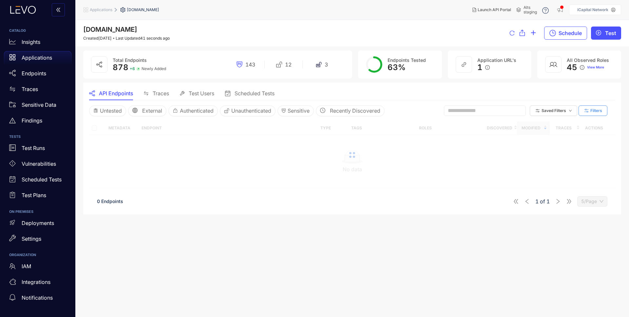
click at [591, 111] on span "Filters" at bounding box center [596, 110] width 12 height 5
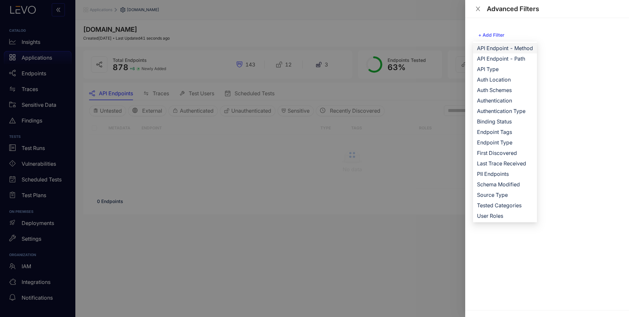
click at [521, 49] on span "API Endpoint - Method" at bounding box center [505, 48] width 56 height 7
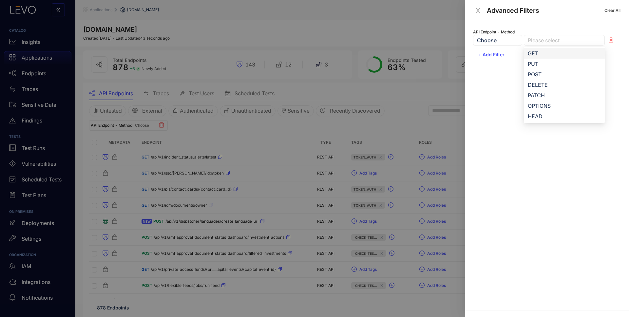
click at [542, 38] on div at bounding box center [561, 40] width 70 height 7
click at [538, 54] on div "GET" at bounding box center [564, 53] width 73 height 7
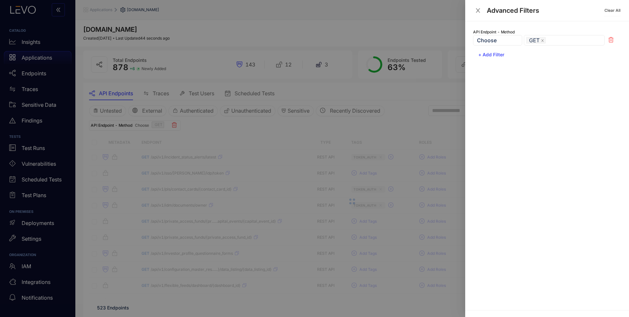
click at [394, 134] on div at bounding box center [314, 158] width 629 height 317
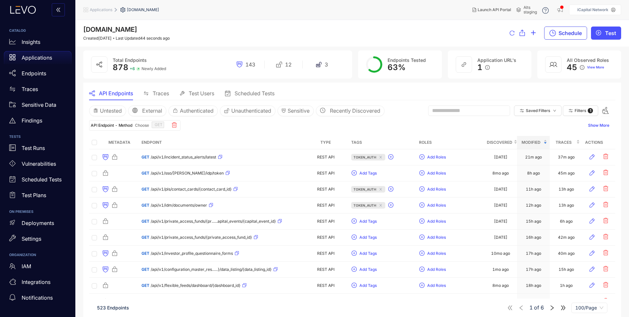
click at [566, 33] on span "Schedule" at bounding box center [570, 33] width 23 height 6
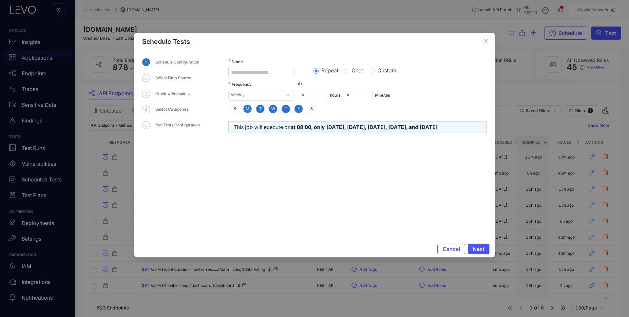
click at [383, 71] on span "Custom" at bounding box center [387, 70] width 24 height 6
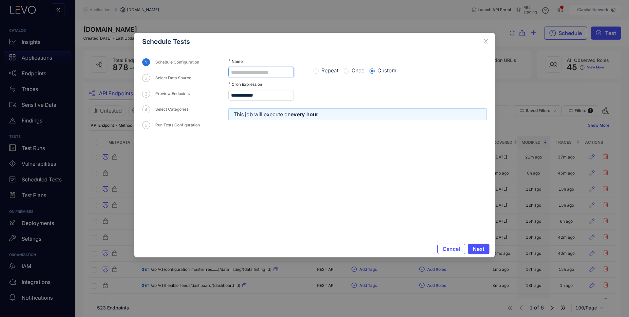
click at [265, 74] on input "Name" at bounding box center [261, 72] width 66 height 10
paste input "**********"
click at [234, 74] on input "**********" at bounding box center [261, 72] width 66 height 10
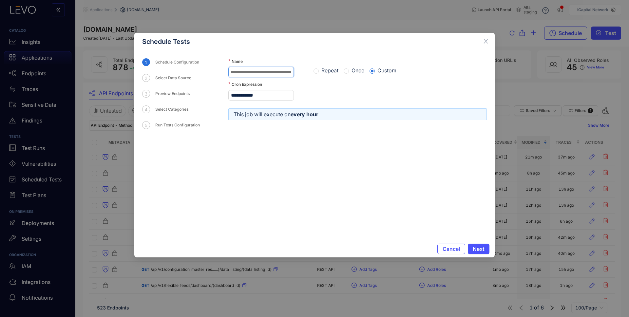
scroll to position [0, 23]
click at [282, 72] on input "**********" at bounding box center [261, 72] width 66 height 10
type input "**********"
click at [394, 92] on div "**********" at bounding box center [357, 95] width 259 height 10
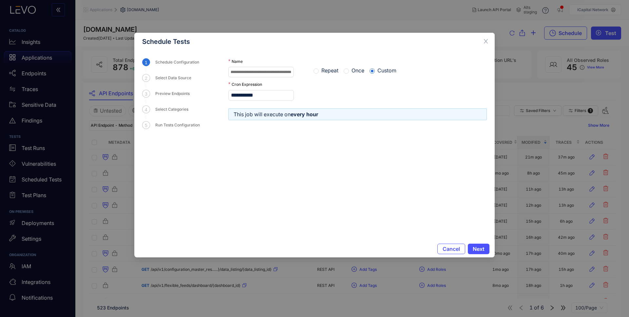
scroll to position [0, 0]
click at [281, 67] on input "**********" at bounding box center [261, 72] width 66 height 10
drag, startPoint x: 270, startPoint y: 73, endPoint x: 342, endPoint y: 73, distance: 72.4
click at [342, 73] on div "**********" at bounding box center [357, 67] width 259 height 19
click at [267, 70] on input "**********" at bounding box center [261, 72] width 66 height 10
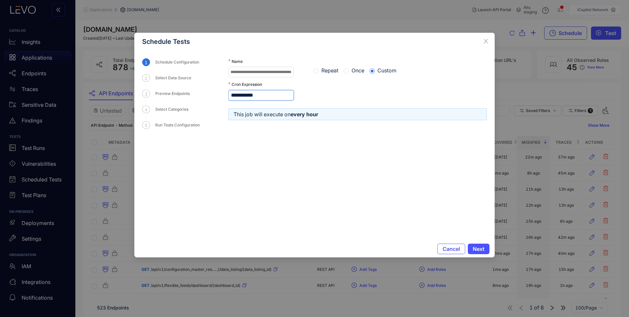
click at [239, 95] on input "**********" at bounding box center [261, 95] width 66 height 10
type input "**********"
click at [399, 179] on form "**********" at bounding box center [357, 145] width 259 height 174
click at [484, 250] on span "Next" at bounding box center [479, 249] width 12 height 6
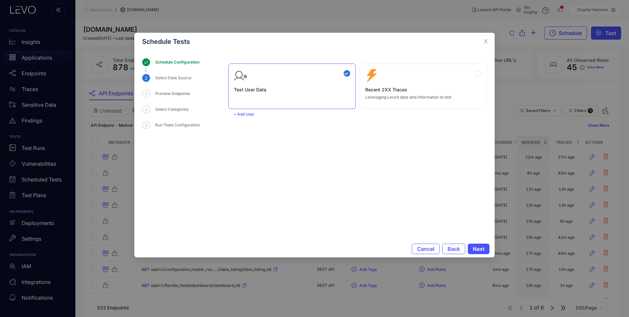
click at [422, 88] on h3 "Recent 2XX Traces" at bounding box center [423, 89] width 116 height 5
click at [484, 248] on span "Next" at bounding box center [479, 249] width 12 height 6
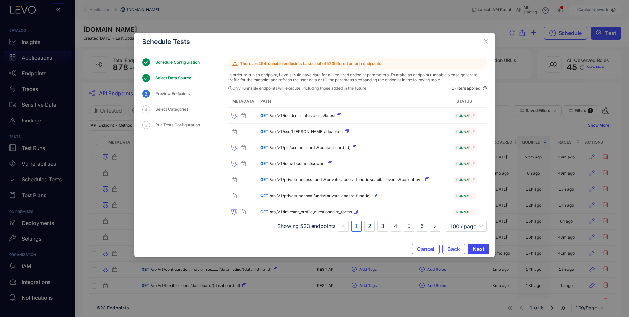
click at [482, 249] on span "Next" at bounding box center [479, 249] width 12 height 6
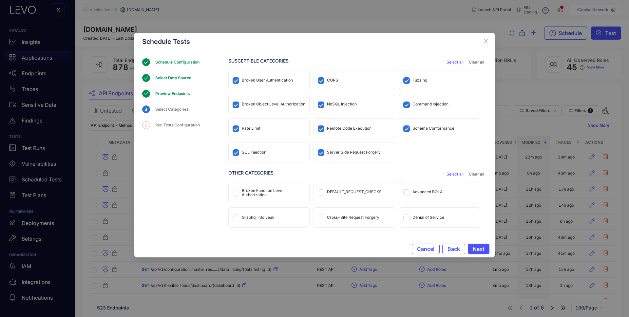
drag, startPoint x: 262, startPoint y: 102, endPoint x: 260, endPoint y: 112, distance: 9.7
click at [261, 102] on div "Broken Object Level Authorization" at bounding box center [274, 104] width 64 height 5
click at [256, 123] on div "Rate Limit" at bounding box center [269, 128] width 81 height 19
drag, startPoint x: 255, startPoint y: 144, endPoint x: 274, endPoint y: 149, distance: 19.2
click at [255, 144] on div "SQL Injection" at bounding box center [269, 152] width 81 height 19
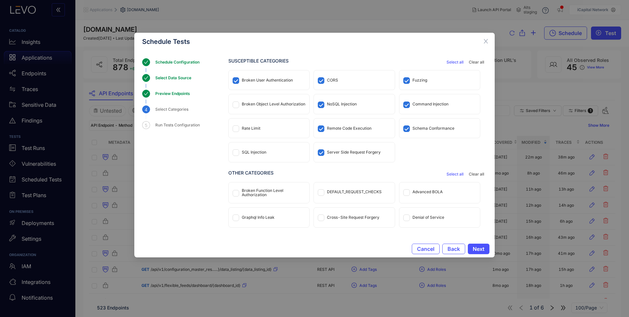
drag, startPoint x: 308, startPoint y: 151, endPoint x: 317, endPoint y: 149, distance: 9.3
click at [308, 151] on div "SQL Injection" at bounding box center [269, 152] width 81 height 19
click at [331, 145] on div "Server Side Request Forgery" at bounding box center [354, 152] width 81 height 19
click at [333, 132] on div "Remote Code Execution" at bounding box center [354, 128] width 81 height 19
click at [333, 111] on div "NoSQL Injection" at bounding box center [354, 103] width 81 height 19
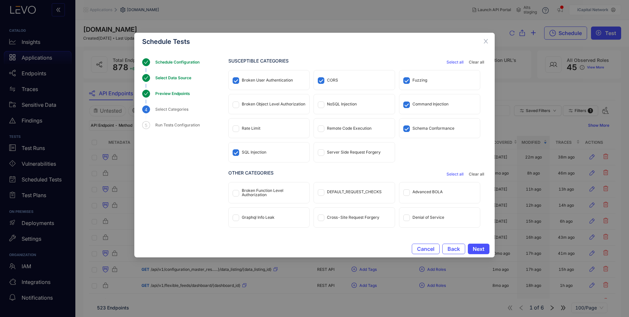
drag, startPoint x: 333, startPoint y: 85, endPoint x: 353, endPoint y: 85, distance: 20.3
click at [333, 84] on div "CORS" at bounding box center [354, 79] width 81 height 19
click at [417, 83] on div "Fuzzing" at bounding box center [439, 79] width 81 height 19
click at [417, 101] on div "Command Injection" at bounding box center [439, 103] width 81 height 19
click at [421, 125] on div "Schema Conformance" at bounding box center [439, 128] width 81 height 19
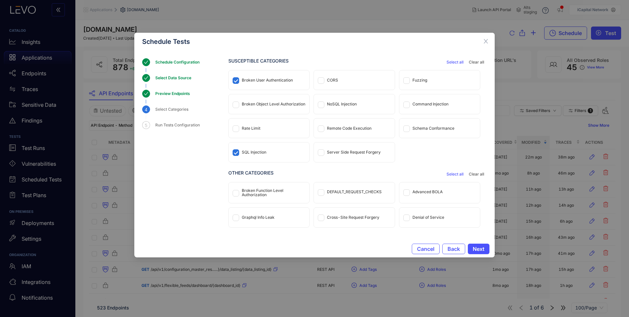
click at [260, 155] on div "SQL Injection" at bounding box center [269, 152] width 81 height 19
click at [481, 249] on span "Next" at bounding box center [479, 249] width 12 height 6
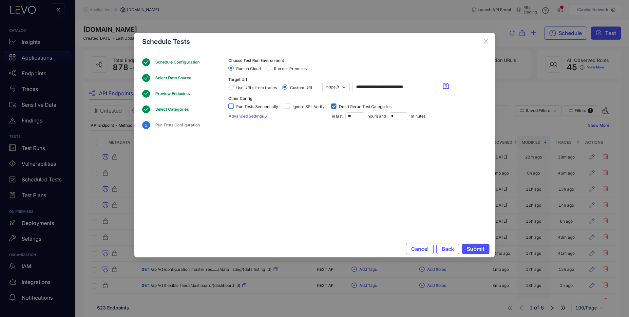
click at [237, 106] on span "Run Tests Sequentially" at bounding box center [257, 107] width 47 height 5
click at [356, 116] on input "**" at bounding box center [355, 116] width 19 height 7
click at [355, 115] on input "**" at bounding box center [355, 116] width 19 height 7
click at [352, 114] on input "**" at bounding box center [355, 116] width 19 height 7
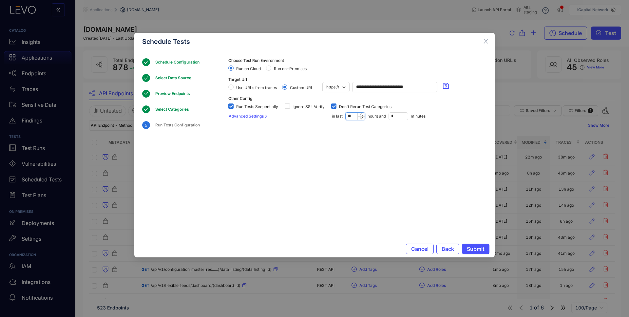
click at [352, 114] on input "**" at bounding box center [355, 116] width 19 height 7
type input "**"
click at [362, 154] on section "**********" at bounding box center [357, 137] width 259 height 159
click at [482, 247] on span "Submit" at bounding box center [476, 249] width 18 height 6
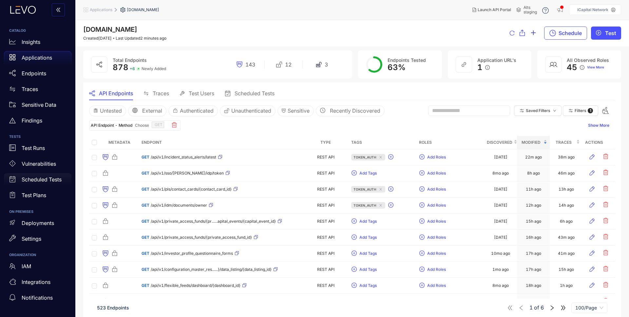
click at [32, 178] on p "Scheduled Tests" at bounding box center [42, 180] width 40 height 6
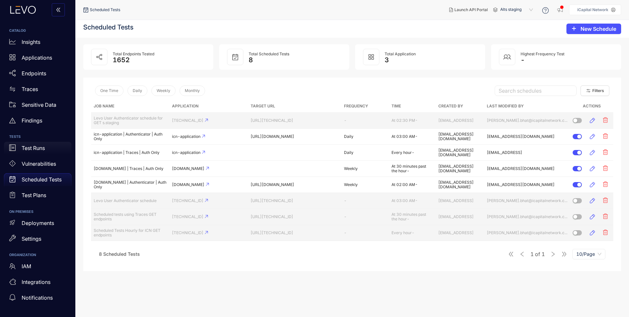
click at [35, 149] on p "Test Runs" at bounding box center [33, 148] width 23 height 6
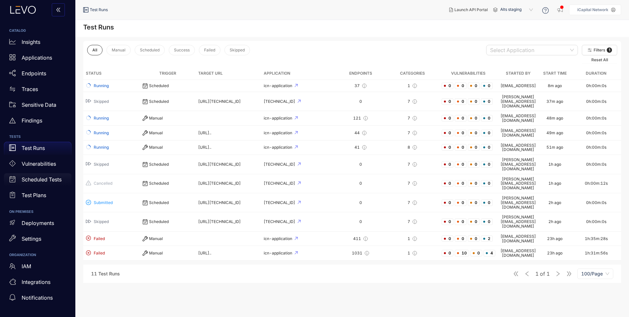
click at [47, 179] on p "Scheduled Tests" at bounding box center [42, 180] width 40 height 6
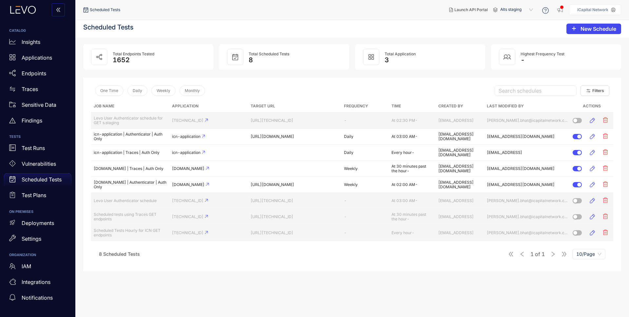
click at [610, 31] on span "New Schedule" at bounding box center [599, 29] width 36 height 6
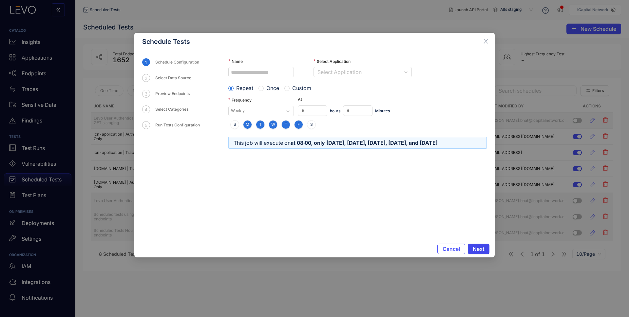
click at [483, 248] on span "Next" at bounding box center [479, 249] width 12 height 6
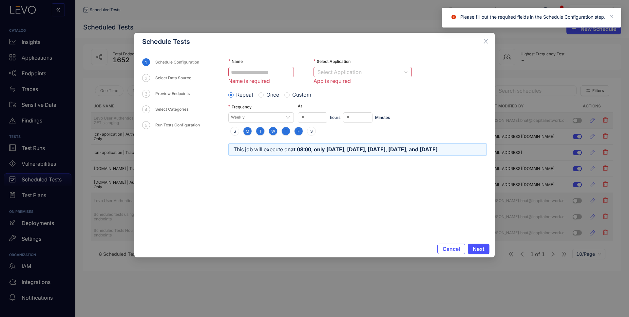
click at [202, 158] on section "1 Schedule Configuration 2 Select Data Source 3 Preview Endpoints 4 Select Cate…" at bounding box center [314, 145] width 345 height 174
click at [450, 249] on span "Cancel" at bounding box center [451, 249] width 17 height 6
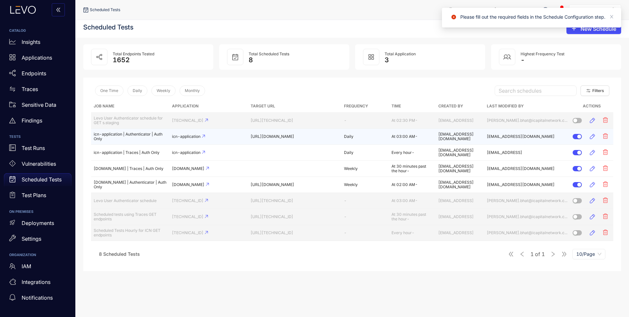
click at [135, 136] on td "icn-application | Authenticator | Auth Only" at bounding box center [130, 137] width 78 height 16
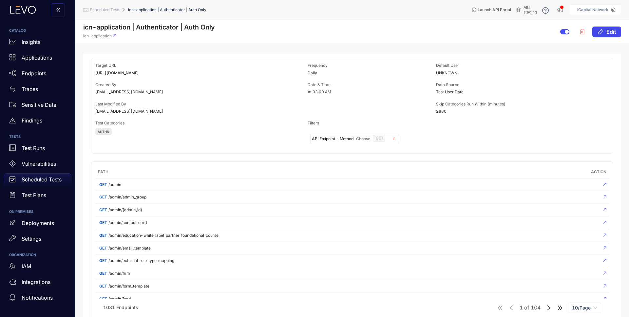
click at [611, 31] on span "Edit" at bounding box center [612, 32] width 10 height 6
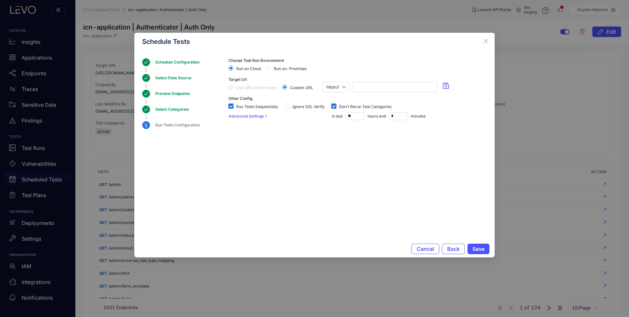
click at [170, 76] on div "Select Data Source" at bounding box center [175, 78] width 40 height 8
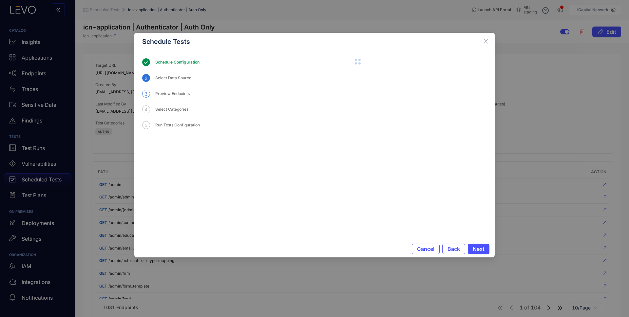
click at [168, 91] on div "Preview Endpoints" at bounding box center [174, 94] width 38 height 8
click at [180, 109] on div "Select Categories" at bounding box center [173, 110] width 37 height 8
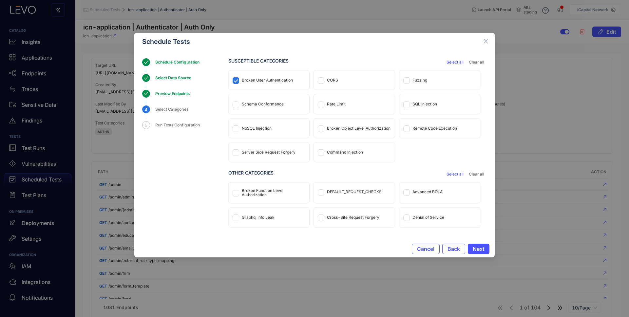
click at [287, 78] on div "Broken User Authentication" at bounding box center [267, 80] width 51 height 5
click at [418, 81] on div "Fuzzing" at bounding box center [420, 80] width 15 height 5
click at [345, 80] on div "CORS" at bounding box center [354, 79] width 81 height 19
click at [442, 81] on div "Fuzzing" at bounding box center [439, 79] width 81 height 19
click at [422, 102] on div "SQL Injection" at bounding box center [425, 104] width 25 height 5
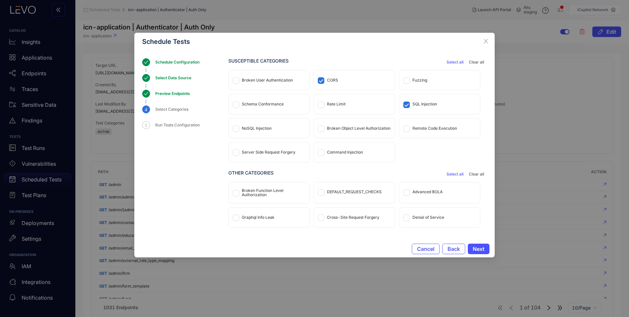
click at [421, 129] on div "Remote Code Execution" at bounding box center [435, 128] width 45 height 5
click at [374, 128] on div "Broken Object Level Authorization" at bounding box center [359, 128] width 64 height 5
click at [261, 131] on div "NoSQL Injection" at bounding box center [269, 128] width 81 height 19
click at [263, 153] on div "Server Side Request Forgery" at bounding box center [269, 152] width 54 height 5
click at [342, 154] on div "Command Injection" at bounding box center [345, 152] width 36 height 5
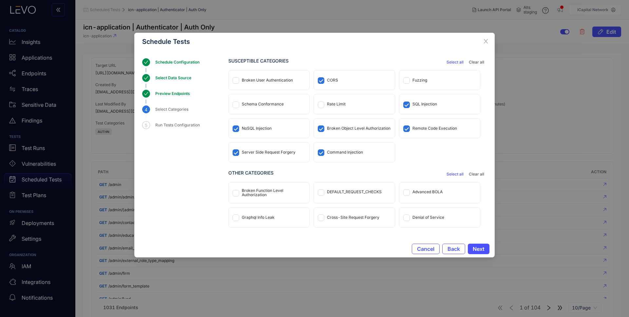
click at [253, 194] on div "Broken Function Level Authorization" at bounding box center [274, 192] width 64 height 9
click at [336, 219] on div "Cross-Site Request Forgery" at bounding box center [353, 217] width 52 height 5
click at [417, 249] on span "Cancel" at bounding box center [425, 249] width 17 height 6
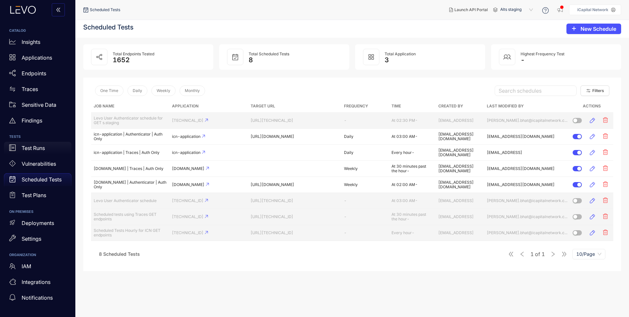
click at [35, 150] on p "Test Runs" at bounding box center [33, 148] width 23 height 6
